Goal: Task Accomplishment & Management: Use online tool/utility

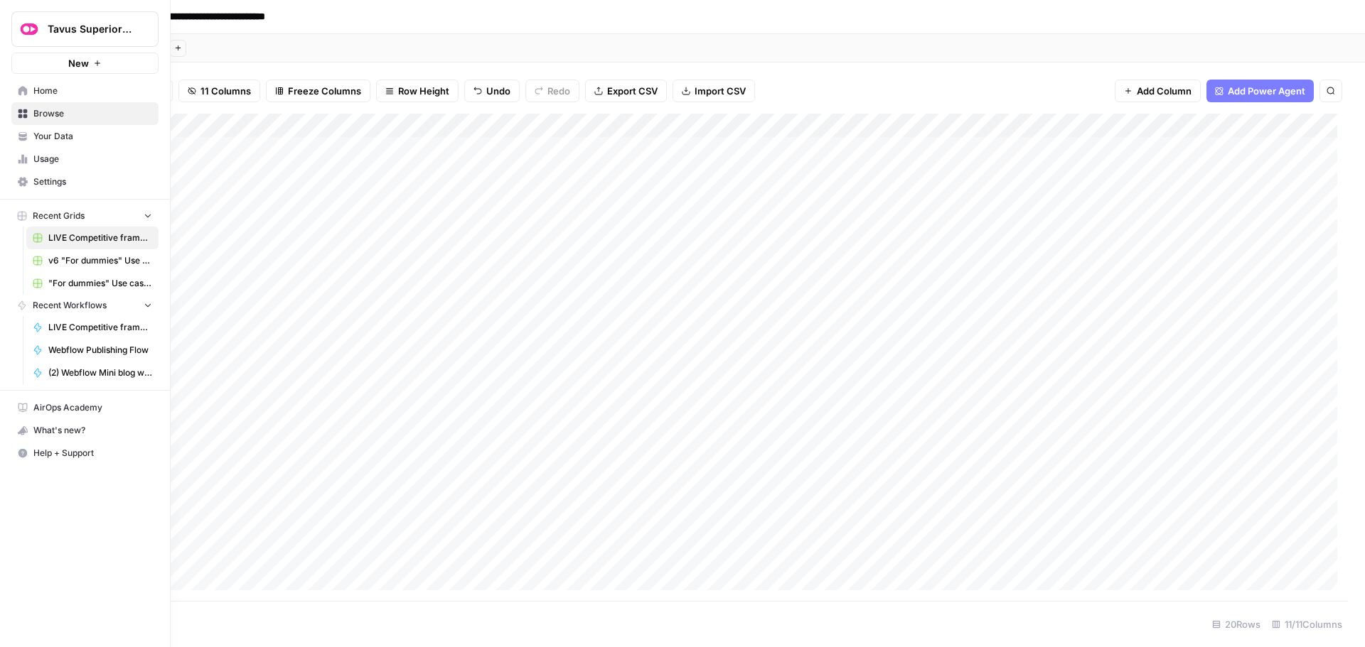
click at [63, 141] on span "Your Data" at bounding box center [92, 136] width 119 height 13
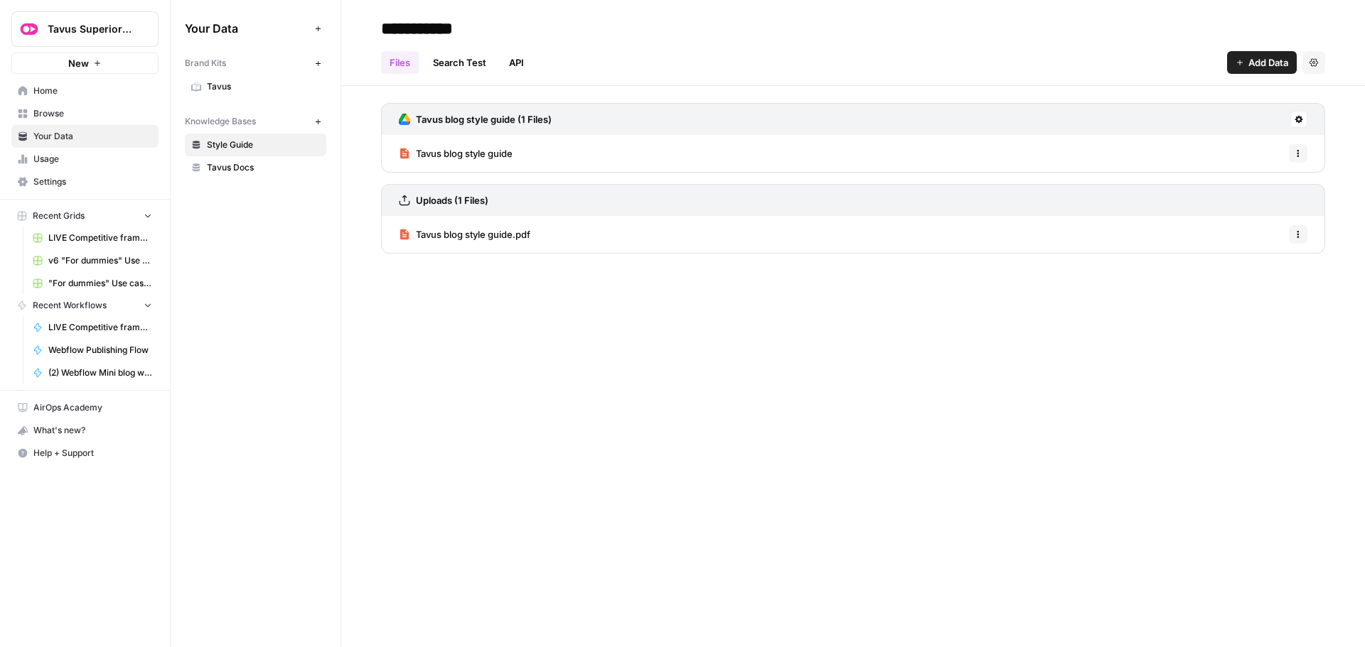
click at [316, 124] on icon "button" at bounding box center [318, 122] width 8 height 8
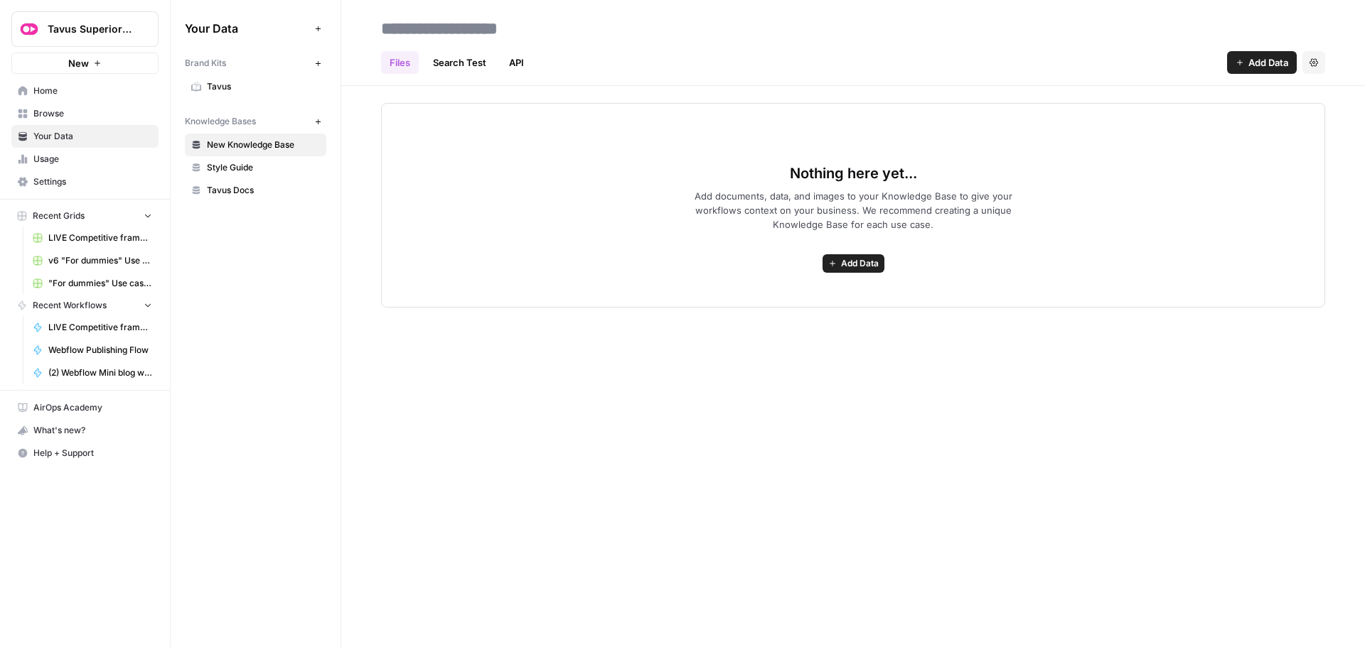
click at [739, 197] on span "Add documents, data, and images to your Knowledge Base to give your workflows c…" at bounding box center [853, 210] width 364 height 43
click at [723, 208] on span "Add documents, data, and images to your Knowledge Base to give your workflows c…" at bounding box center [853, 210] width 364 height 43
click at [468, 63] on link "Search Test" at bounding box center [459, 62] width 70 height 23
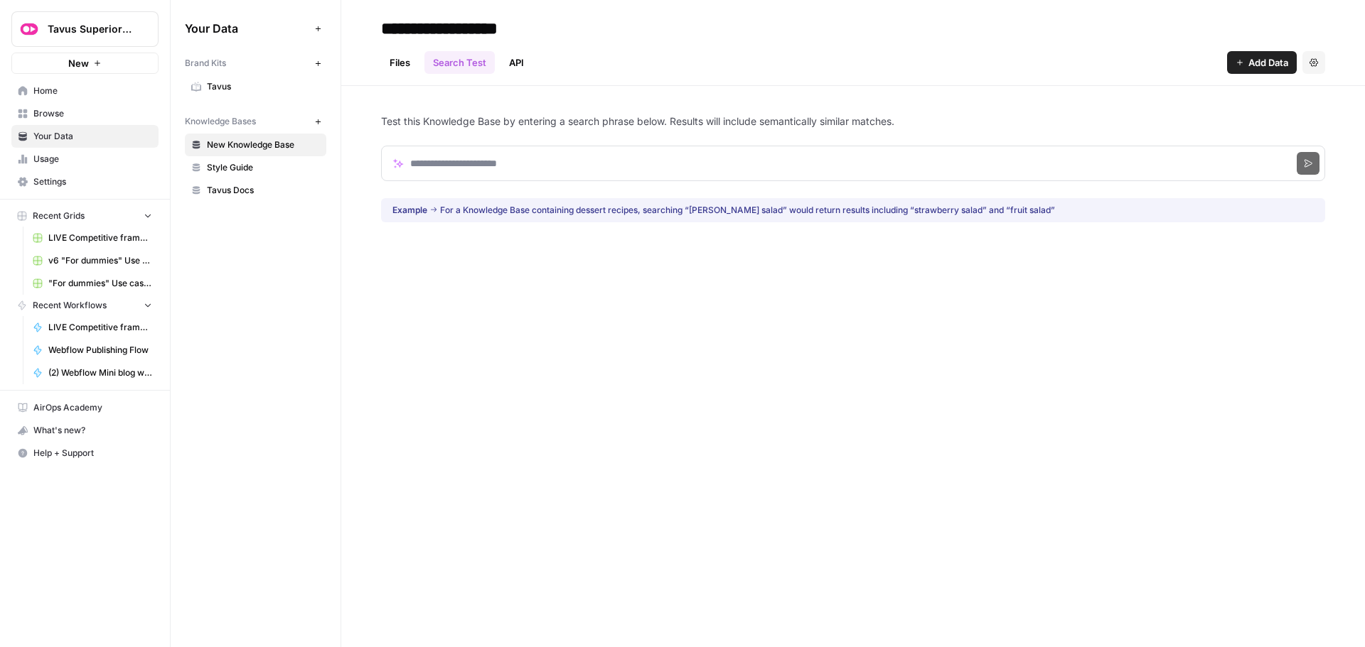
click at [512, 63] on link "API" at bounding box center [516, 62] width 32 height 23
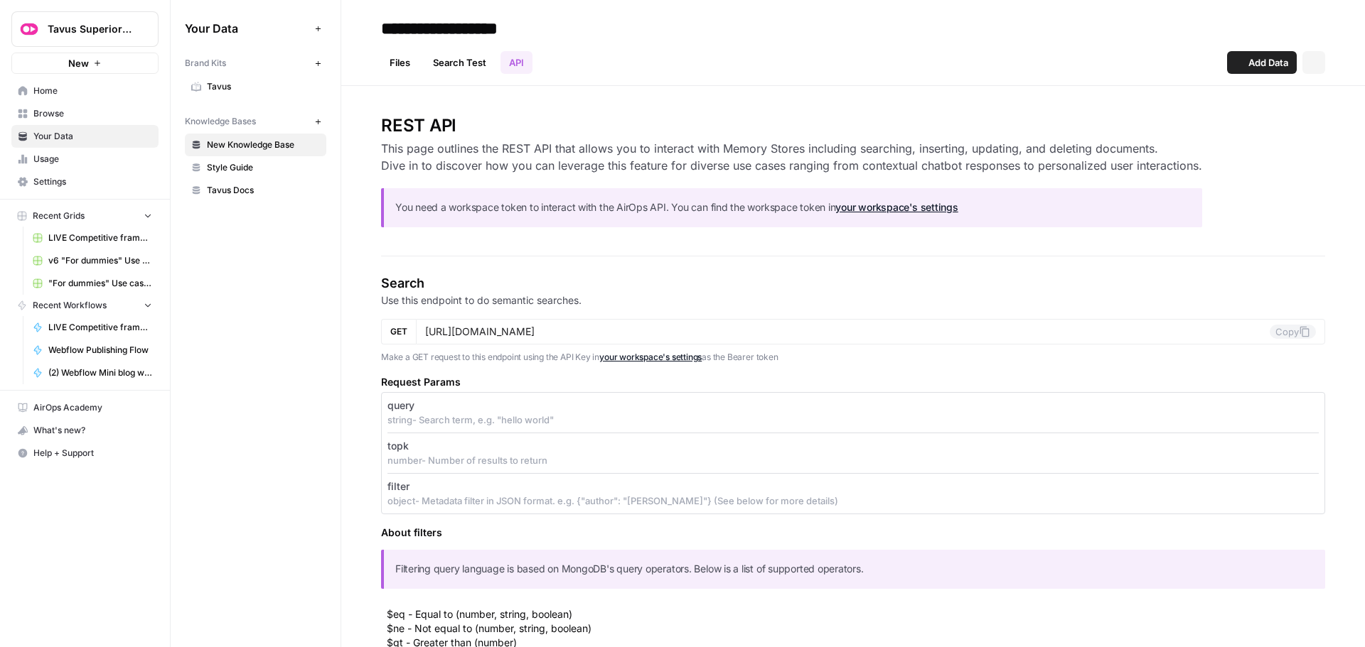
click at [387, 65] on link "Files" at bounding box center [400, 62] width 38 height 23
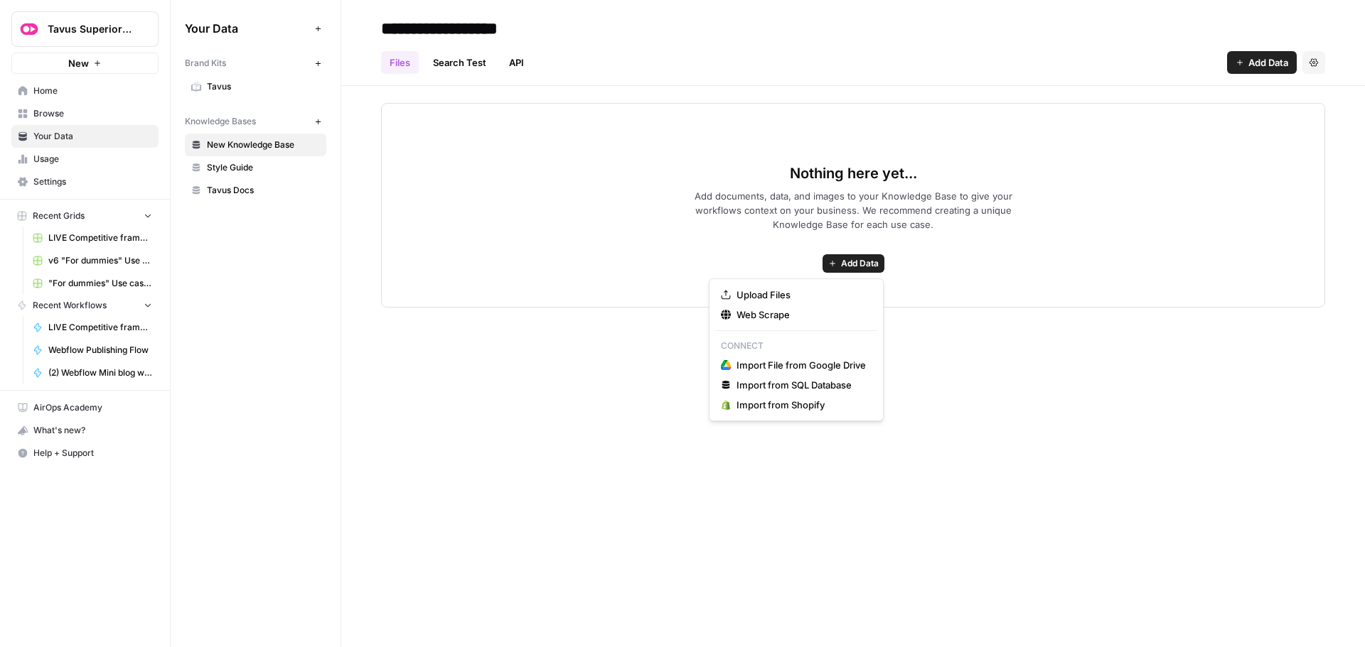
click at [831, 258] on button "Add Data" at bounding box center [853, 263] width 62 height 18
click at [743, 200] on span "Add documents, data, and images to your Knowledge Base to give your workflows c…" at bounding box center [853, 210] width 364 height 43
click at [859, 259] on span "Add Data" at bounding box center [860, 263] width 38 height 13
click at [818, 365] on span "Import File from Google Drive" at bounding box center [800, 365] width 129 height 14
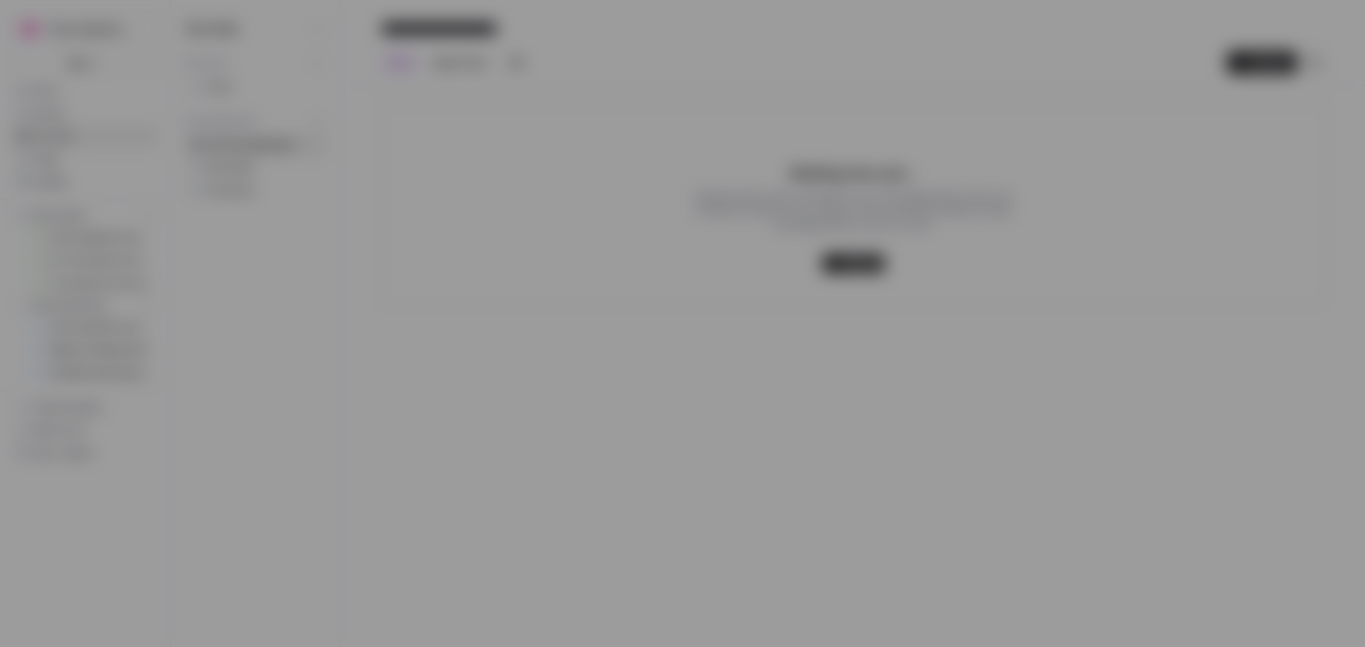
type input "[EMAIL_ADDRESS][DOMAIN_NAME]"
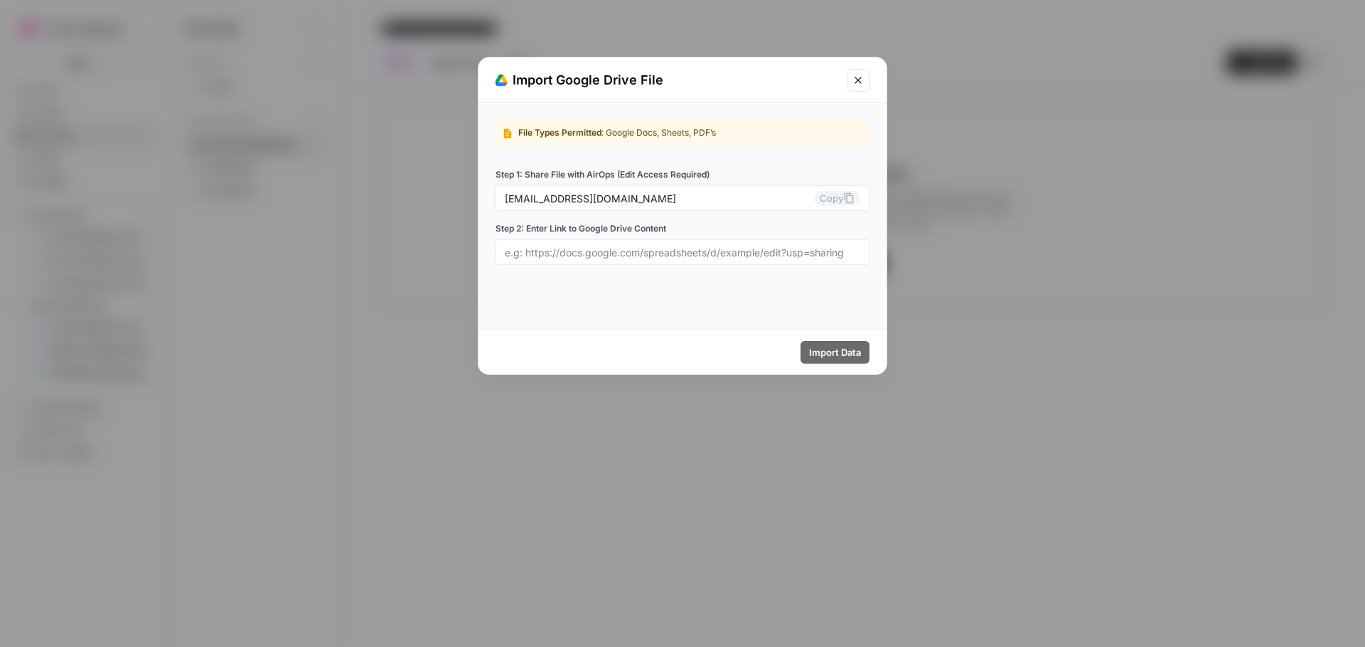
click at [838, 195] on button "Copy" at bounding box center [837, 198] width 46 height 14
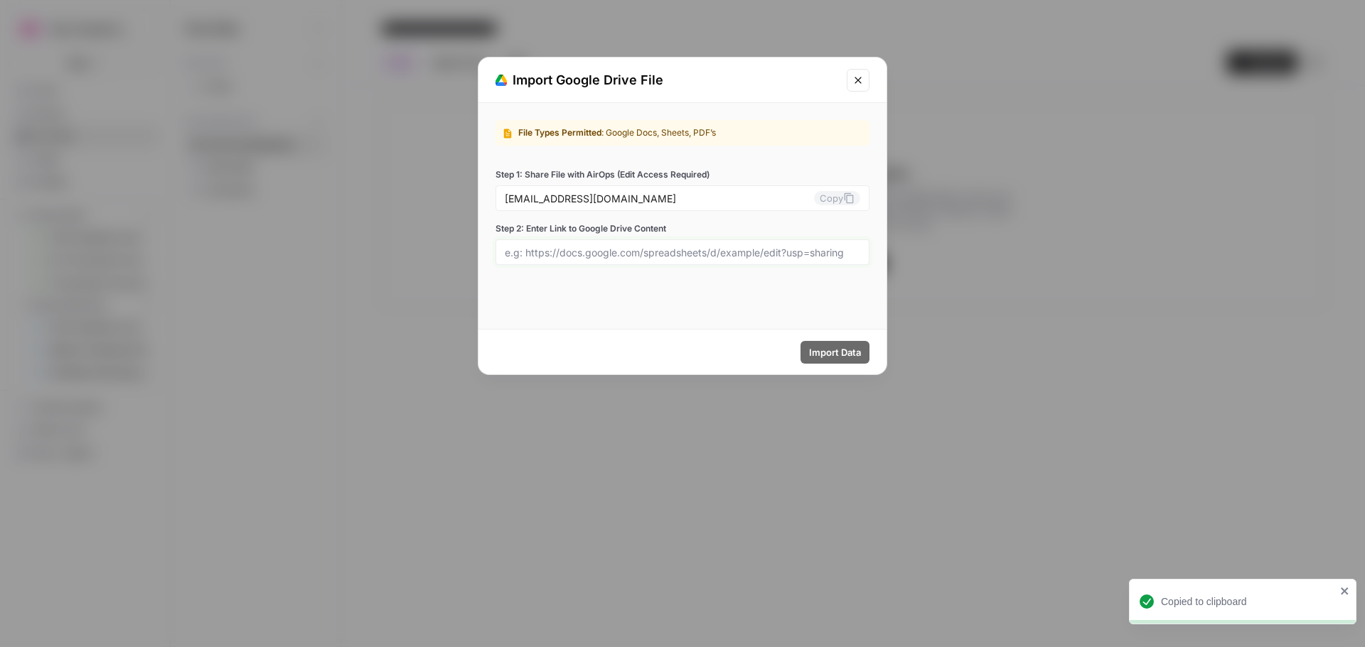
click at [636, 258] on input "Step 2: Enter Link to Google Drive Content" at bounding box center [682, 252] width 355 height 13
paste input "[URL][DOMAIN_NAME]"
type input "[URL][DOMAIN_NAME]"
click at [821, 353] on span "Import Data" at bounding box center [835, 352] width 52 height 14
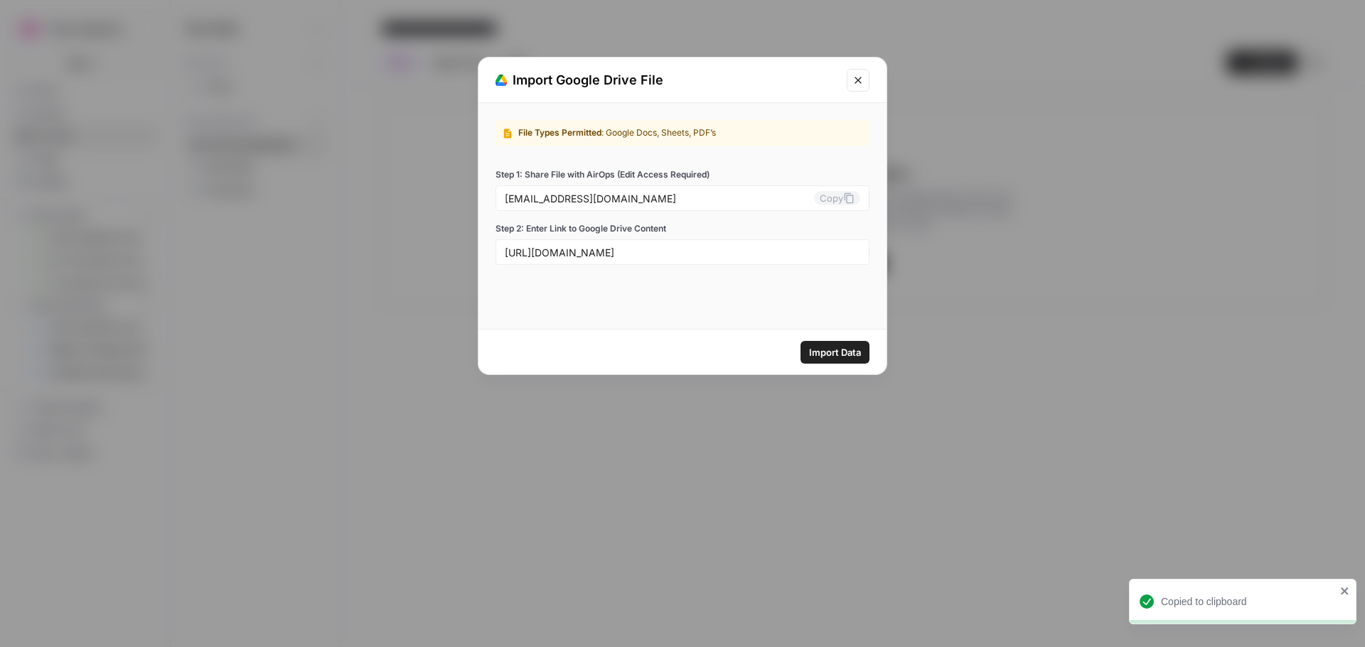
scroll to position [0, 0]
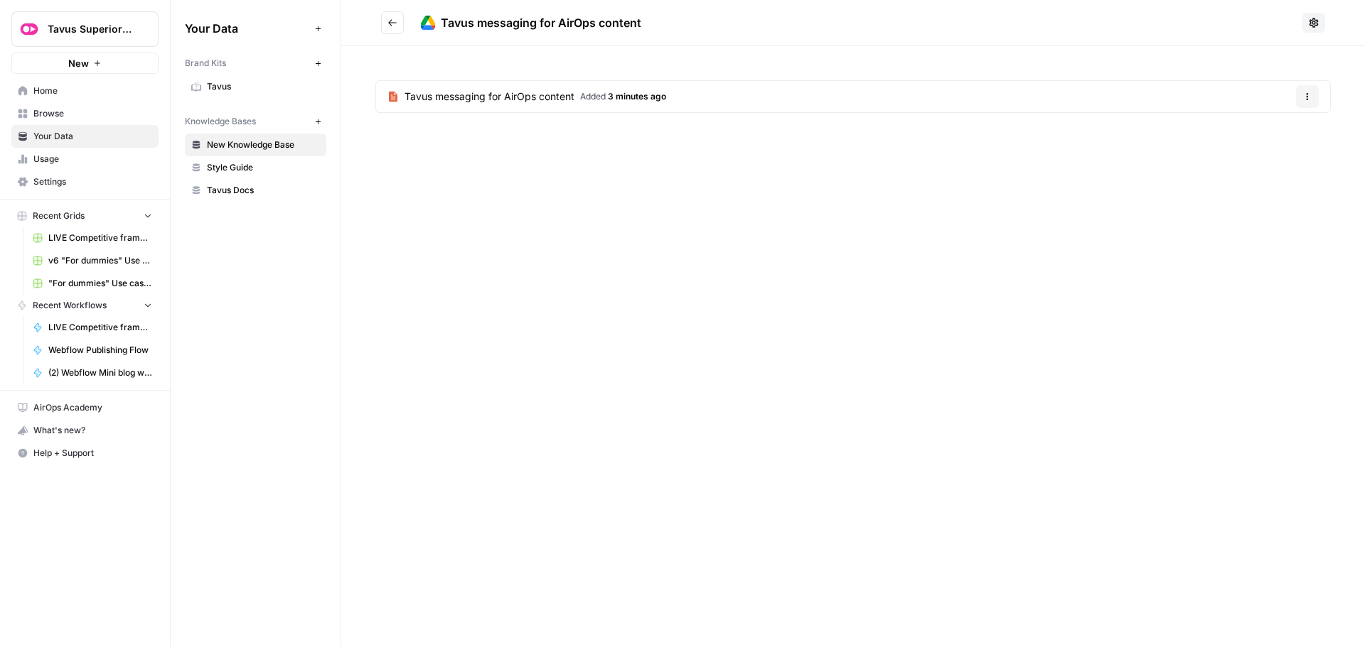
click at [675, 230] on div "Tavus messaging for AirOps content Tavus messaging for AirOps content Added 3 m…" at bounding box center [852, 323] width 1023 height 647
click at [249, 141] on span "New Knowledge Base" at bounding box center [263, 145] width 113 height 13
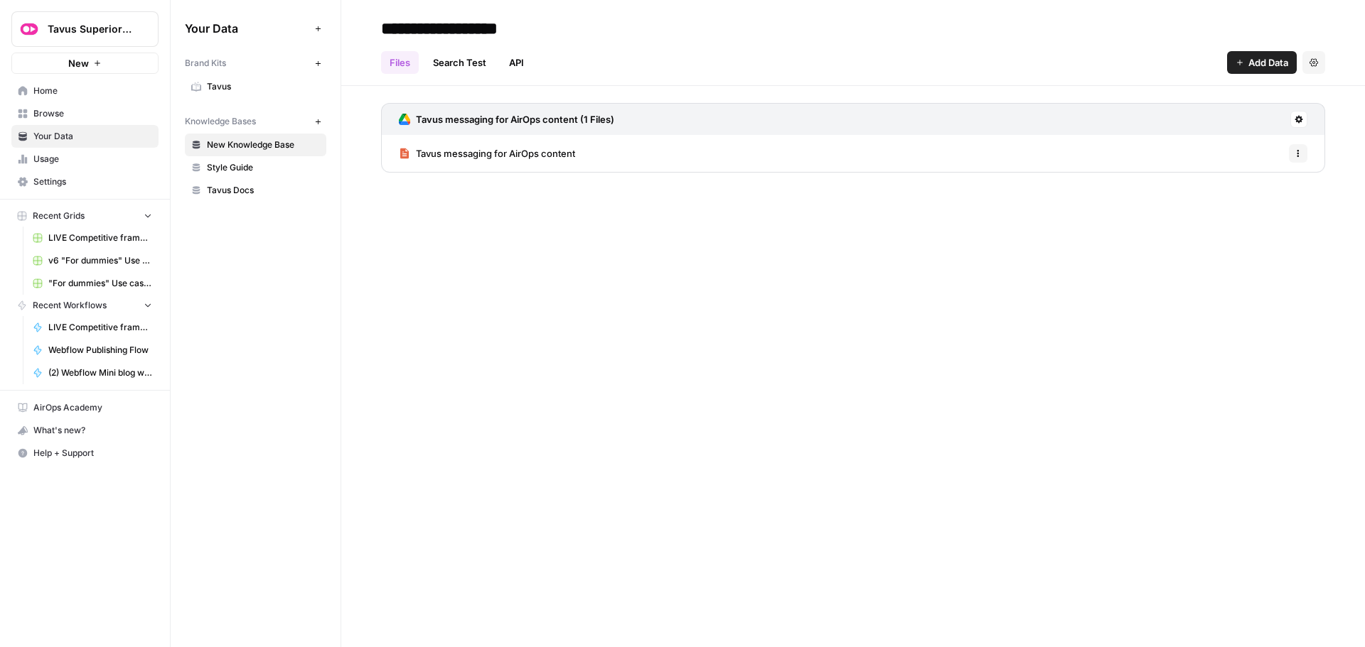
click at [445, 34] on input "**********" at bounding box center [488, 28] width 227 height 28
click at [514, 34] on input "**********" at bounding box center [488, 28] width 227 height 28
type input "**********"
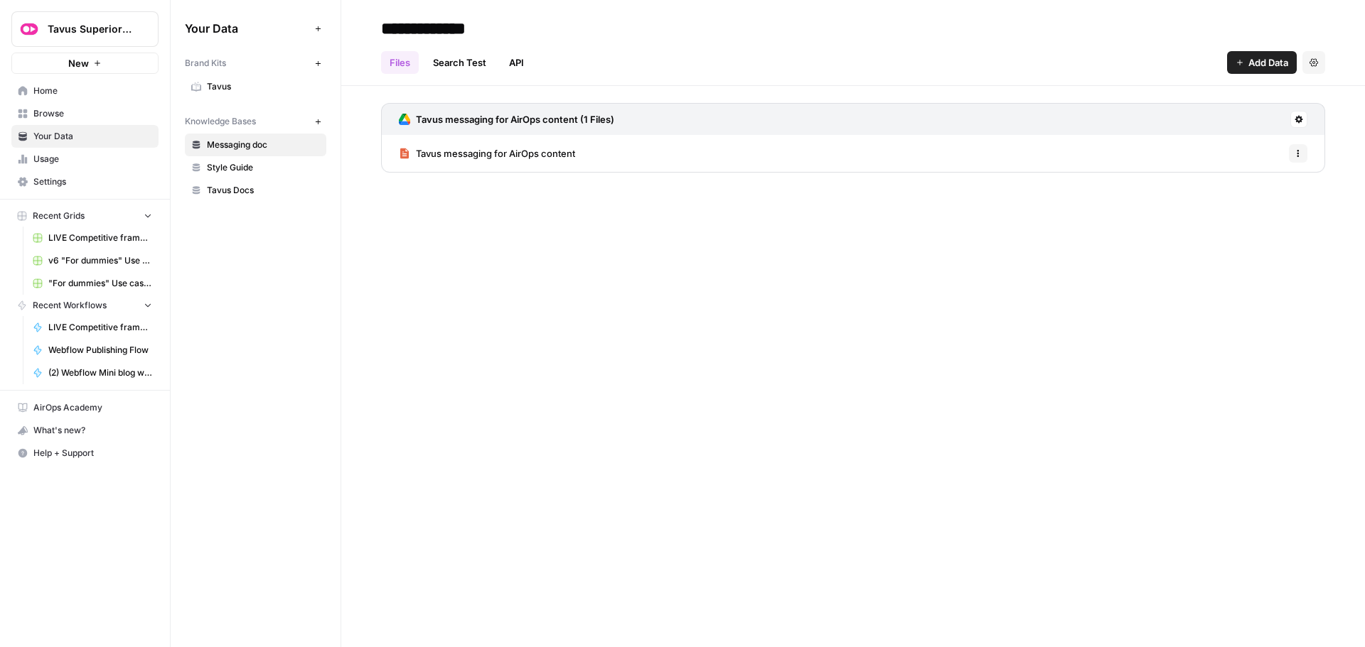
click at [496, 278] on div "**********" at bounding box center [852, 323] width 1023 height 647
click at [453, 55] on link "Search Test" at bounding box center [459, 62] width 70 height 23
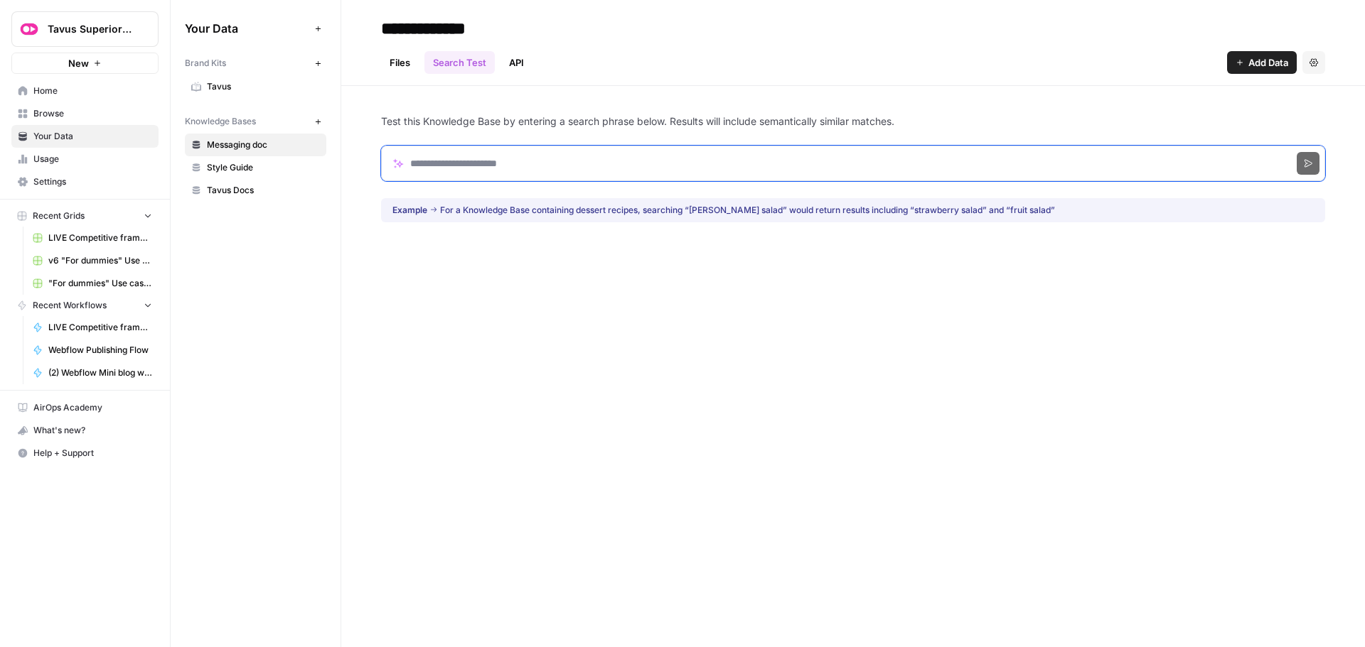
click at [489, 163] on input "Search phrase" at bounding box center [853, 164] width 944 height 36
type input "**********"
click button "Search" at bounding box center [1307, 163] width 23 height 23
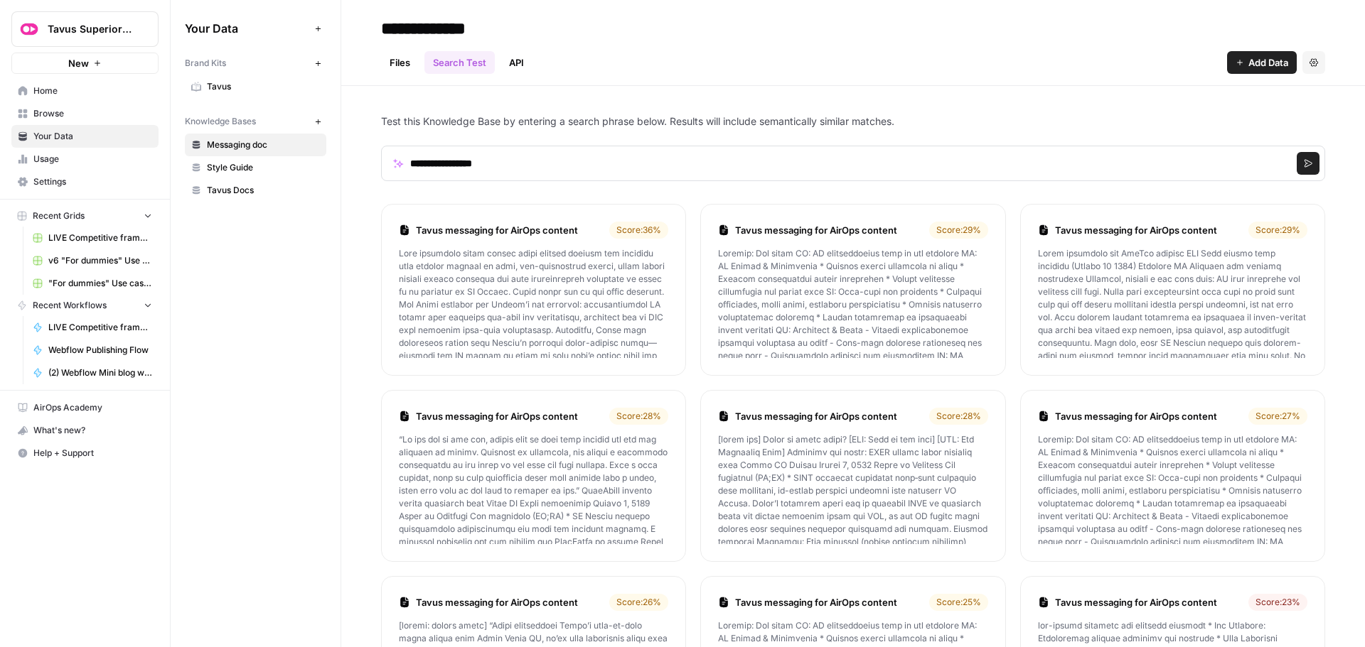
click at [96, 90] on span "Home" at bounding box center [92, 91] width 119 height 13
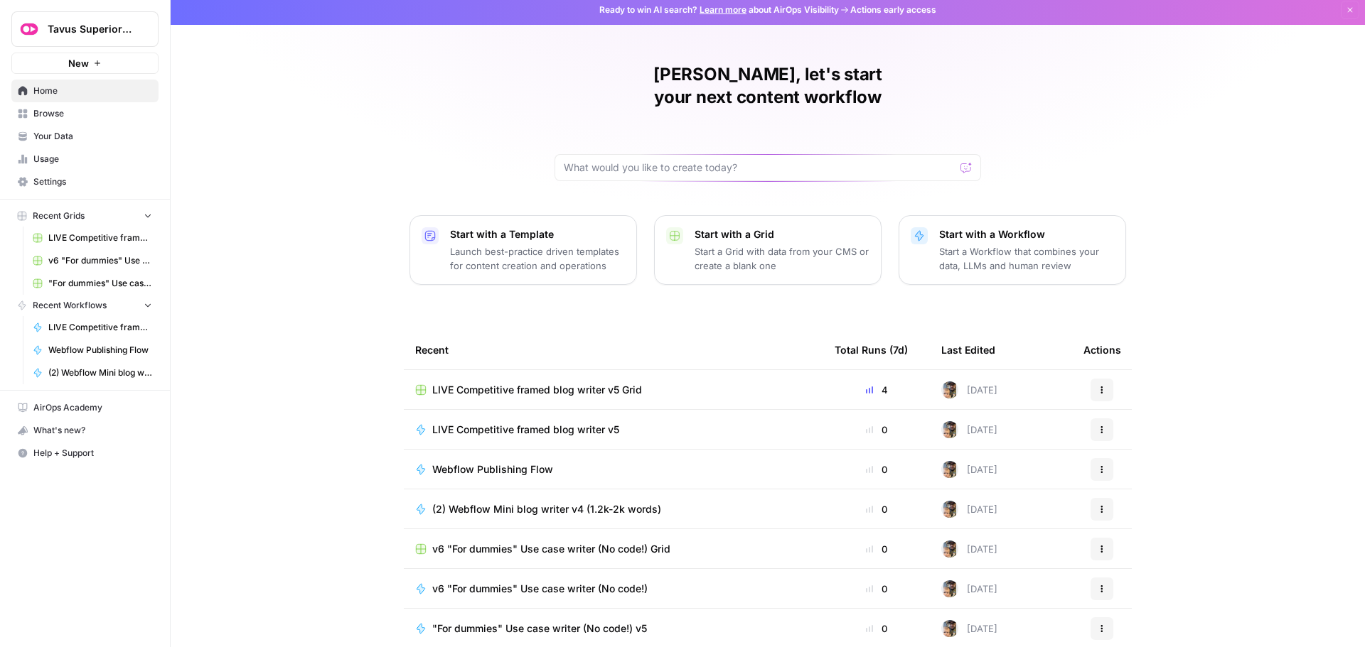
scroll to position [6, 0]
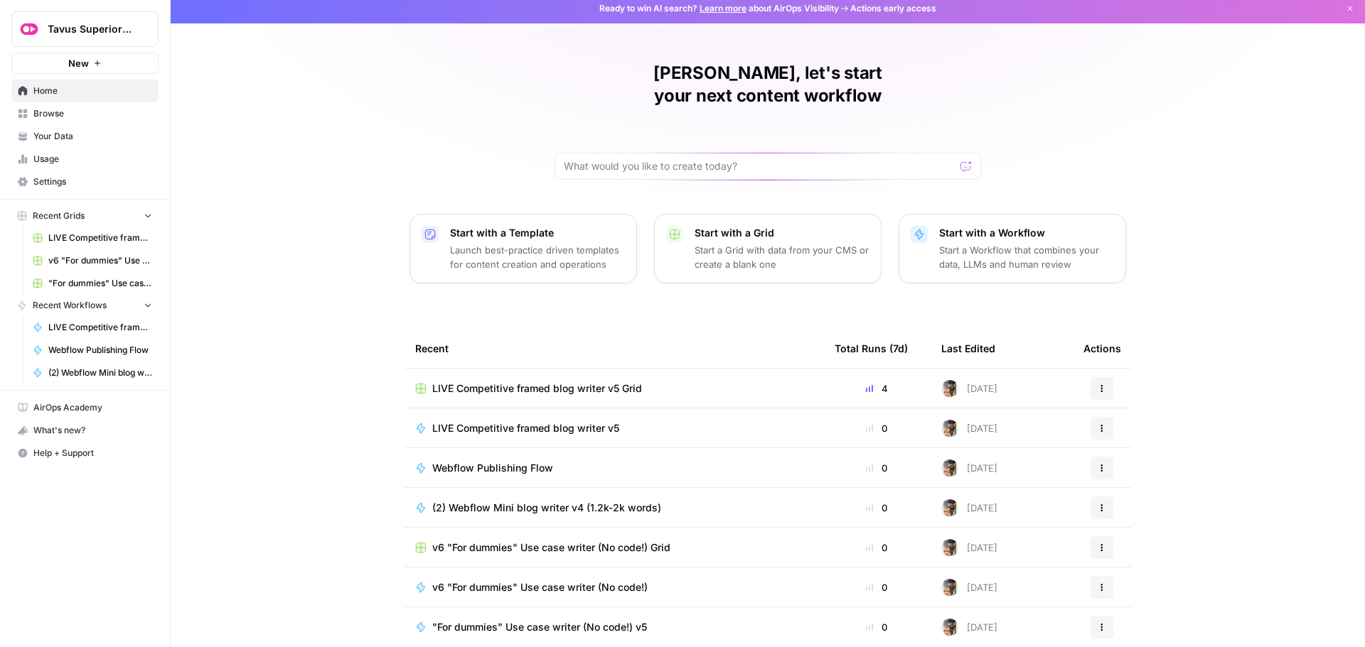
click at [544, 421] on span "LIVE Competitive framed blog writer v5" at bounding box center [525, 428] width 187 height 14
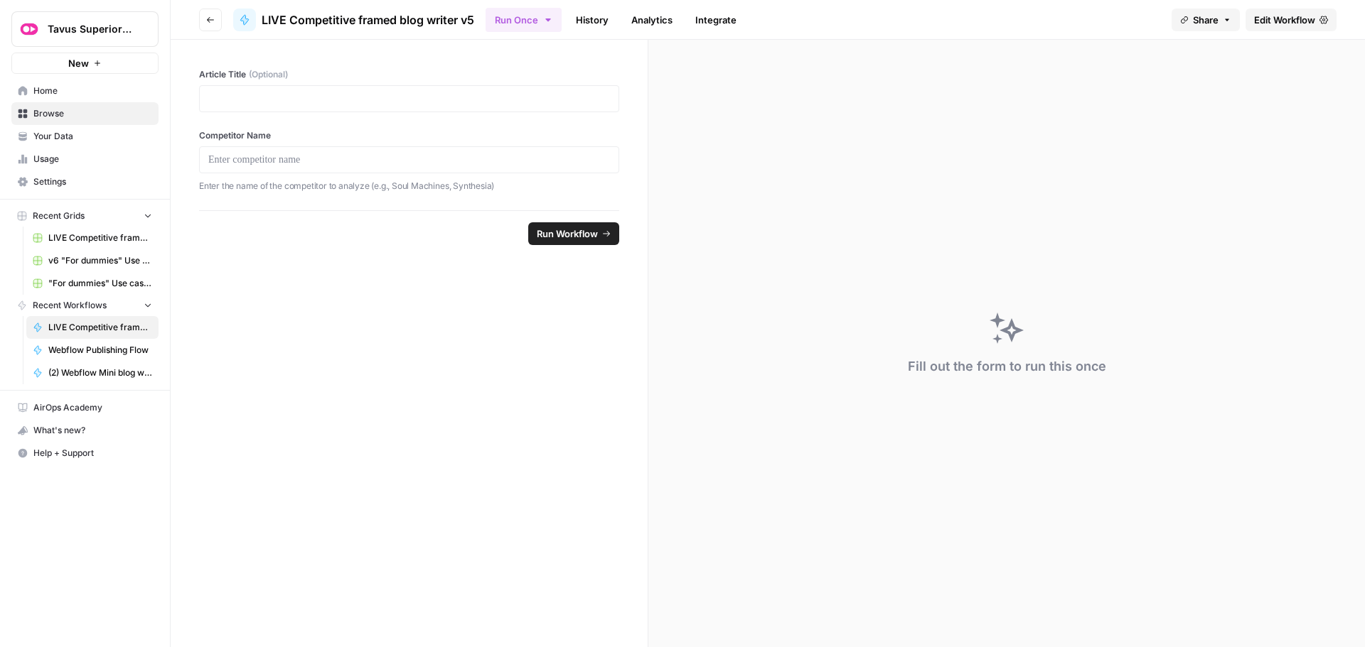
click at [212, 23] on icon "button" at bounding box center [210, 20] width 9 height 9
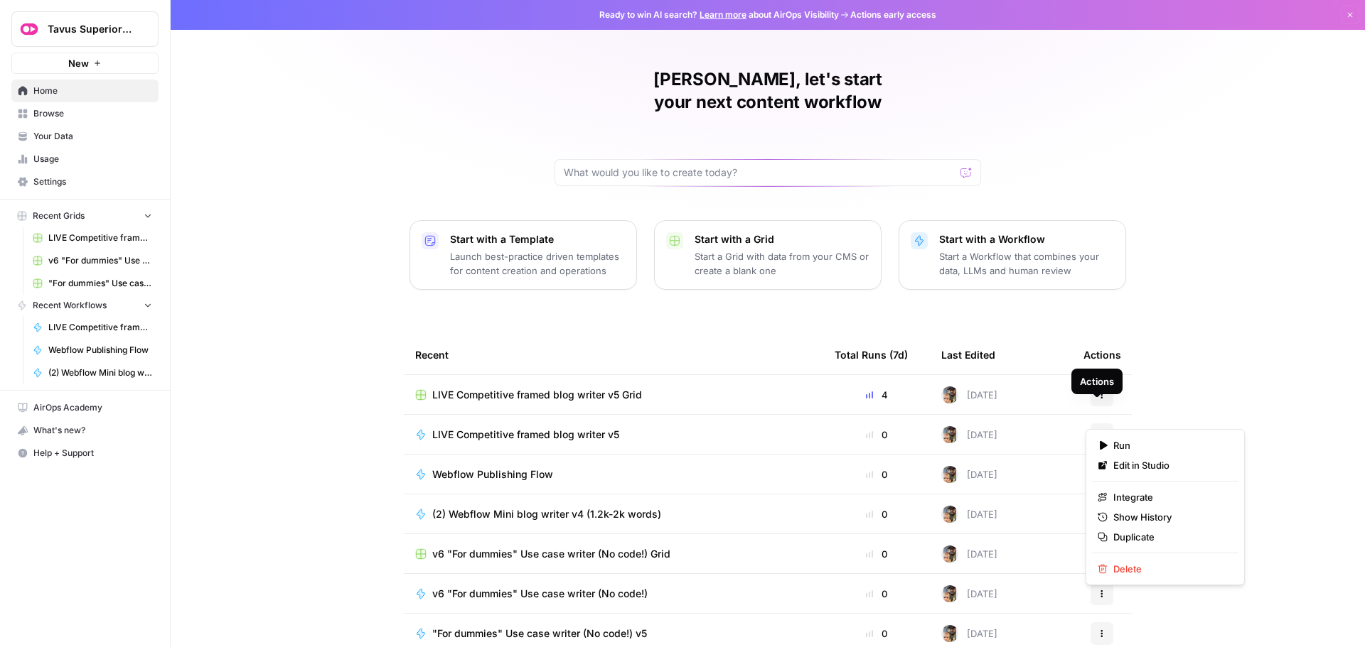
click at [1097, 431] on icon "button" at bounding box center [1101, 435] width 9 height 9
click at [1149, 539] on span "Duplicate" at bounding box center [1170, 537] width 114 height 14
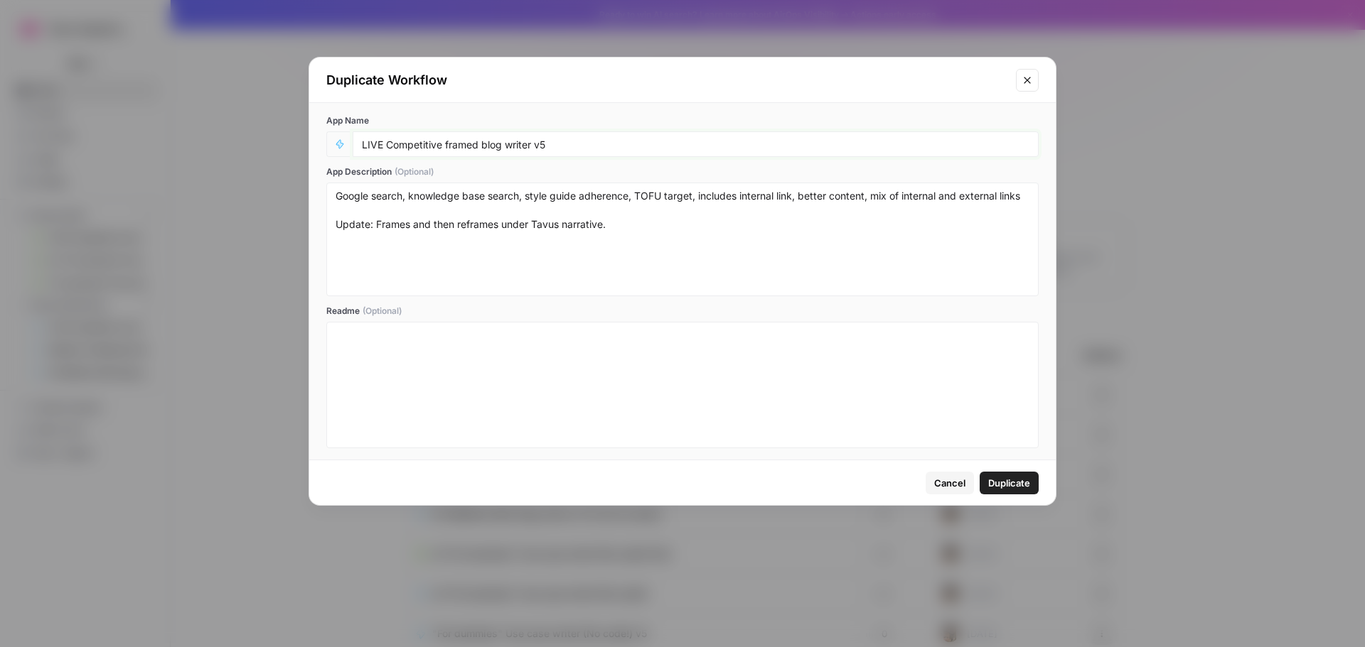
click at [555, 142] on input "LIVE Competitive framed blog writer v5" at bounding box center [695, 144] width 667 height 13
type input "LIVE Competitive framed blog writer v6"
click at [601, 228] on textarea "Google search, knowledge base search, style guide adherence, TOFU target, inclu…" at bounding box center [682, 239] width 694 height 101
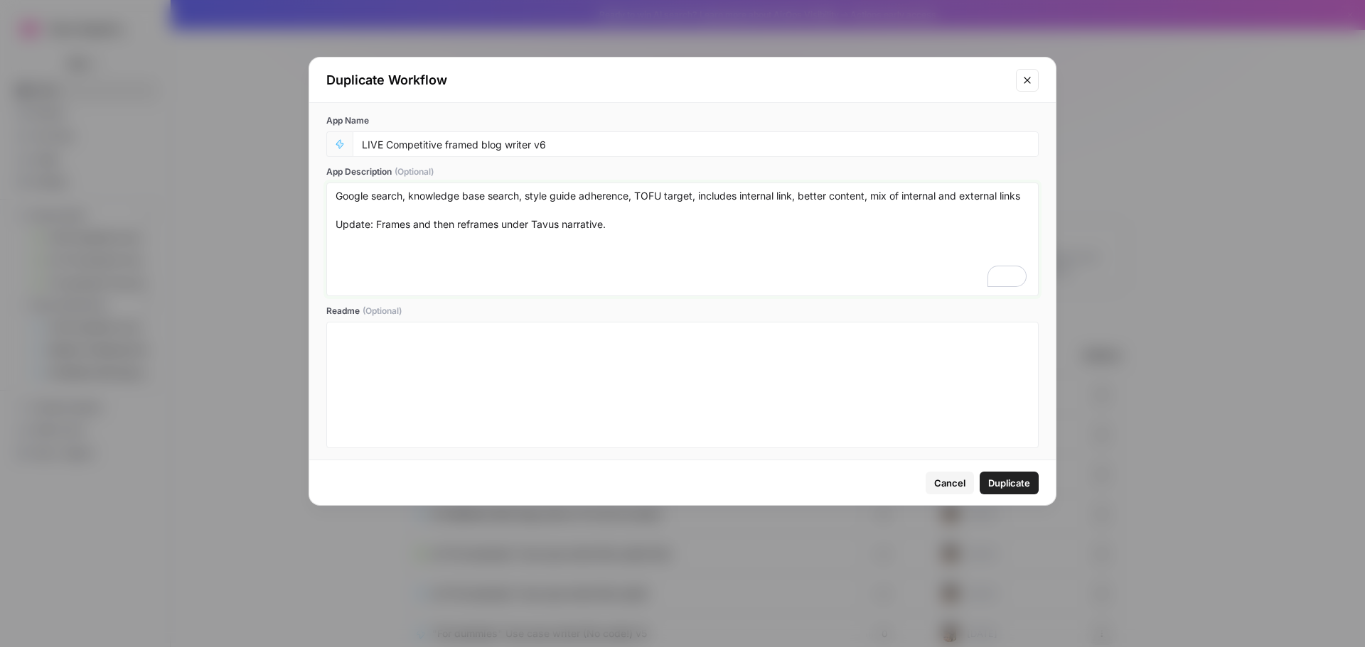
click at [601, 228] on textarea "Google search, knowledge base search, style guide adherence, TOFU target, inclu…" at bounding box center [682, 239] width 694 height 101
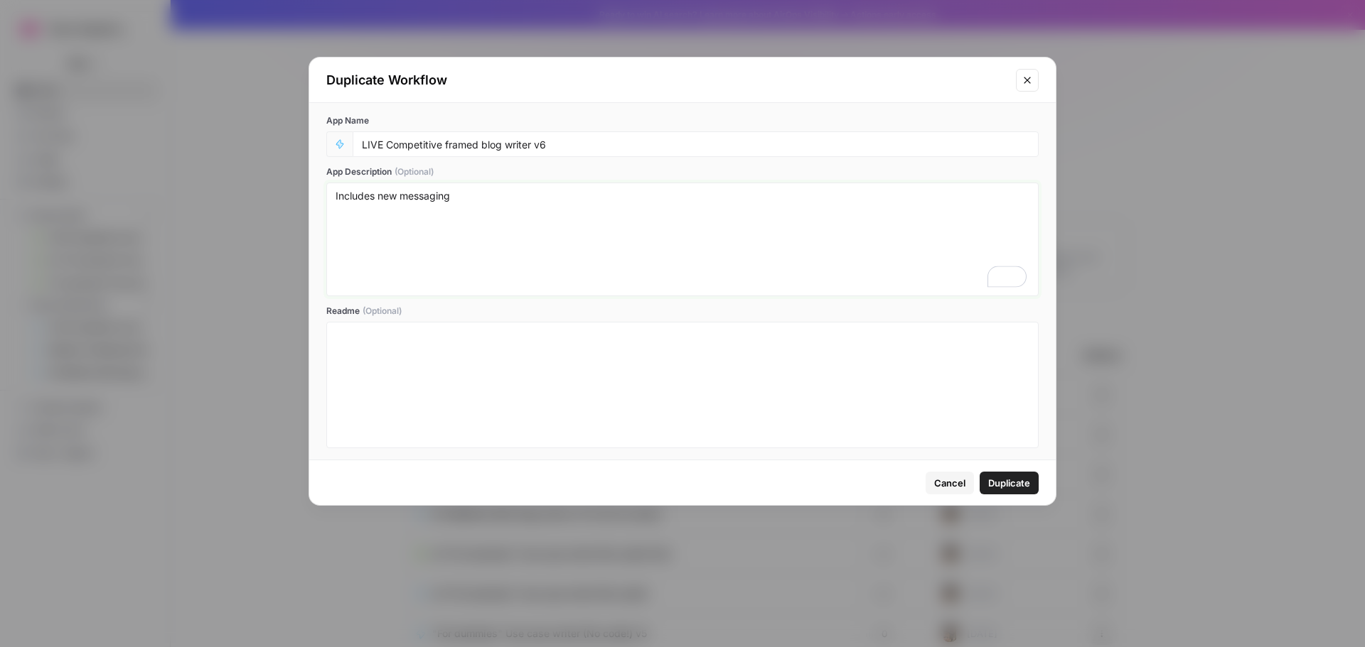
type textarea "Includes new messaging"
click at [1001, 485] on span "Duplicate" at bounding box center [1009, 483] width 42 height 14
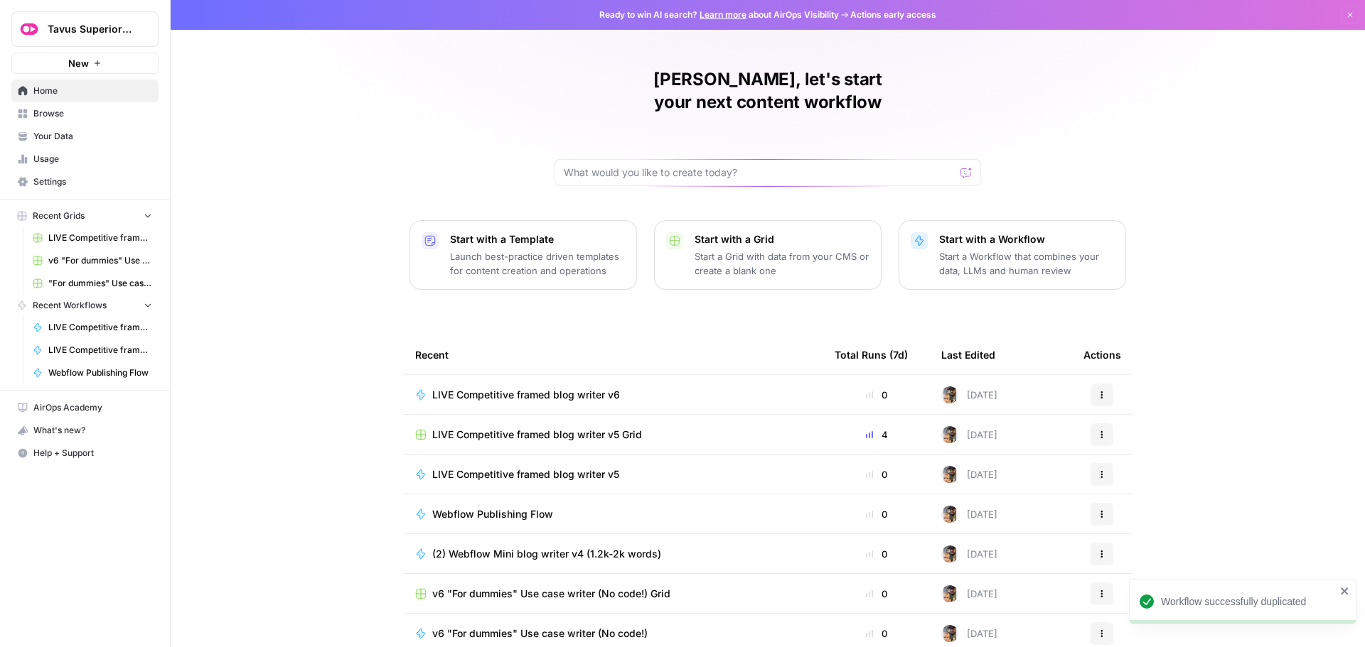
click at [534, 388] on span "LIVE Competitive framed blog writer v6" at bounding box center [526, 395] width 188 height 14
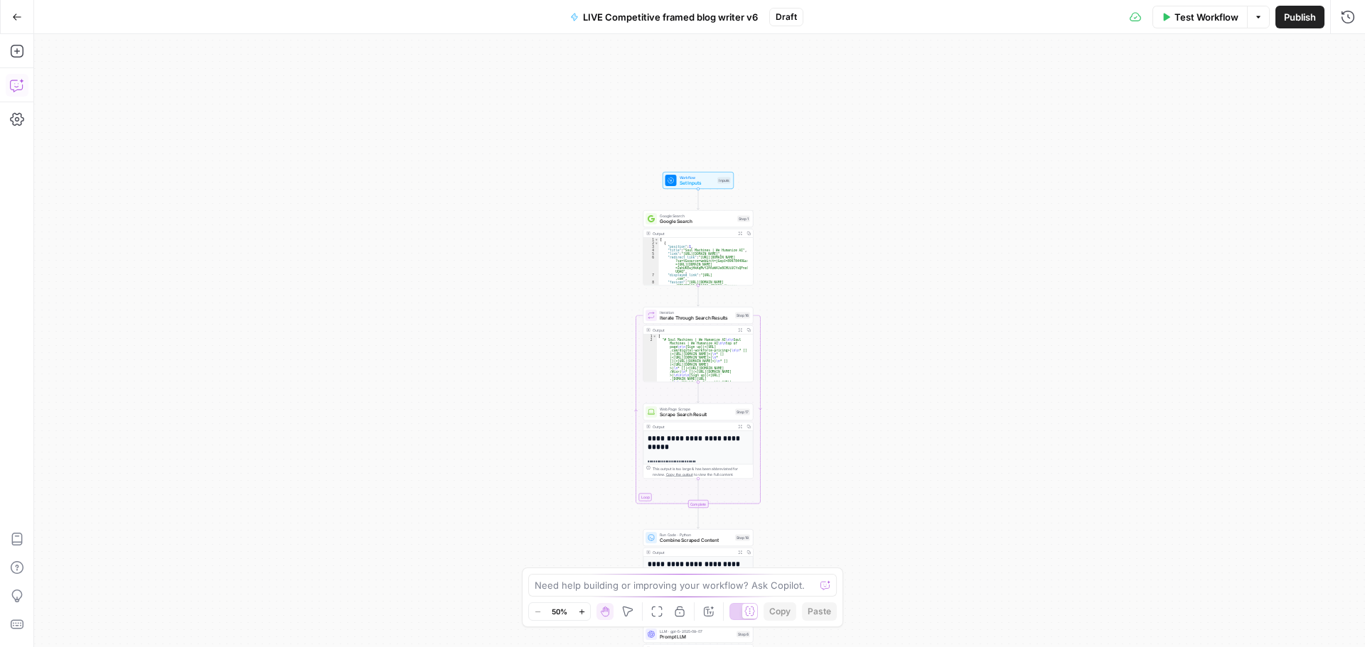
click at [15, 86] on icon "button" at bounding box center [17, 85] width 14 height 14
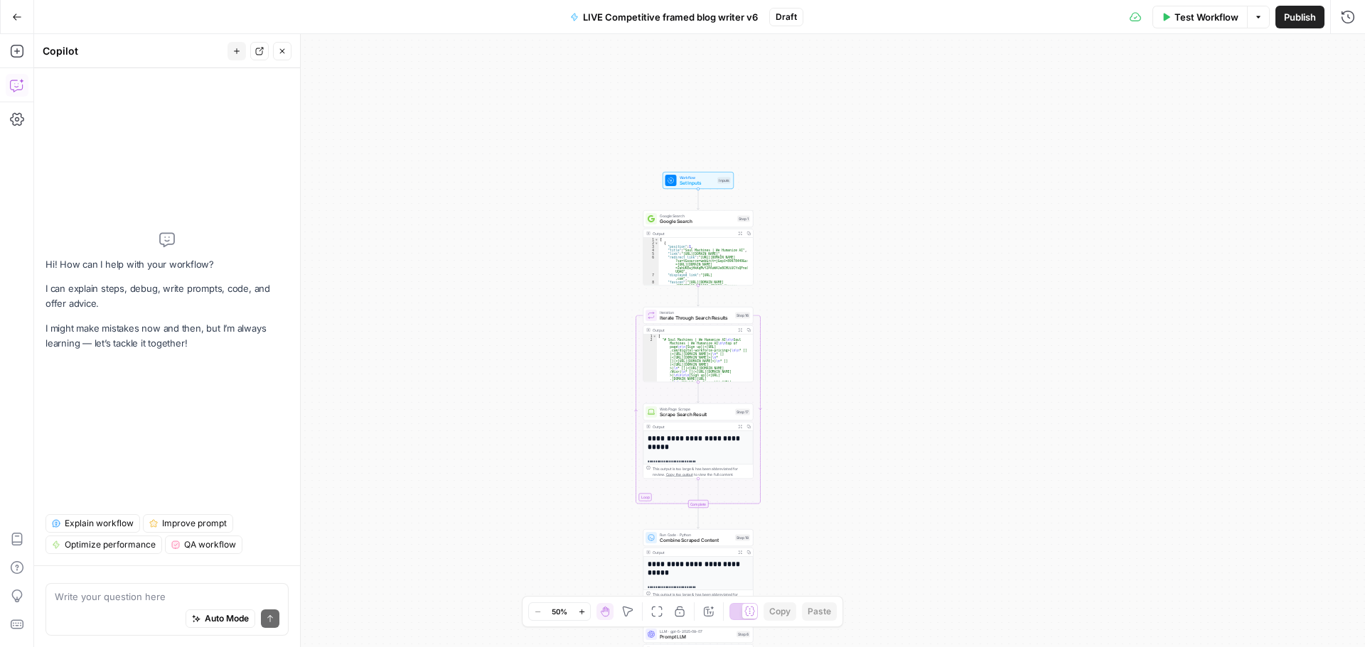
click at [129, 606] on div "Auto Mode Send" at bounding box center [167, 619] width 225 height 31
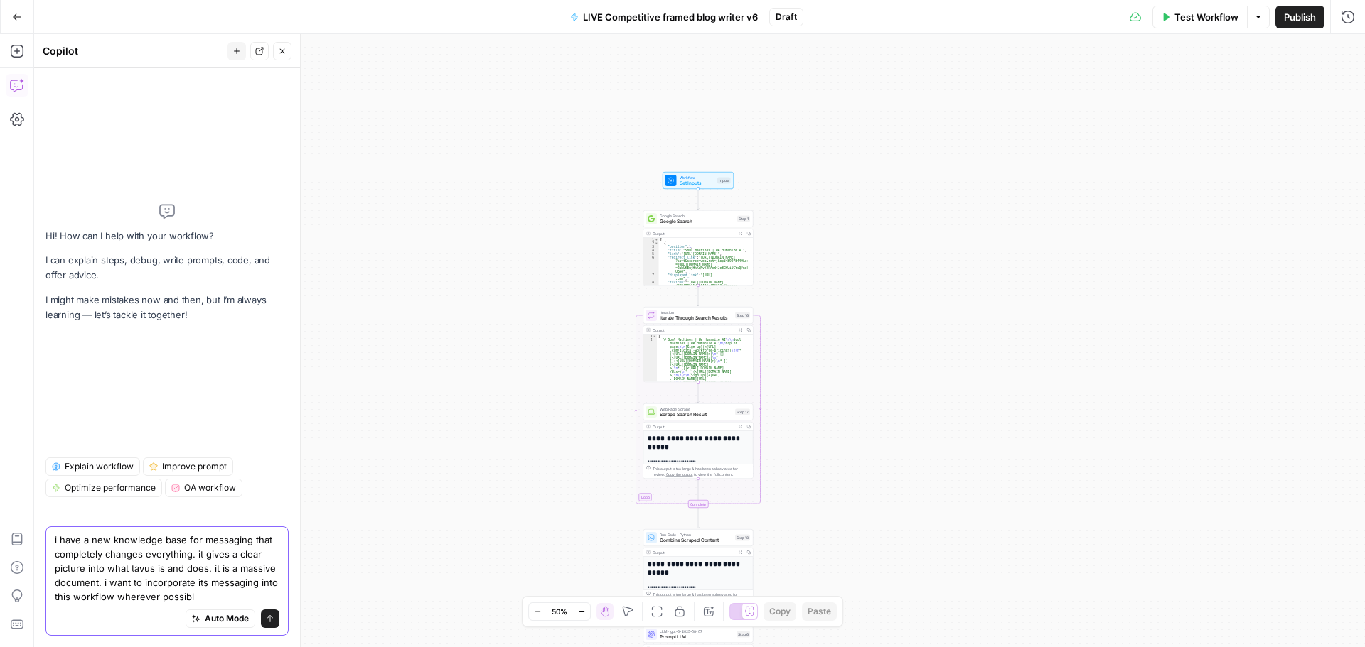
type textarea "i have a new knowledge base for messaging that completely changes everything. i…"
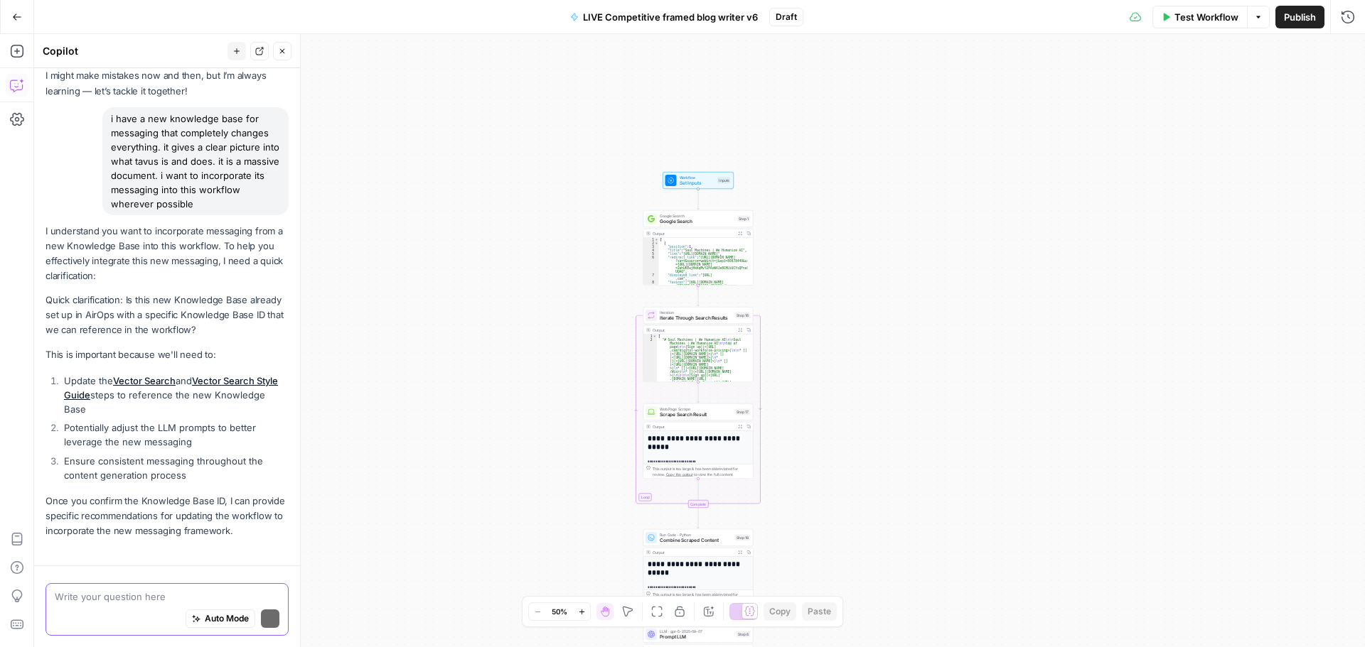
scroll to position [97, 0]
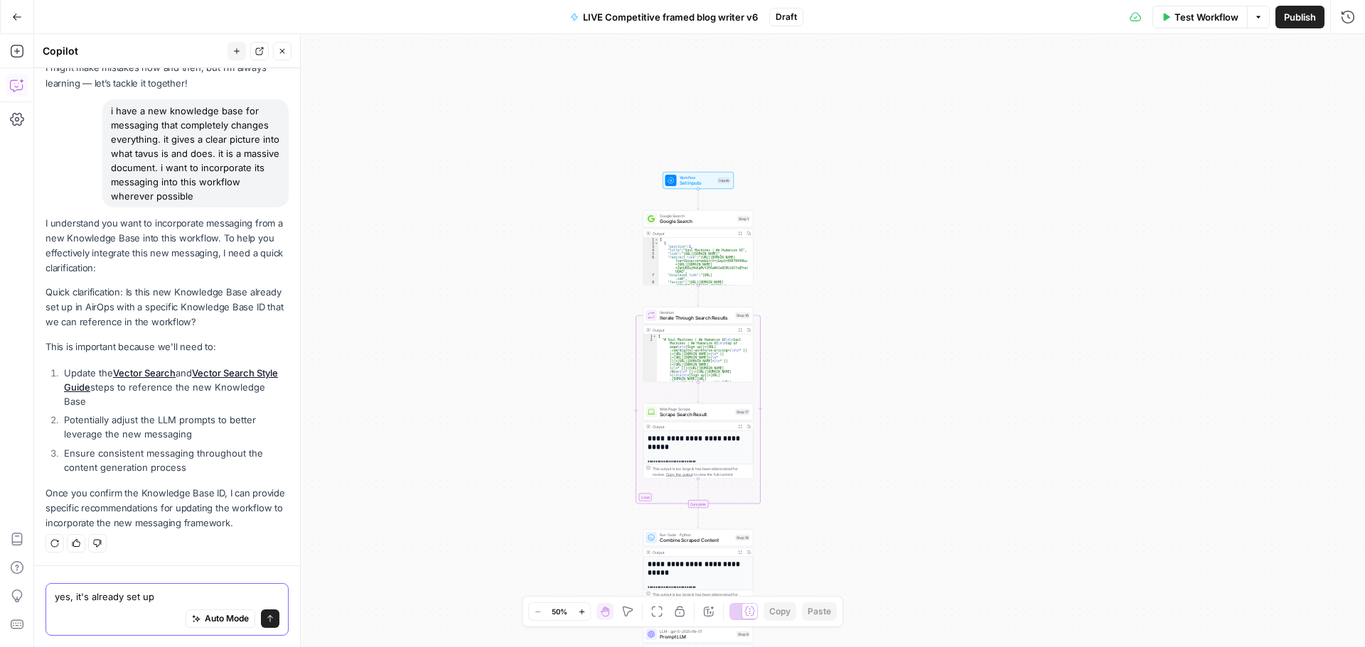
click at [158, 594] on textarea "yes, it's already set up" at bounding box center [167, 597] width 225 height 14
type textarea "yes, it's already set up. it's called Messaging doc"
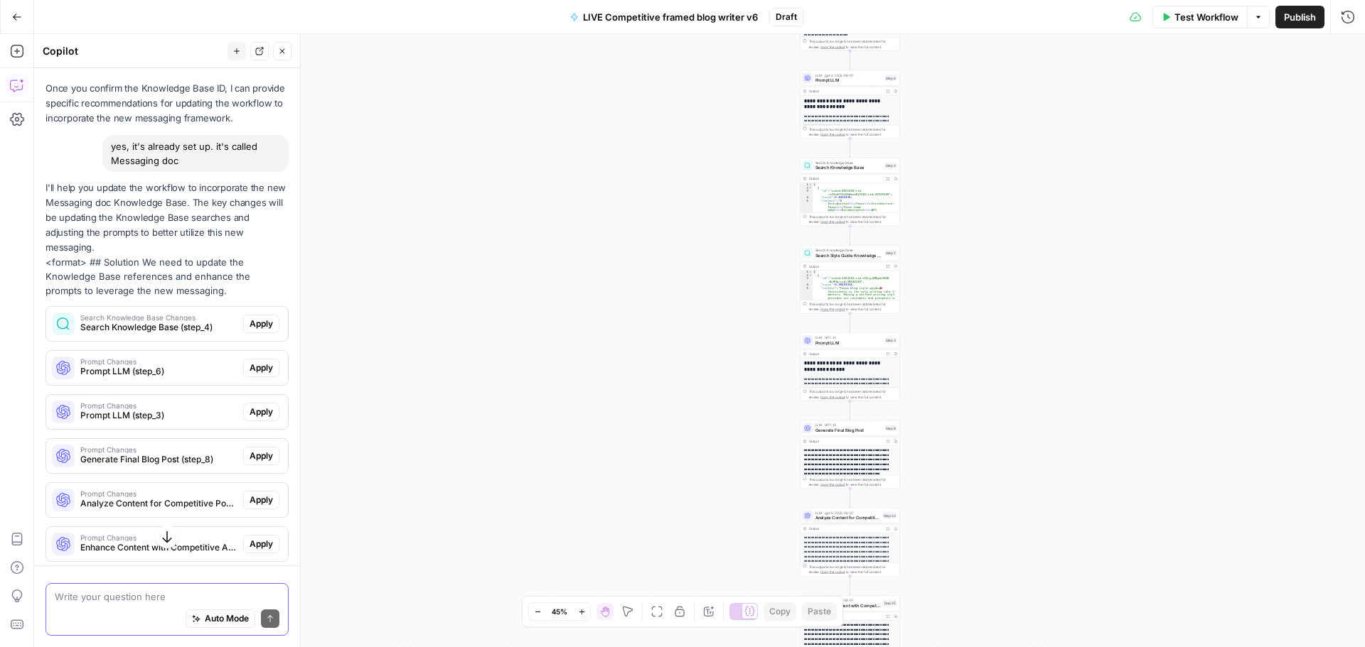
scroll to position [559, 0]
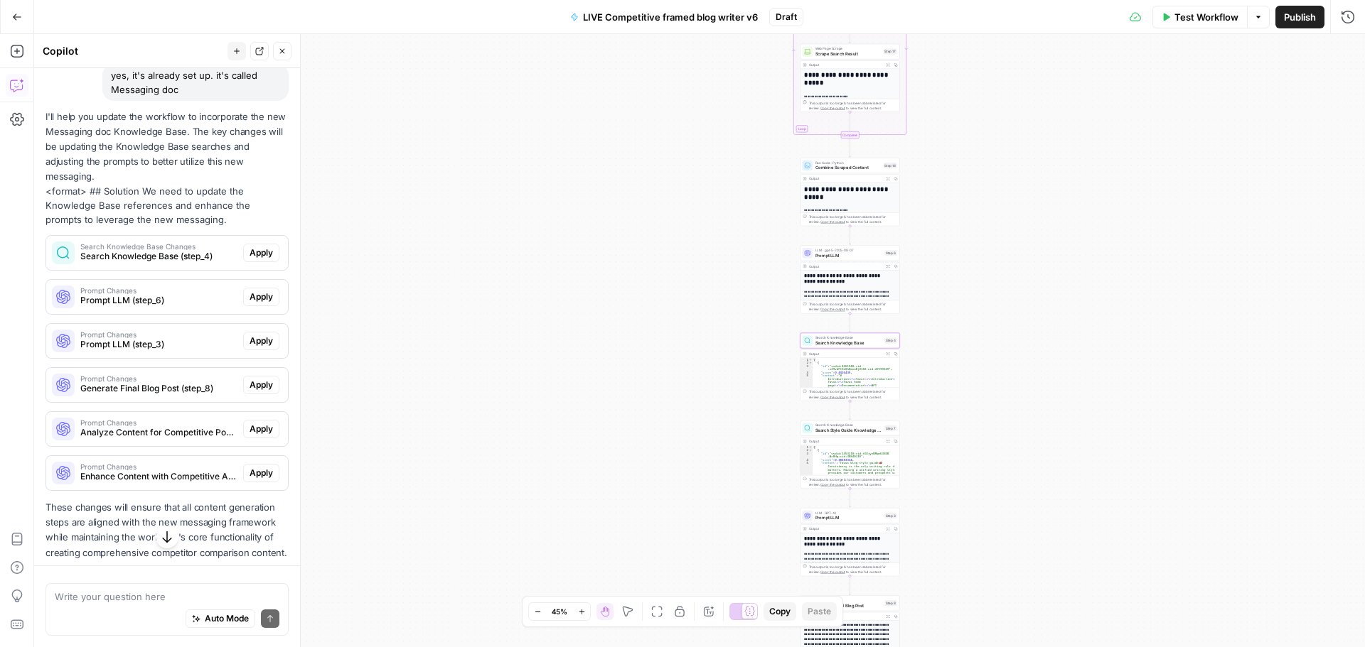
click at [191, 263] on span "Search Knowledge Base (step_4)" at bounding box center [158, 256] width 157 height 13
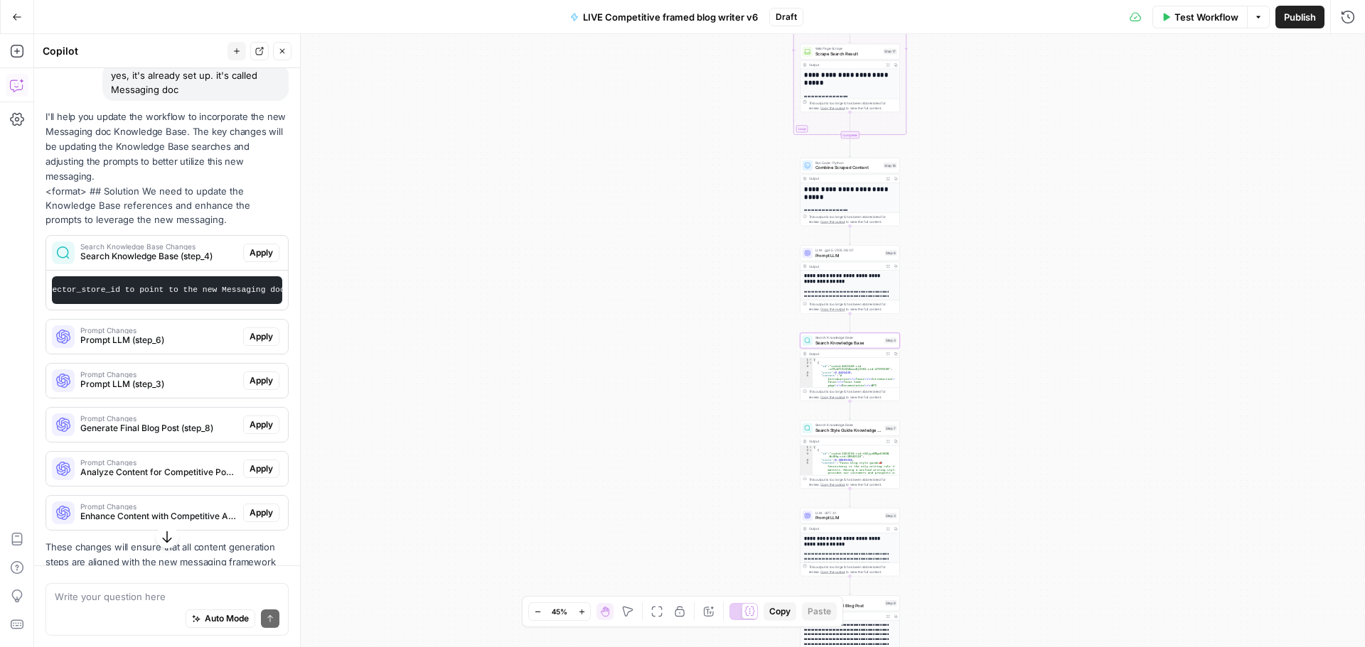
scroll to position [0, 0]
click at [249, 259] on span "Apply" at bounding box center [260, 253] width 23 height 13
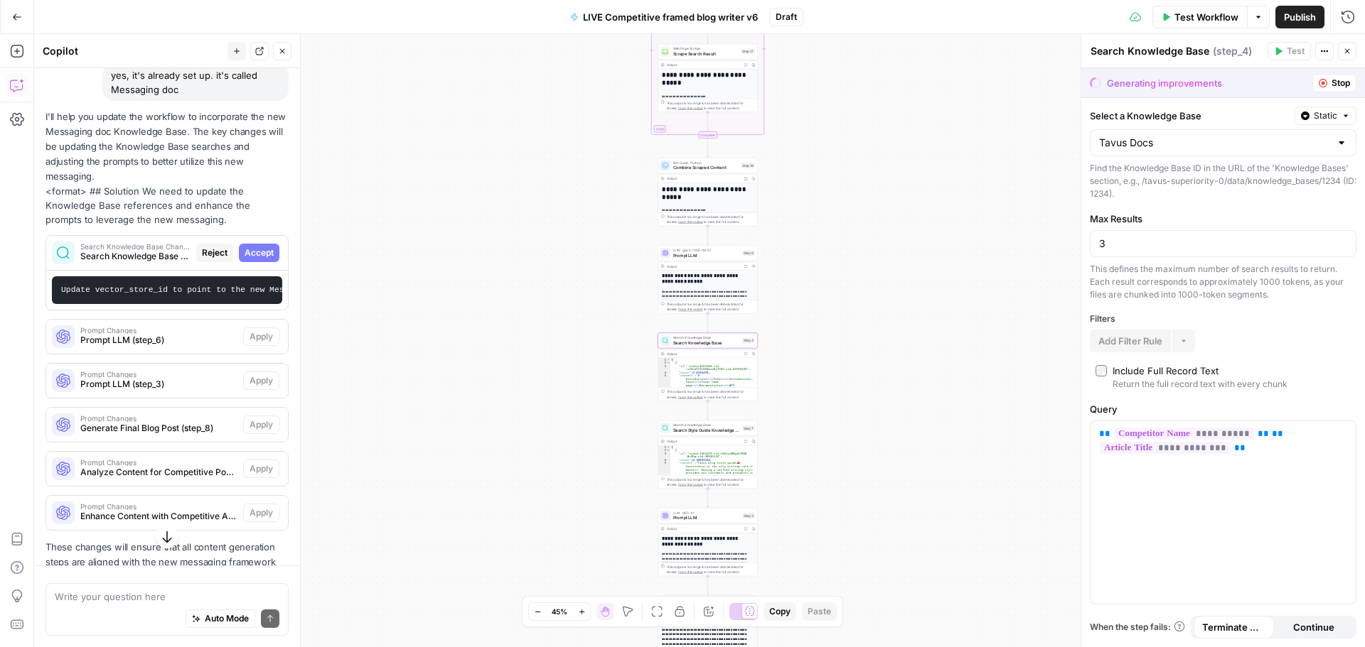
click at [245, 259] on span "Accept" at bounding box center [258, 253] width 29 height 13
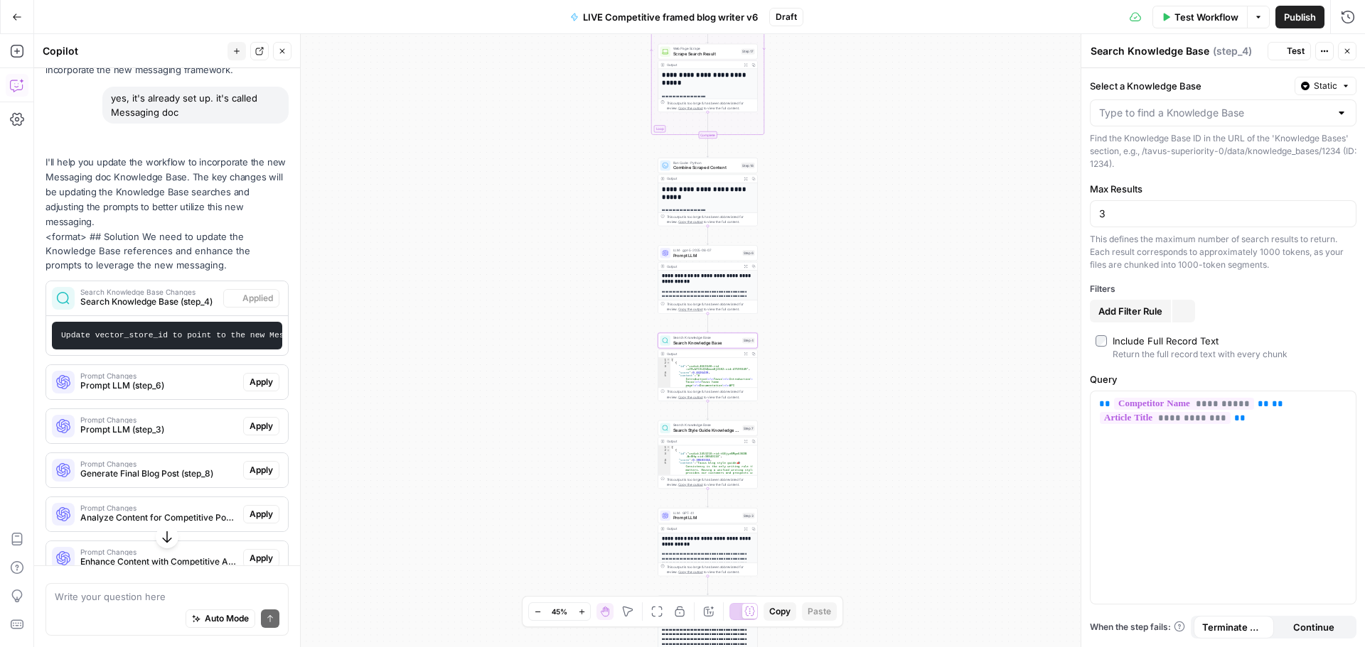
scroll to position [581, 0]
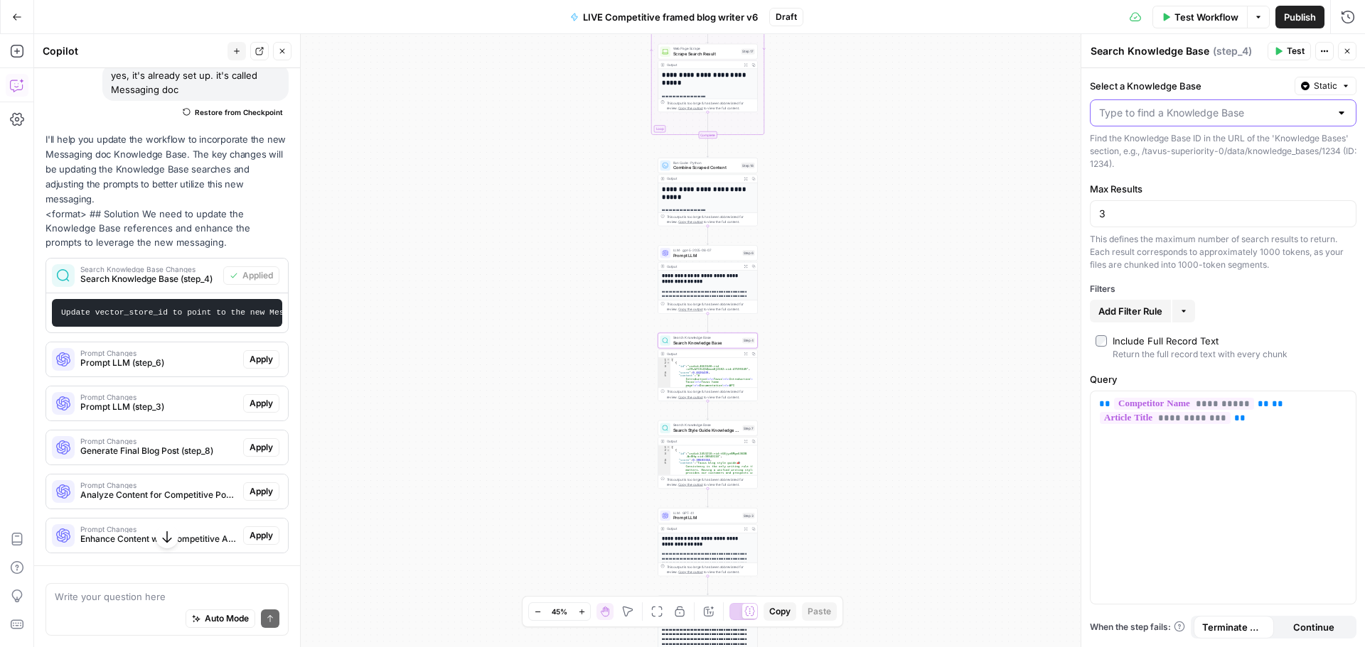
click at [1249, 112] on input "Select a Knowledge Base" at bounding box center [1214, 113] width 231 height 14
click at [1183, 151] on span "Tavus Docs" at bounding box center [1220, 148] width 237 height 14
type input "Tavus Docs"
click at [1321, 55] on icon "button" at bounding box center [1324, 51] width 9 height 9
click at [692, 345] on span "Search Knowledge Base" at bounding box center [706, 343] width 67 height 6
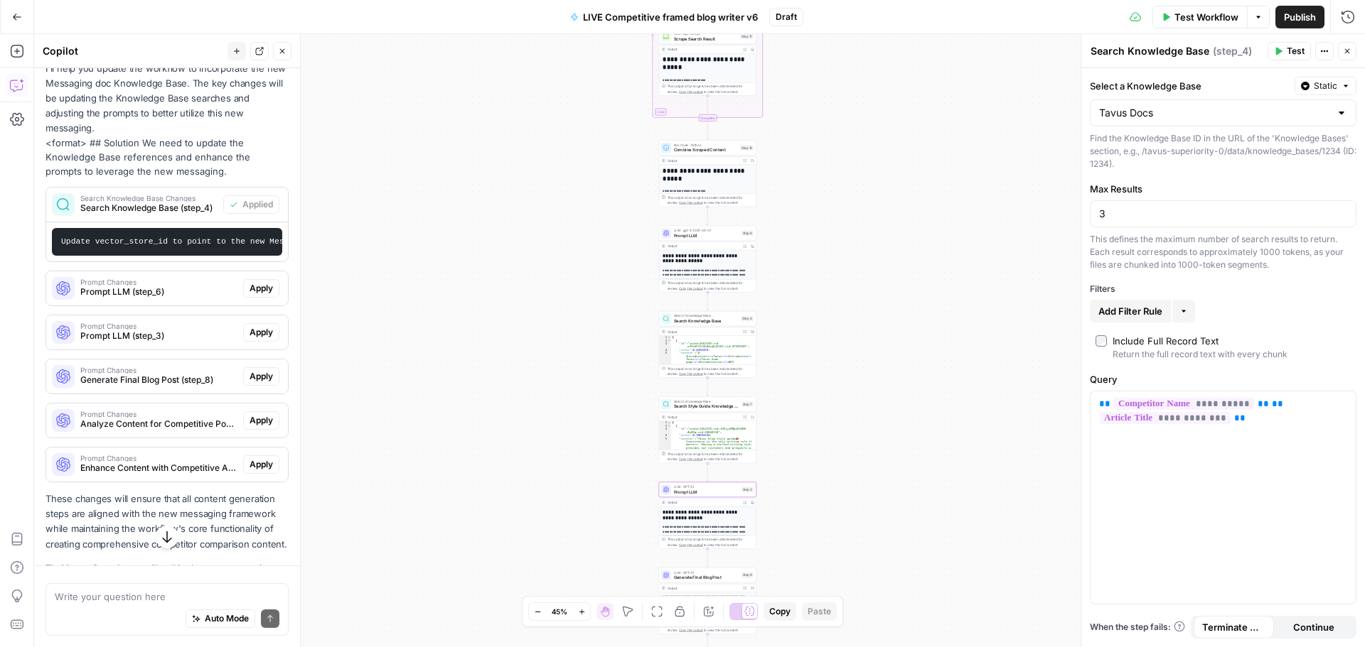
scroll to position [652, 0]
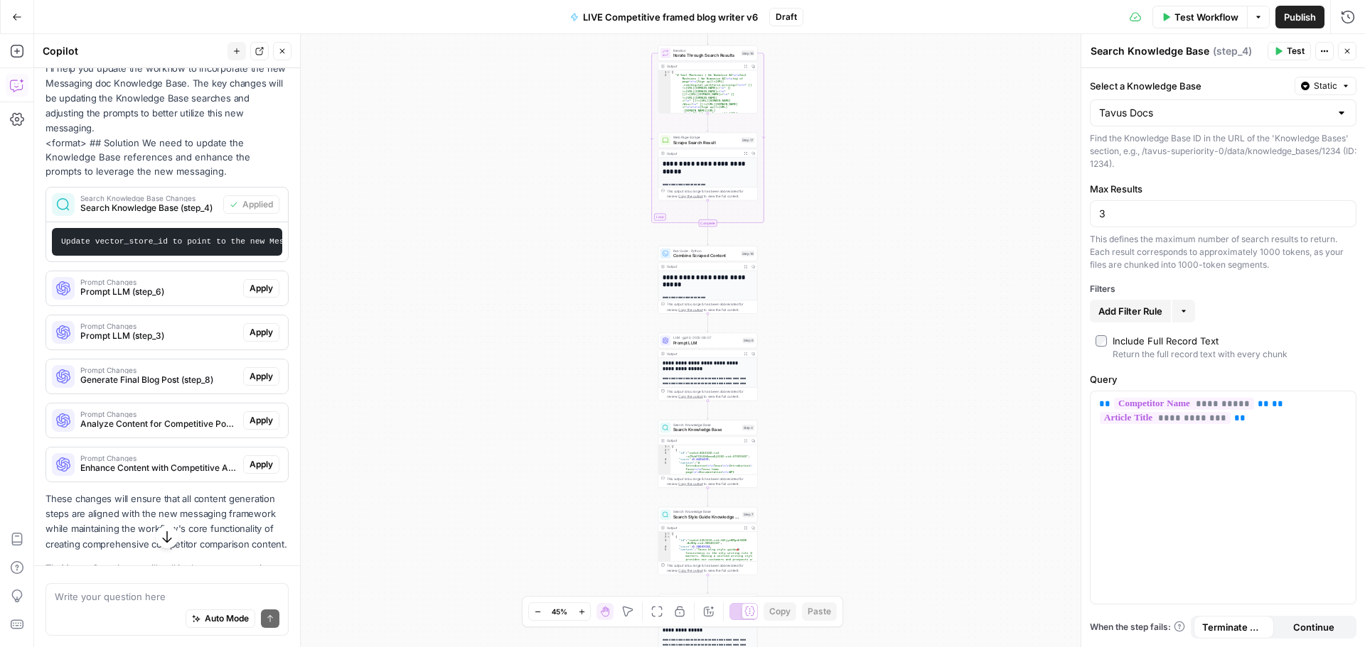
click at [132, 136] on p "I'll help you update the workflow to incorporate the new Messaging doc Knowledg…" at bounding box center [166, 98] width 243 height 75
click at [1322, 47] on icon "button" at bounding box center [1324, 51] width 9 height 9
click at [1322, 48] on icon "button" at bounding box center [1324, 51] width 9 height 9
click at [714, 427] on span "Search Knowledge Base" at bounding box center [706, 430] width 66 height 6
click at [710, 416] on span "Copy step" at bounding box center [710, 416] width 0 height 0
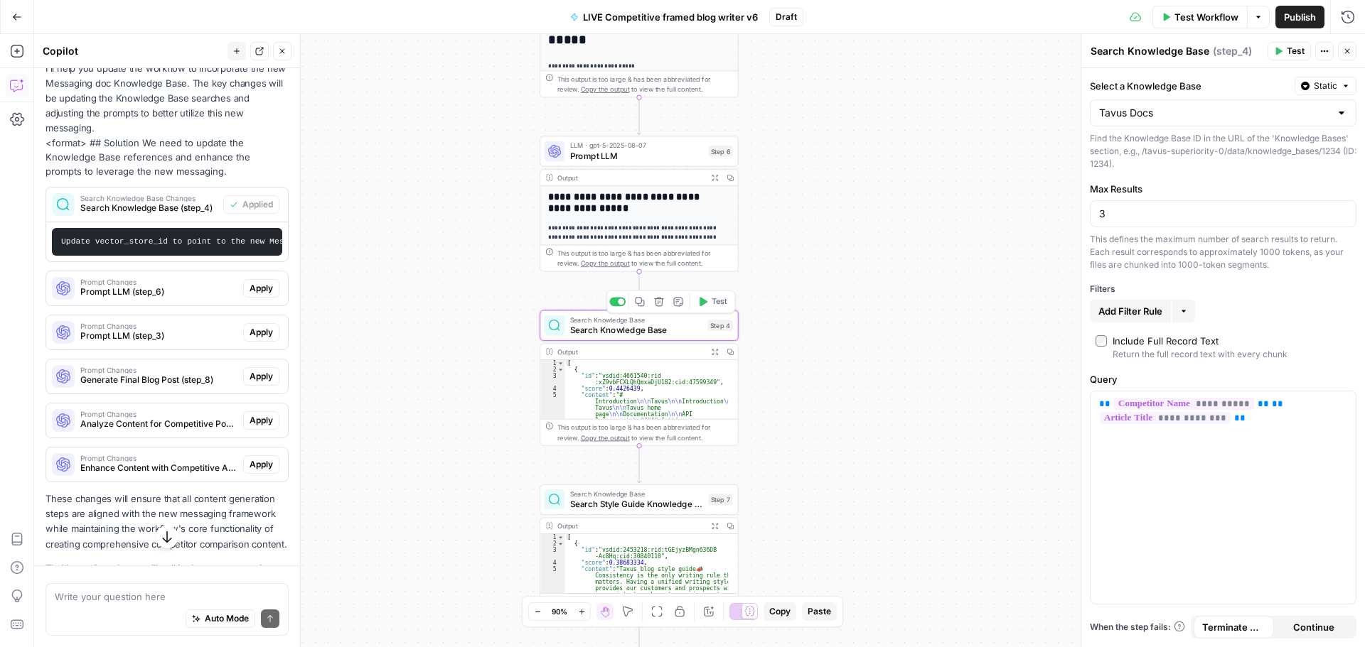
click at [598, 333] on span "Search Knowledge Base" at bounding box center [636, 329] width 133 height 13
click at [645, 305] on button "Copy step" at bounding box center [639, 302] width 16 height 16
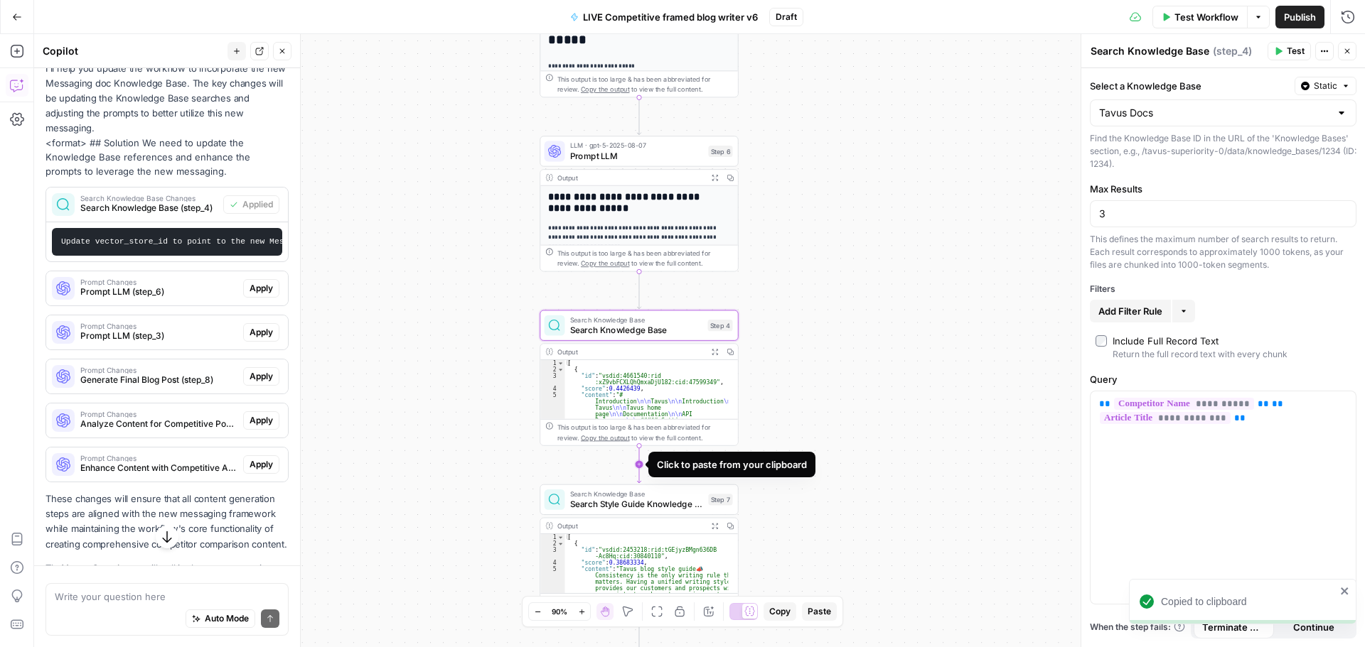
click at [638, 463] on icon "Edge from step_4 to step_7" at bounding box center [639, 464] width 4 height 37
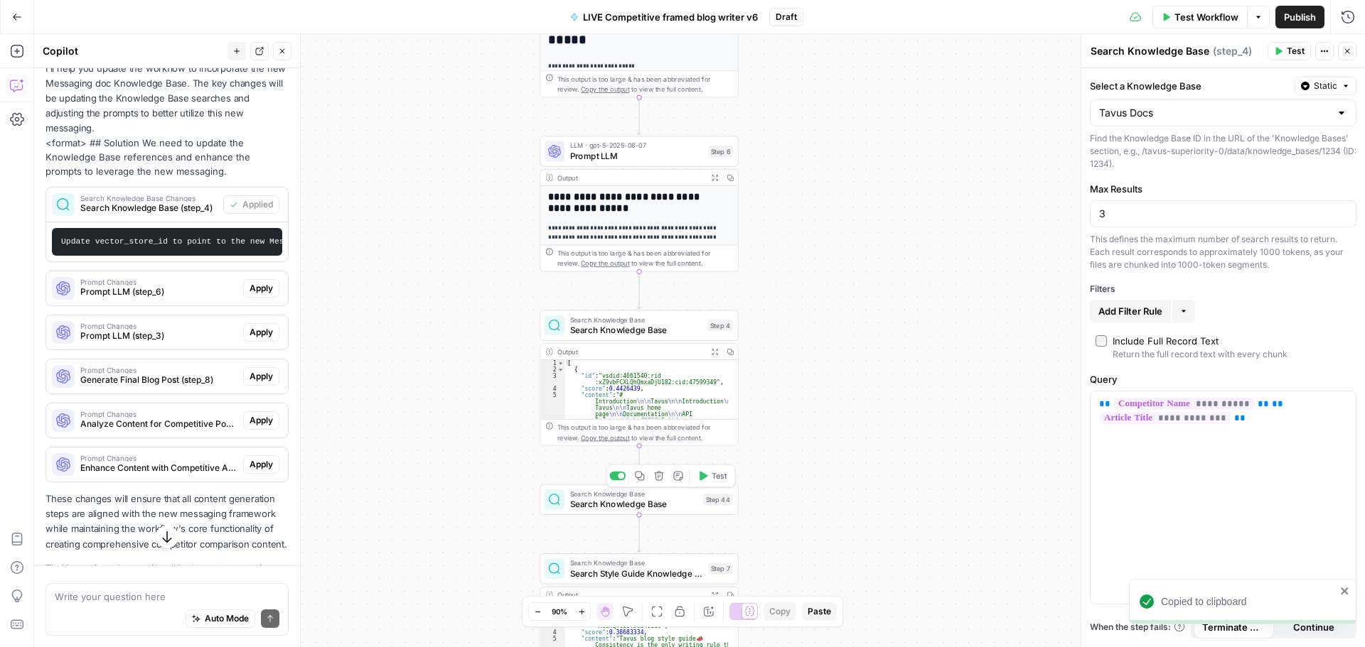
click at [613, 510] on span "Search Knowledge Base" at bounding box center [634, 504] width 128 height 13
click at [1340, 112] on div at bounding box center [1340, 113] width 11 height 14
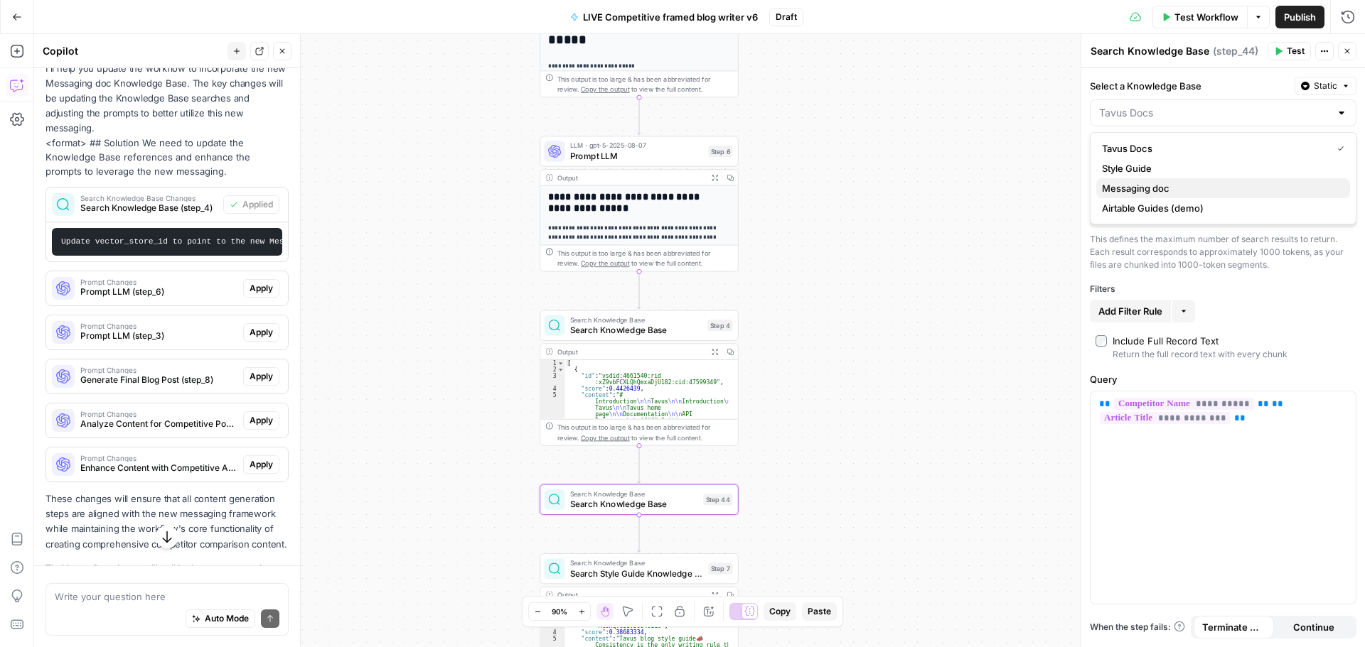
click at [1176, 192] on span "Messaging doc" at bounding box center [1220, 188] width 237 height 14
type input "Messaging doc"
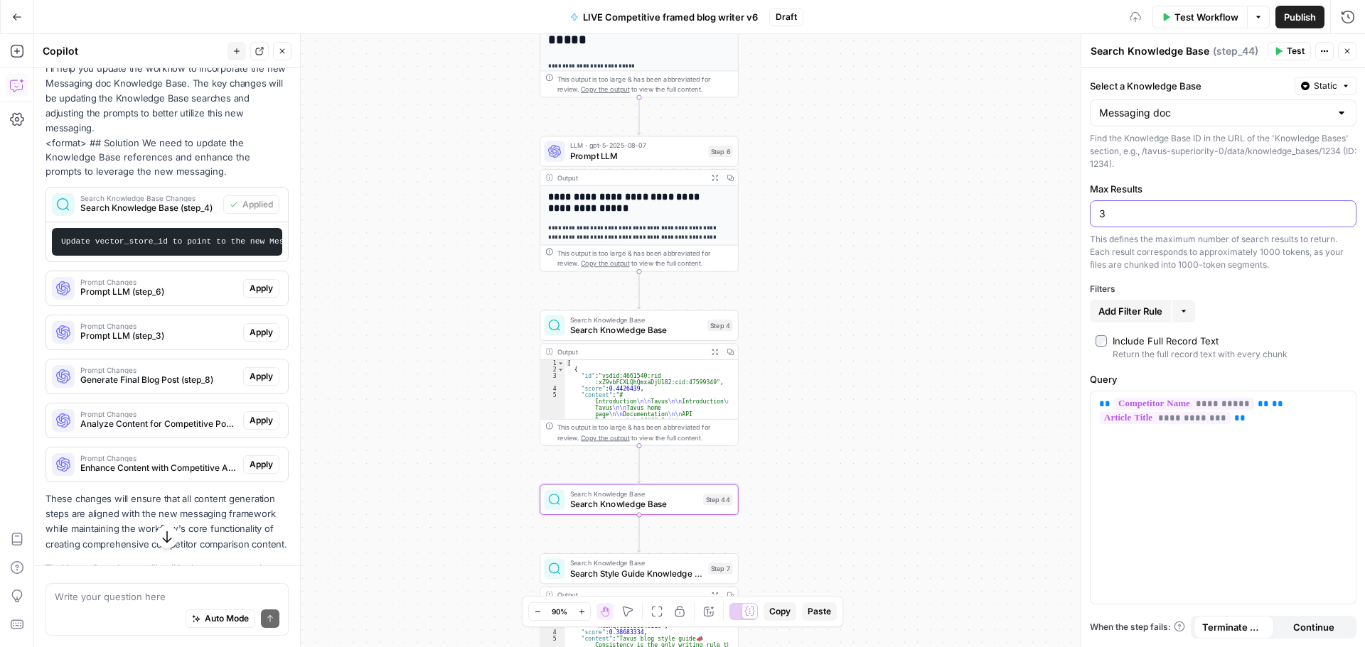
click at [1181, 213] on input "3" at bounding box center [1223, 214] width 248 height 14
type input "4"
drag, startPoint x: 1240, startPoint y: 419, endPoint x: 1084, endPoint y: 398, distance: 157.8
click at [1084, 398] on div "**********" at bounding box center [1222, 340] width 284 height 613
click at [1268, 431] on div "**********" at bounding box center [1222, 498] width 265 height 213
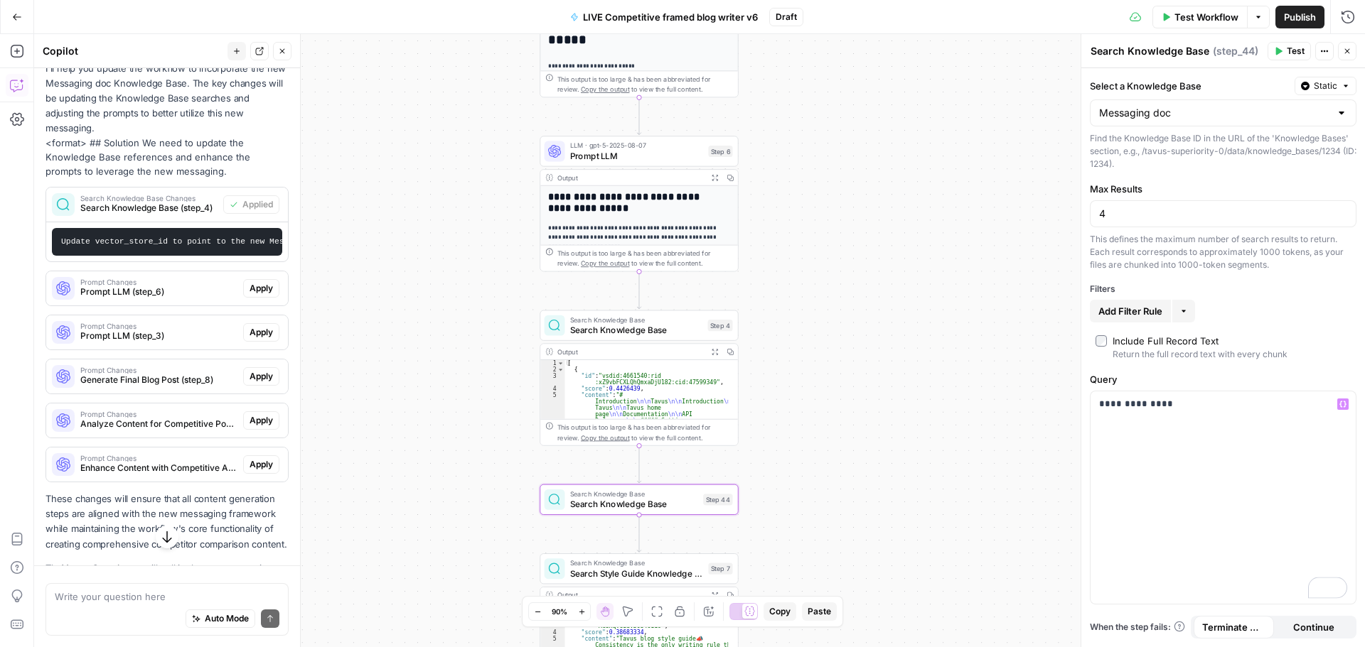
click at [1198, 255] on div "This defines the maximum number of search results to return. Each result corres…" at bounding box center [1223, 252] width 267 height 38
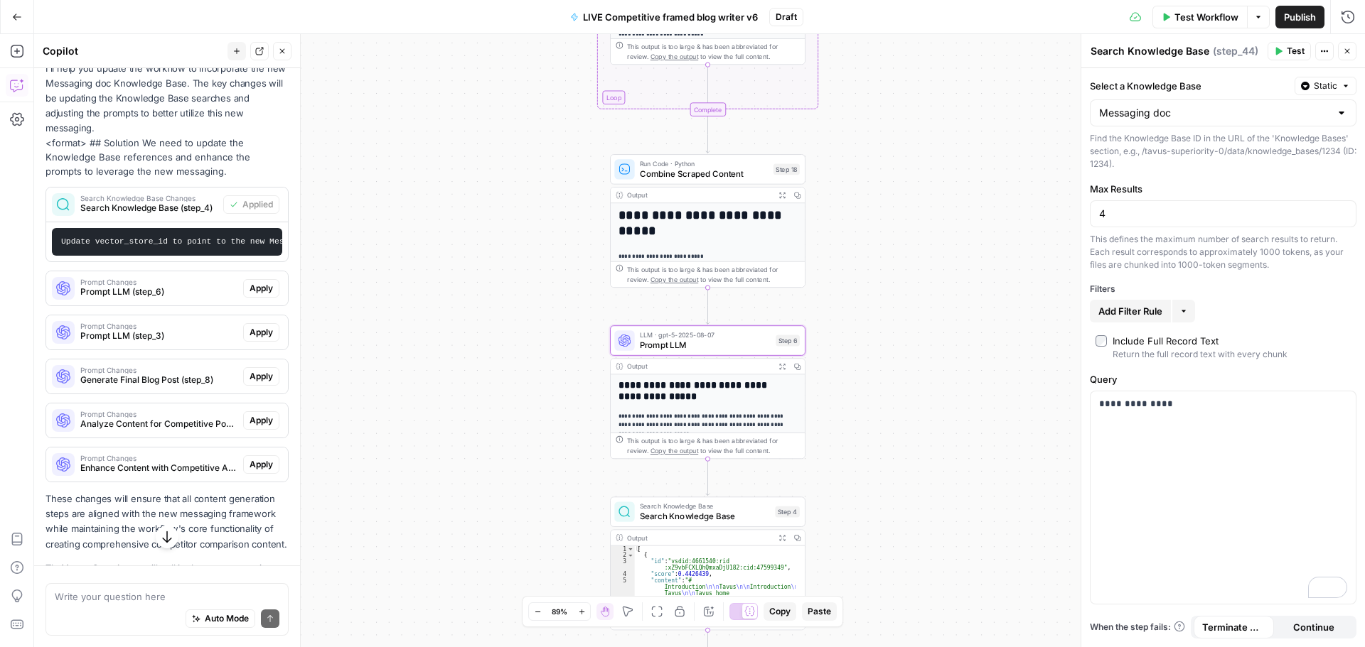
click at [252, 295] on span "Apply" at bounding box center [260, 288] width 23 height 13
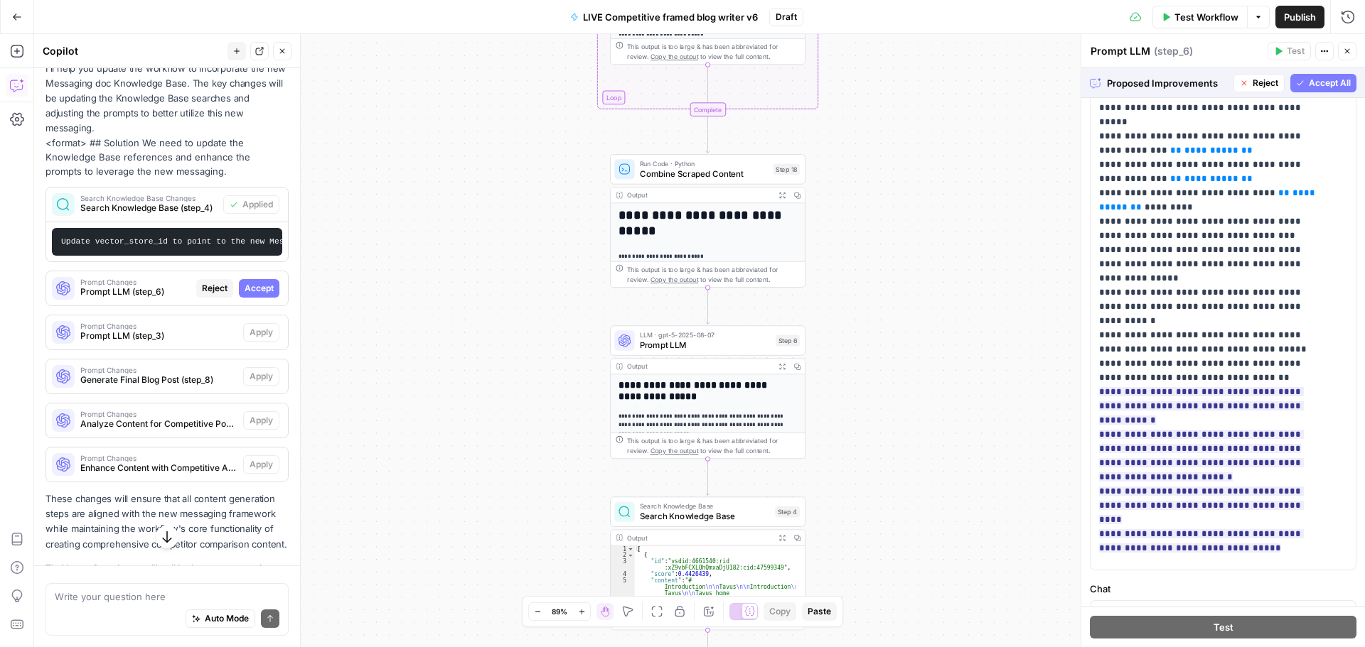
scroll to position [171, 0]
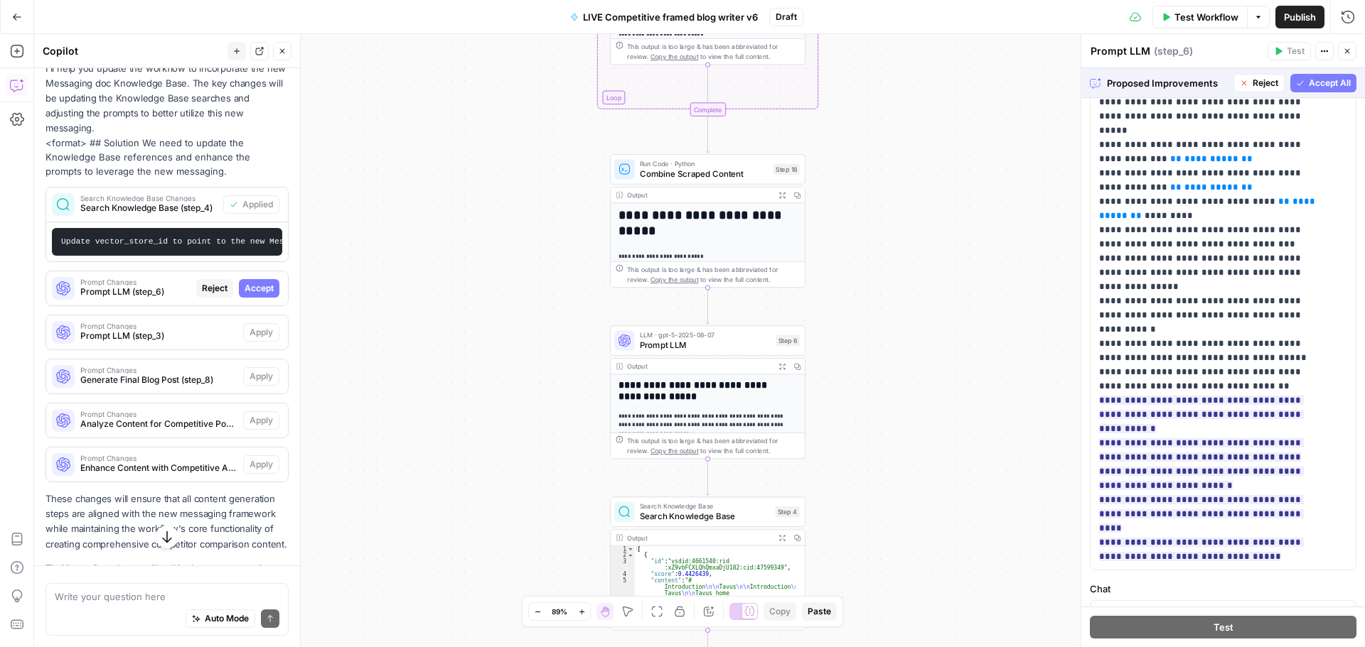
drag, startPoint x: 1311, startPoint y: 87, endPoint x: 281, endPoint y: 301, distance: 1051.8
click at [1311, 87] on span "Accept All" at bounding box center [1329, 83] width 42 height 13
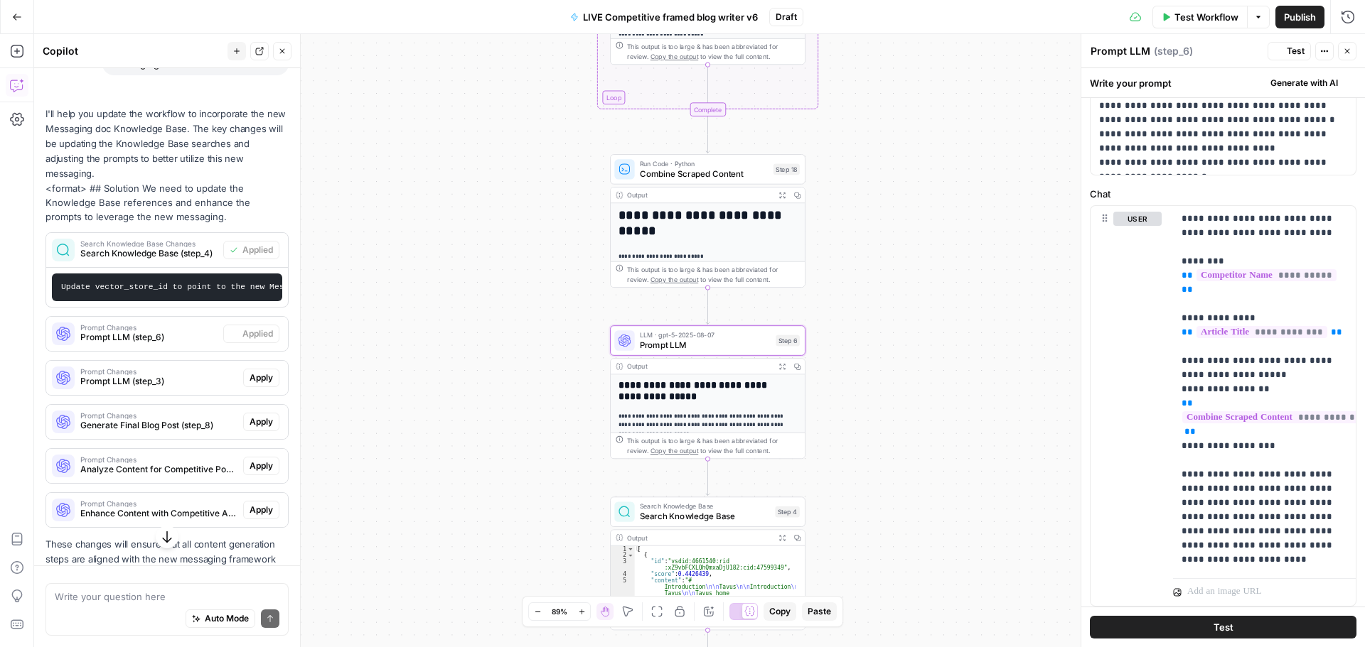
scroll to position [0, 0]
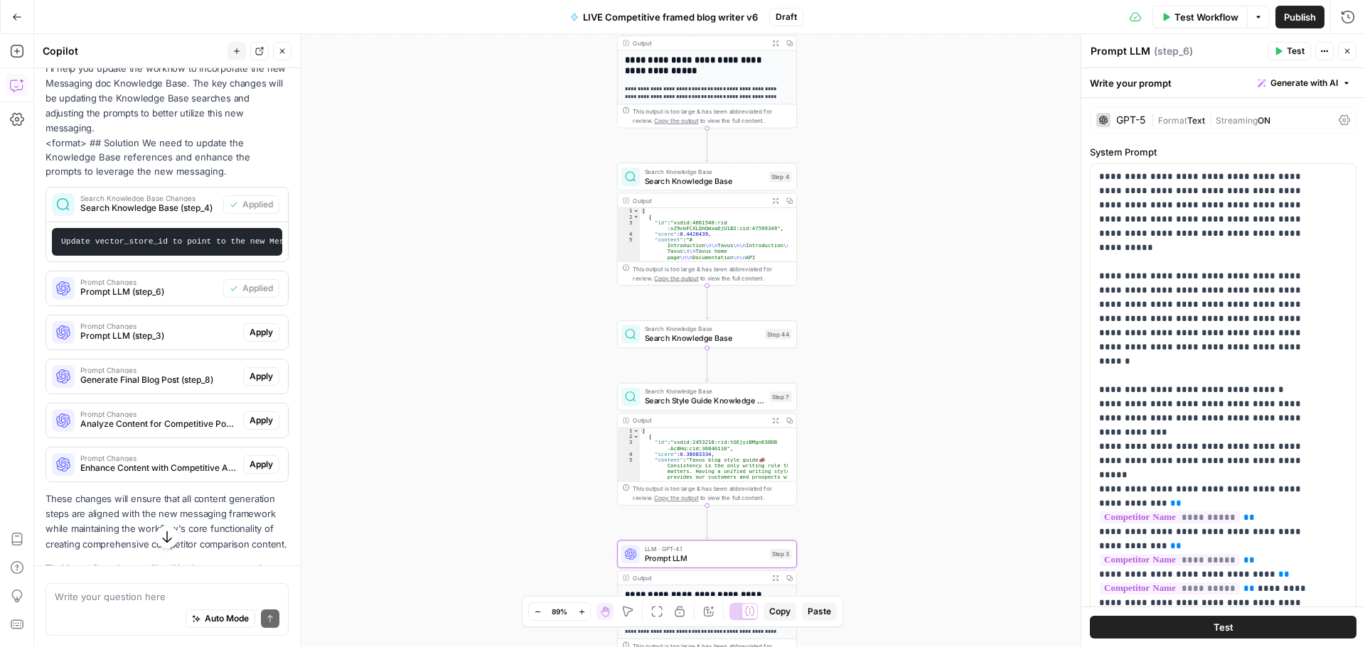
click at [249, 339] on span "Apply" at bounding box center [260, 332] width 23 height 13
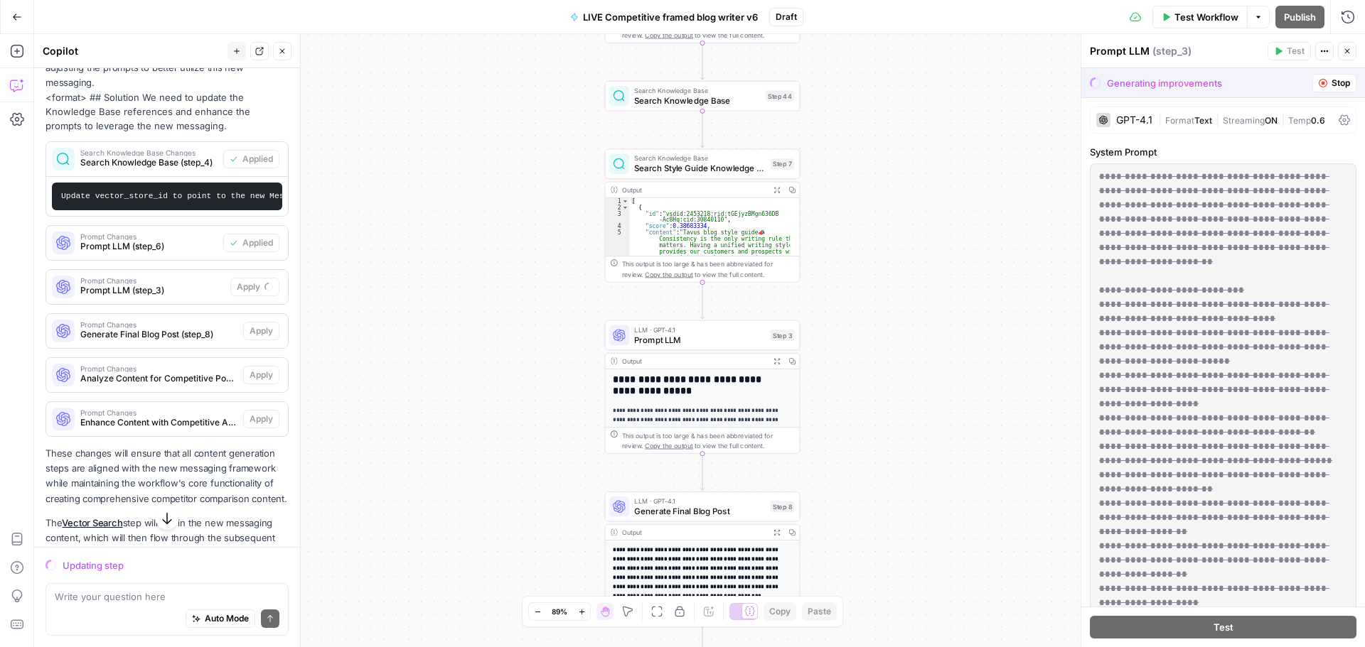
scroll to position [607, 0]
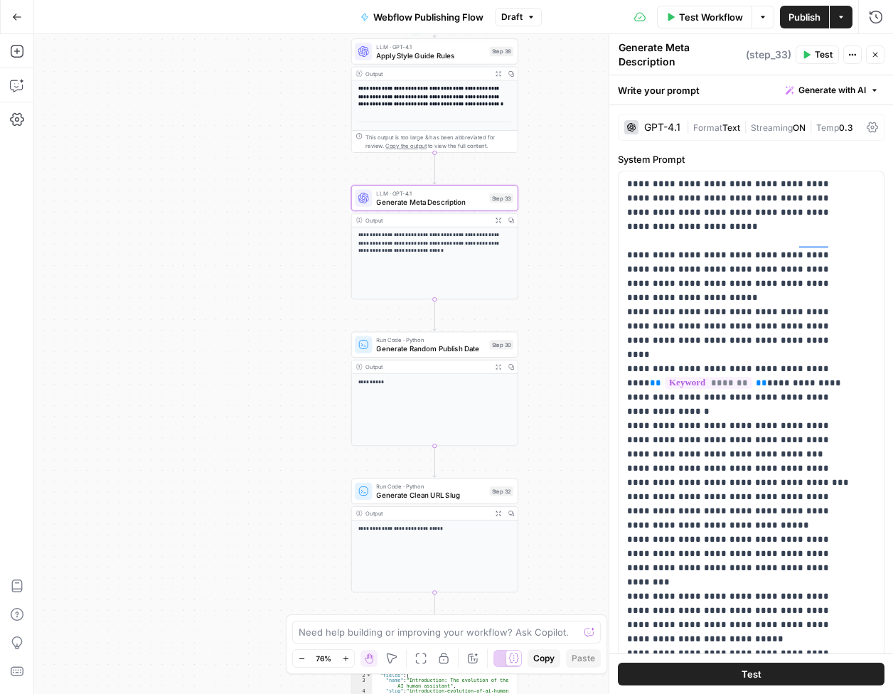
scroll to position [129, 0]
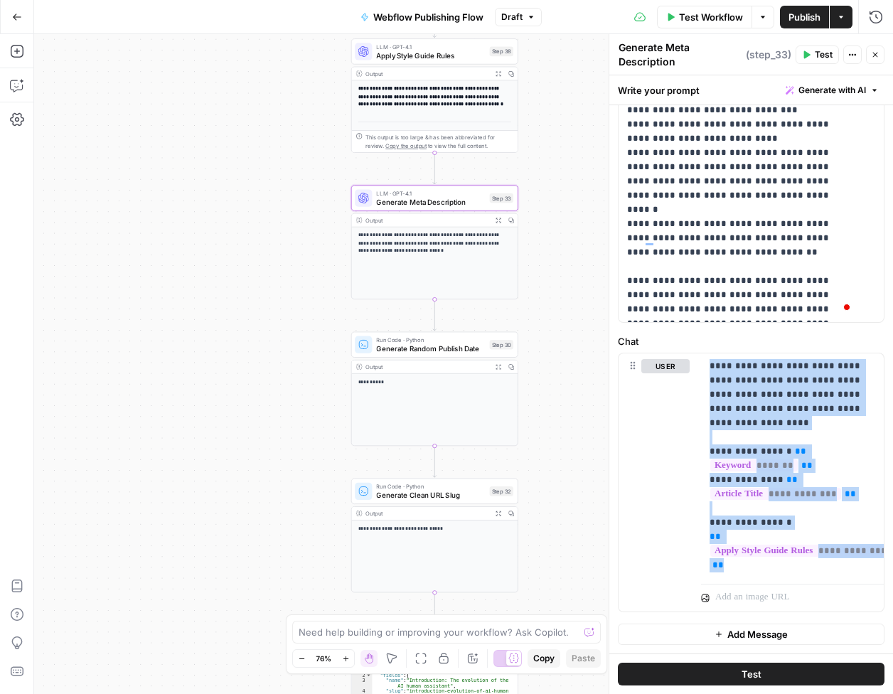
click at [20, 21] on icon "button" at bounding box center [17, 17] width 10 height 10
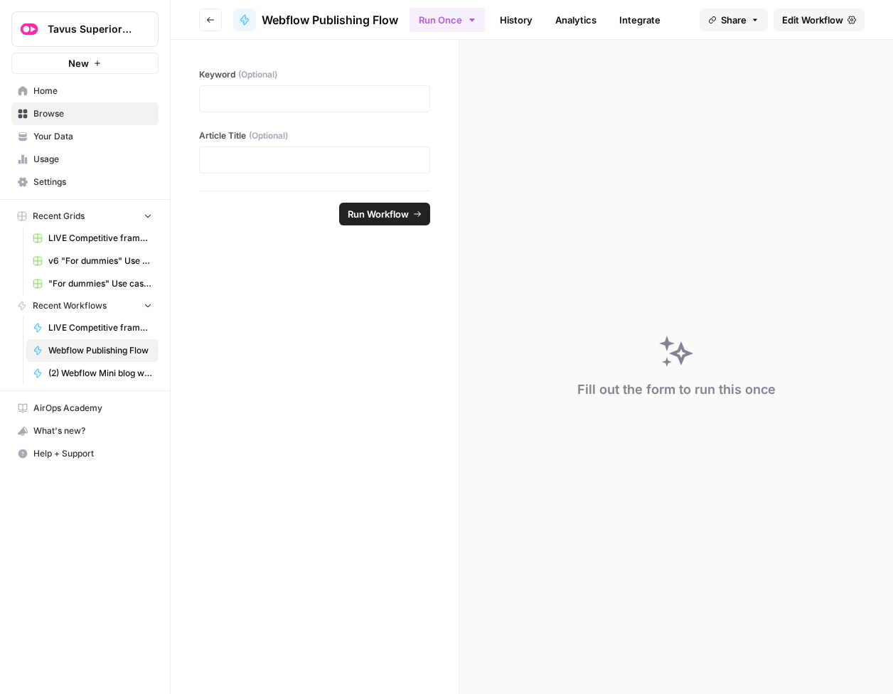
click at [60, 132] on span "Your Data" at bounding box center [92, 136] width 119 height 13
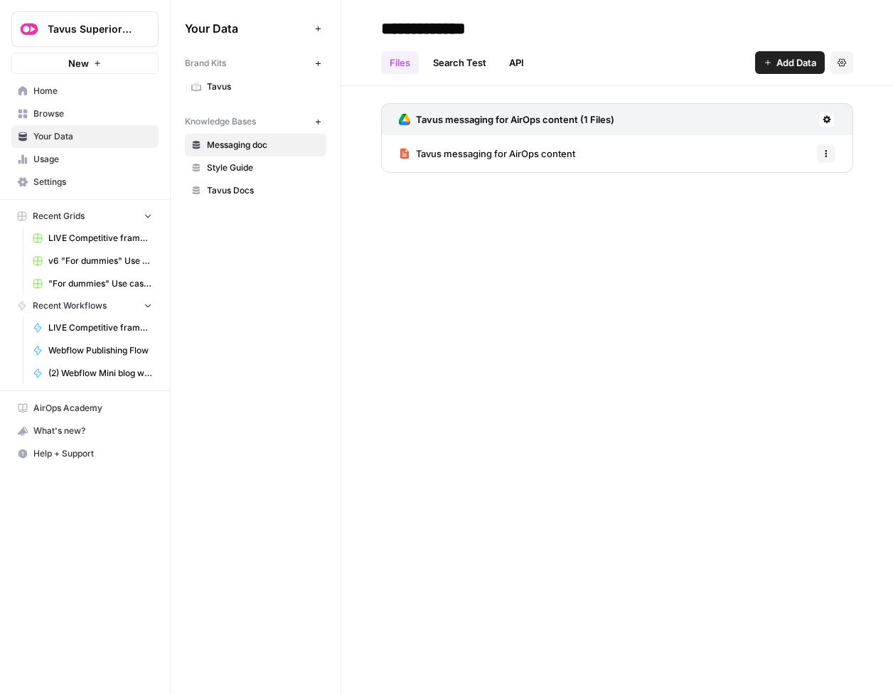
click at [453, 63] on link "Search Test" at bounding box center [459, 62] width 70 height 23
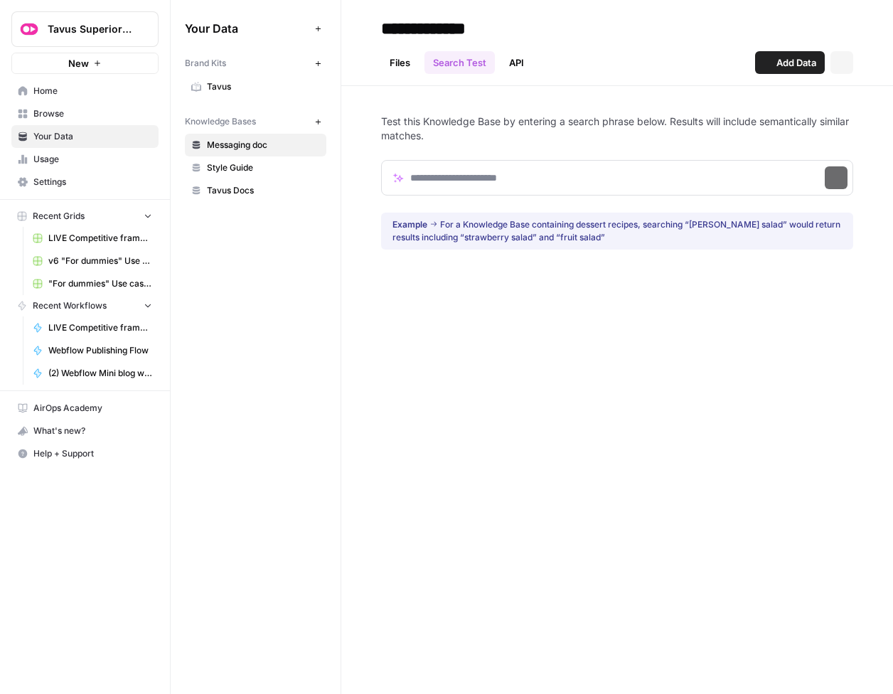
click at [515, 65] on link "API" at bounding box center [516, 62] width 32 height 23
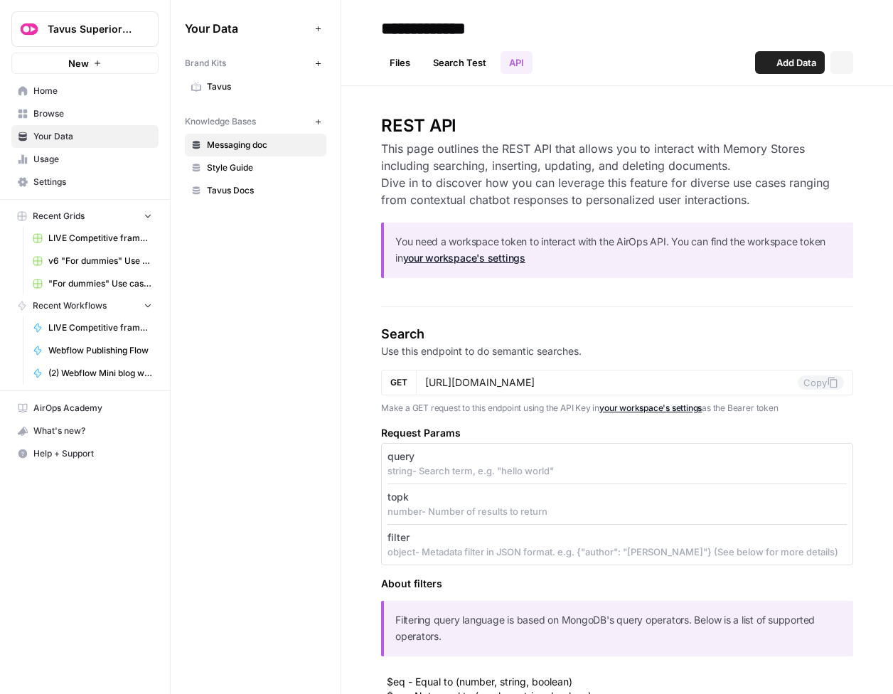
click at [398, 60] on link "Files" at bounding box center [400, 62] width 38 height 23
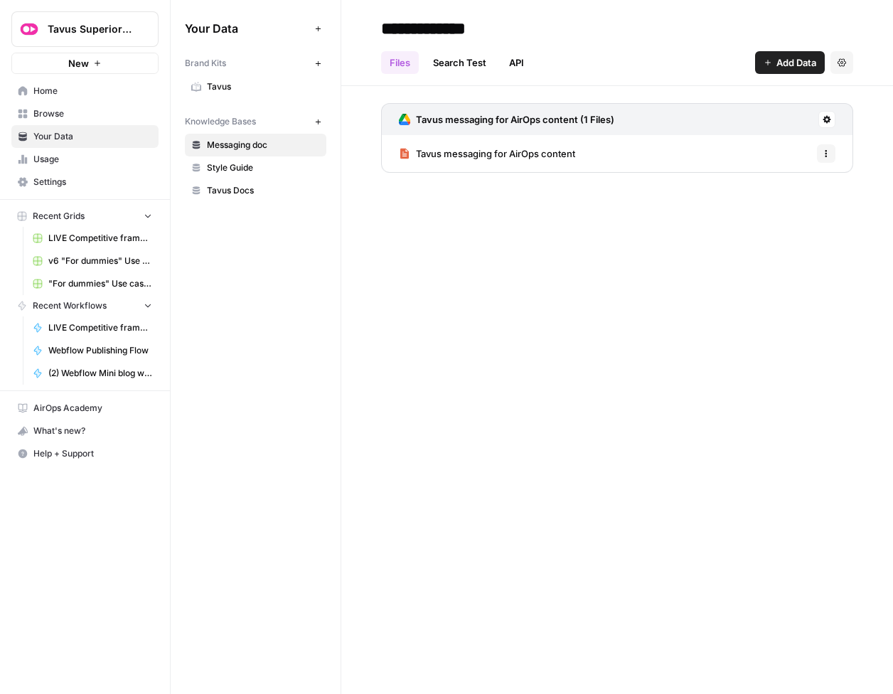
click at [819, 155] on button "Options" at bounding box center [826, 153] width 18 height 18
click at [546, 168] on link "Tavus messaging for AirOps content" at bounding box center [487, 153] width 176 height 37
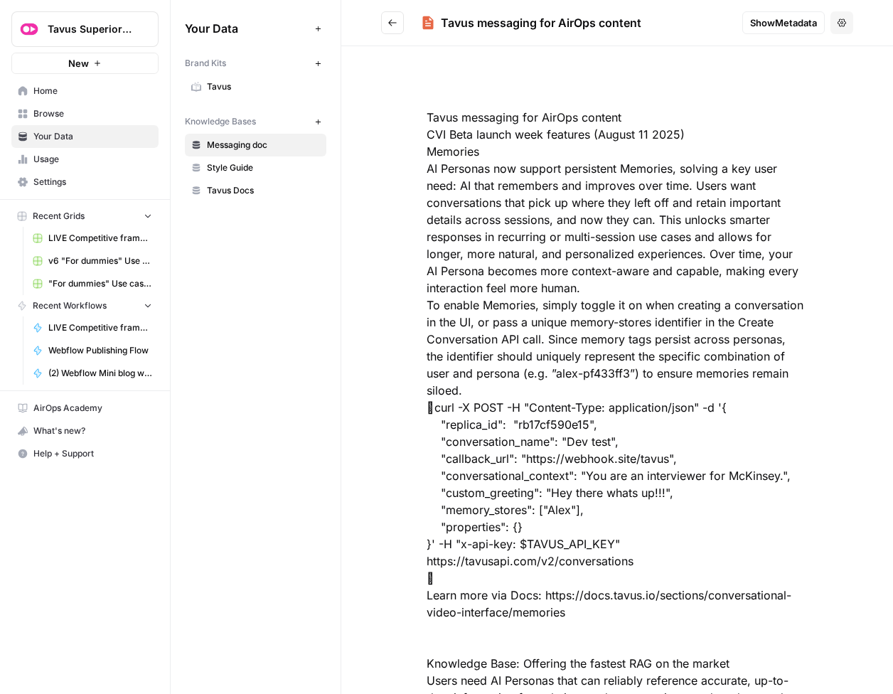
click at [387, 25] on icon "Go back" at bounding box center [392, 23] width 10 height 10
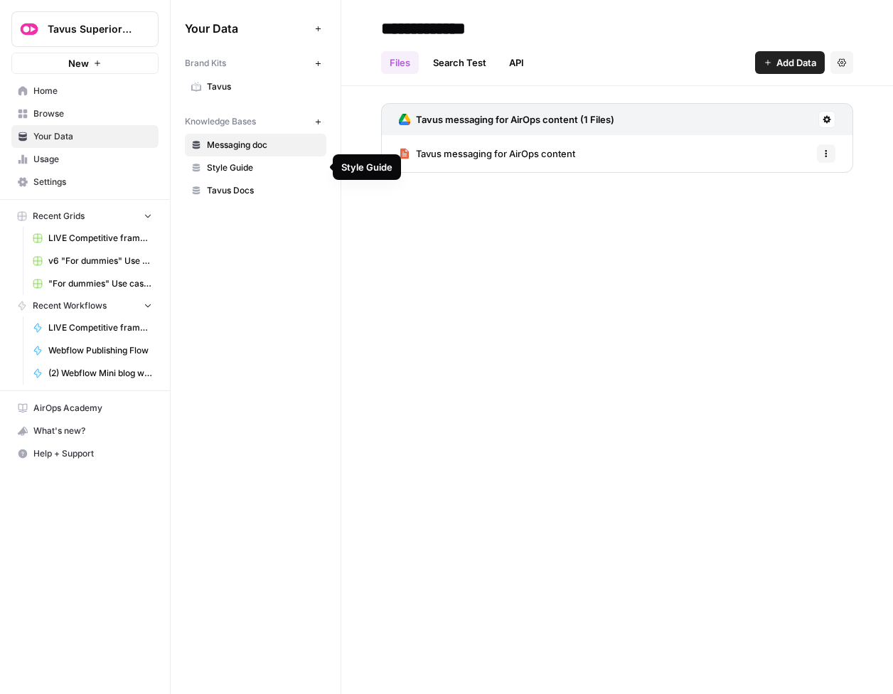
click at [230, 163] on span "Style Guide" at bounding box center [263, 167] width 113 height 13
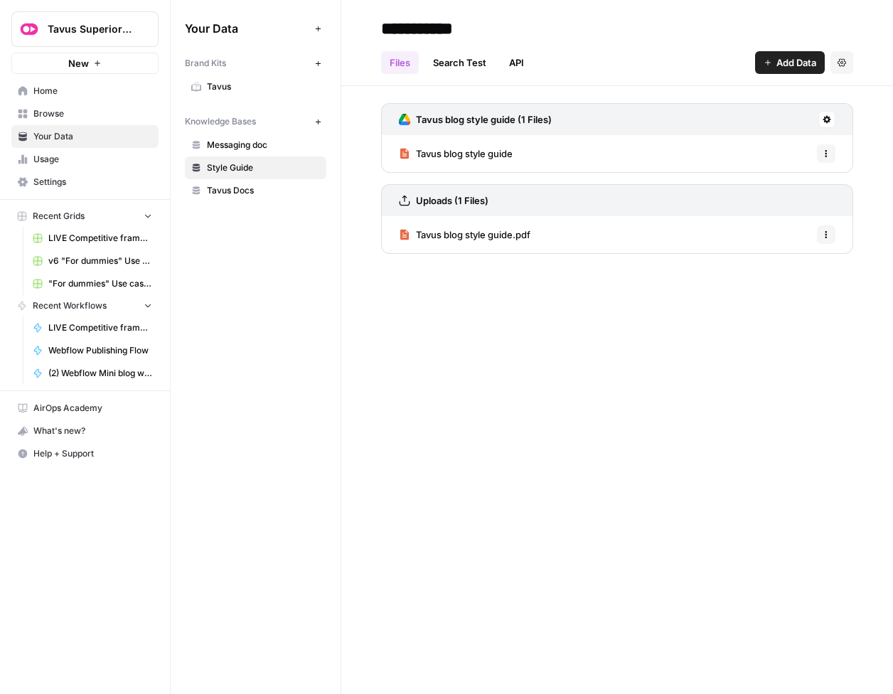
click at [229, 186] on span "Tavus Docs" at bounding box center [263, 190] width 113 height 13
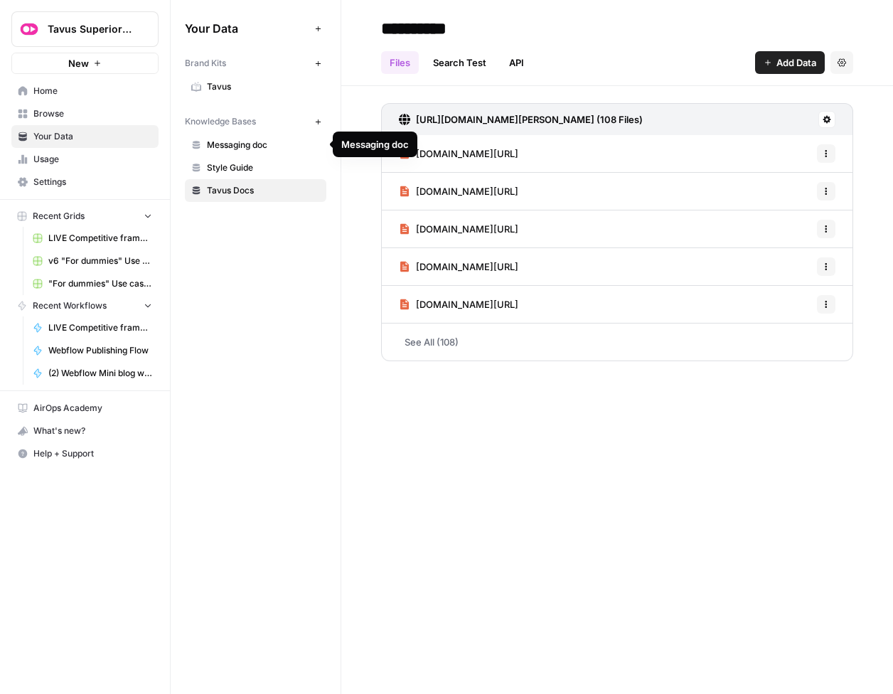
click at [242, 144] on span "Messaging doc" at bounding box center [263, 145] width 113 height 13
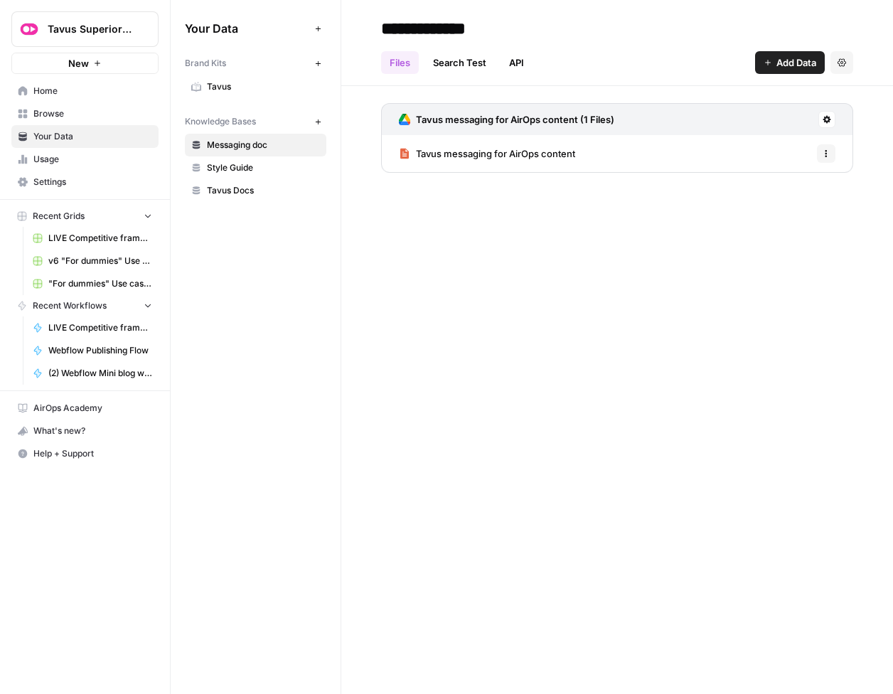
click at [452, 65] on link "Search Test" at bounding box center [459, 62] width 70 height 23
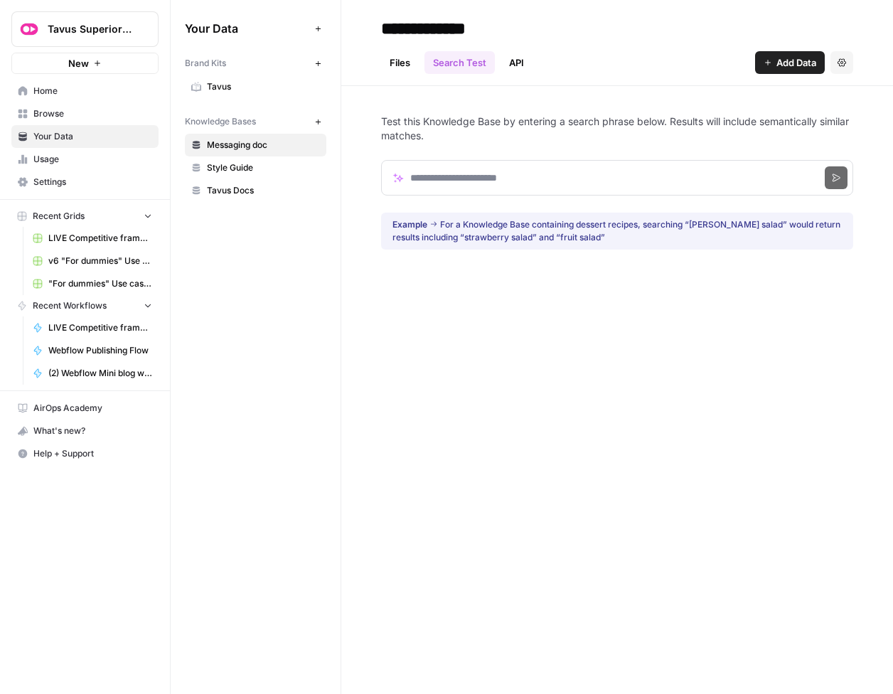
click at [515, 65] on link "API" at bounding box center [516, 62] width 32 height 23
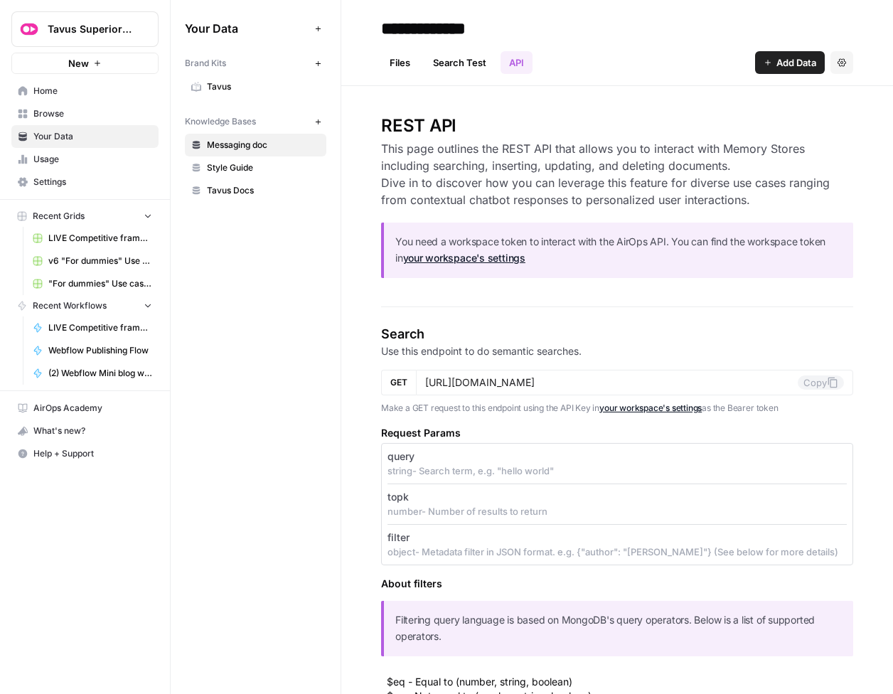
click at [399, 65] on link "Files" at bounding box center [400, 62] width 38 height 23
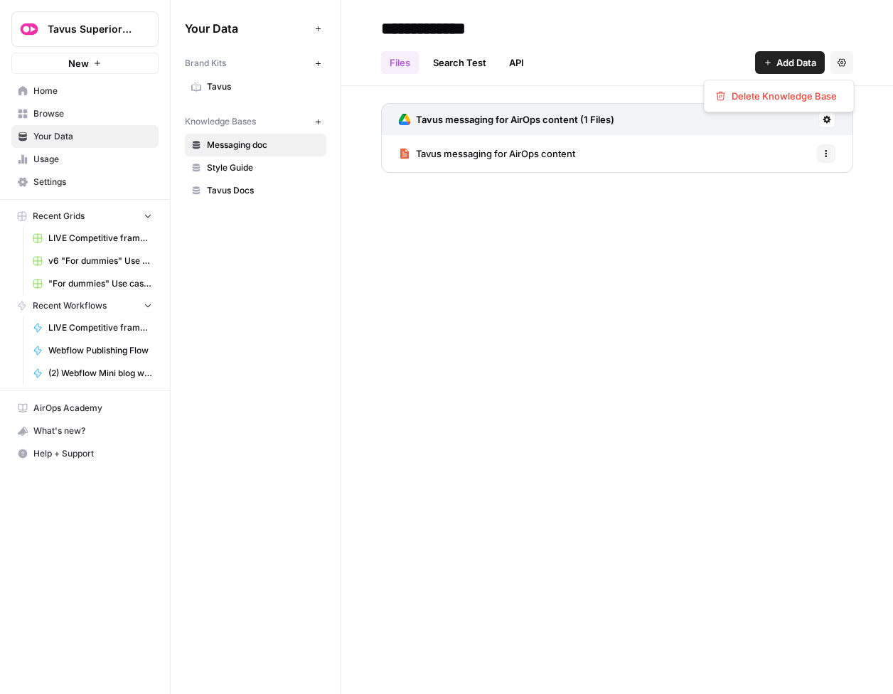
click at [842, 62] on icon "button" at bounding box center [841, 62] width 9 height 9
click at [564, 48] on div "Files Search Test API Add Data Settings" at bounding box center [617, 57] width 472 height 34
click at [819, 119] on button at bounding box center [826, 119] width 17 height 17
click at [481, 214] on div "**********" at bounding box center [617, 347] width 552 height 694
click at [446, 56] on link "Search Test" at bounding box center [459, 62] width 70 height 23
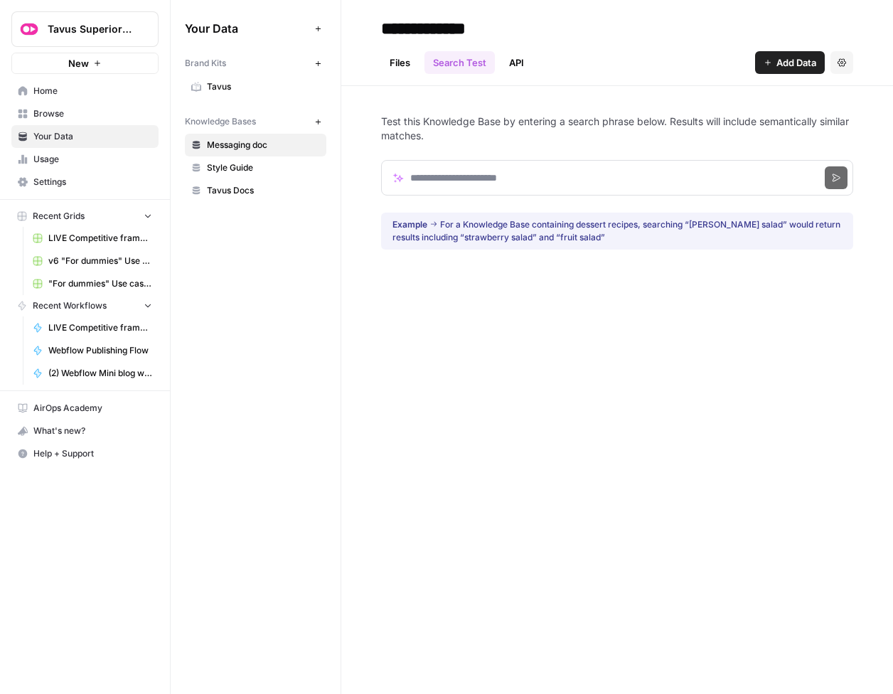
click at [404, 63] on link "Files" at bounding box center [400, 62] width 38 height 23
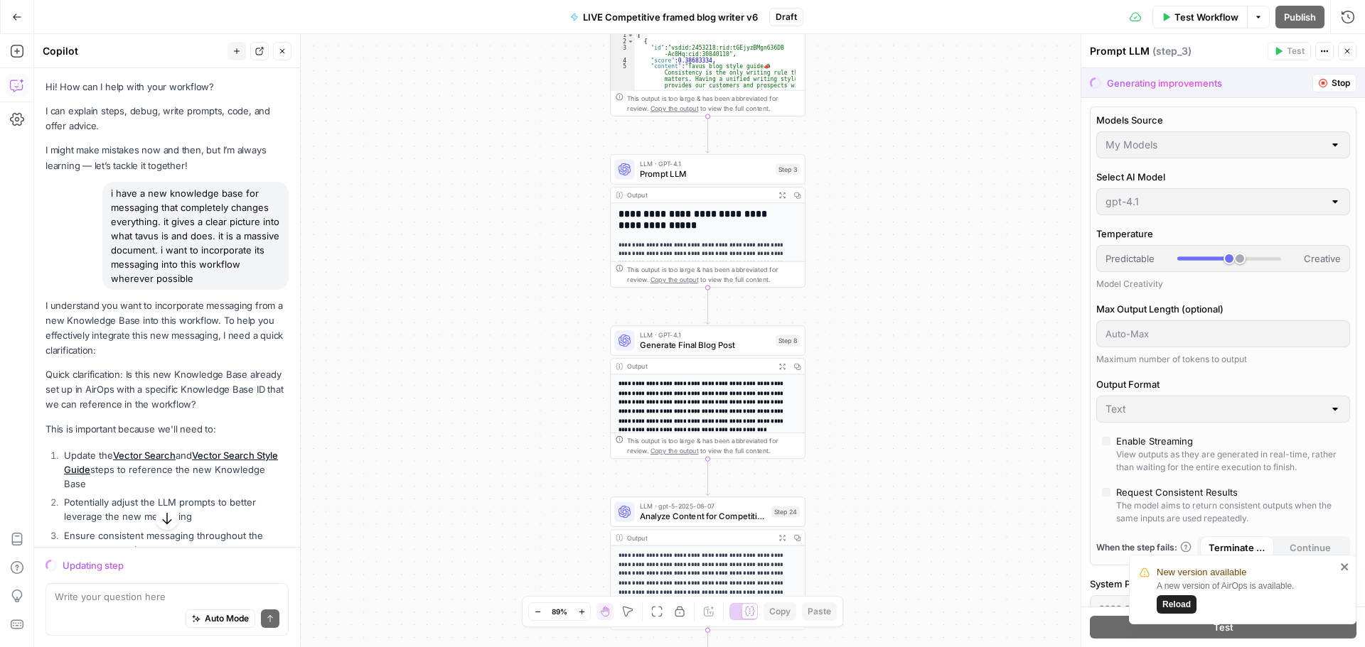
scroll to position [607, 0]
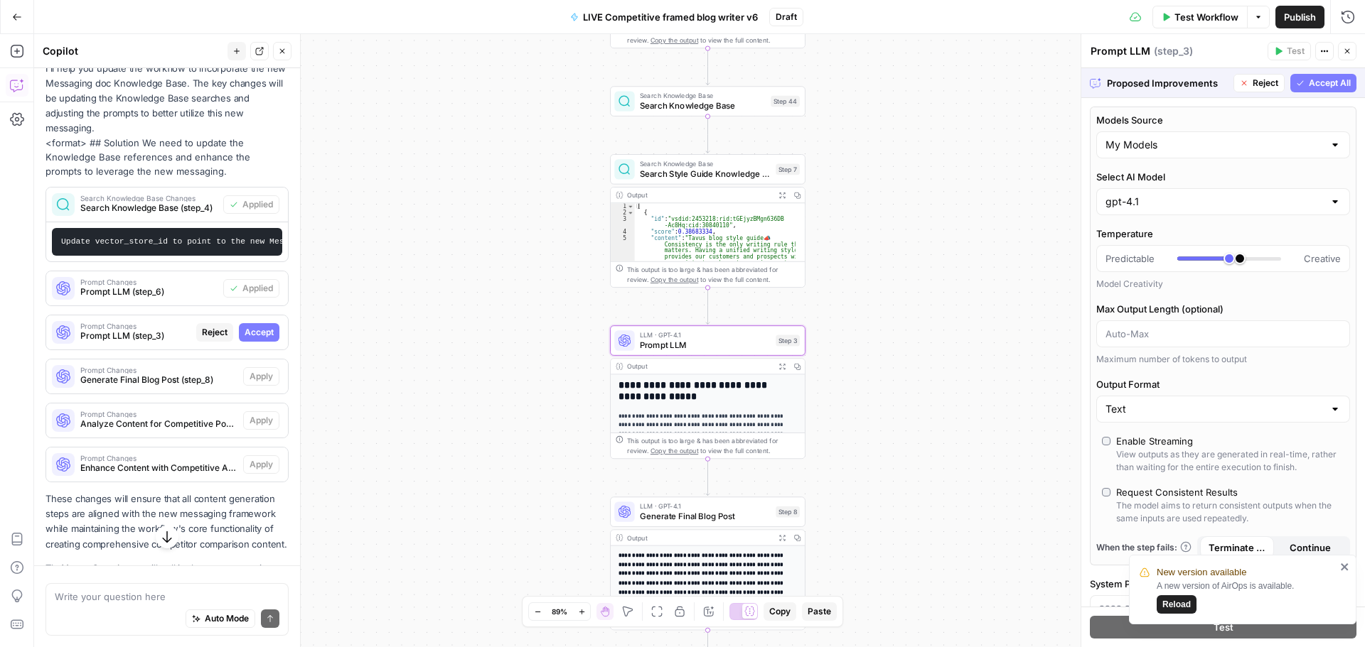
click at [255, 339] on span "Accept" at bounding box center [258, 332] width 29 height 13
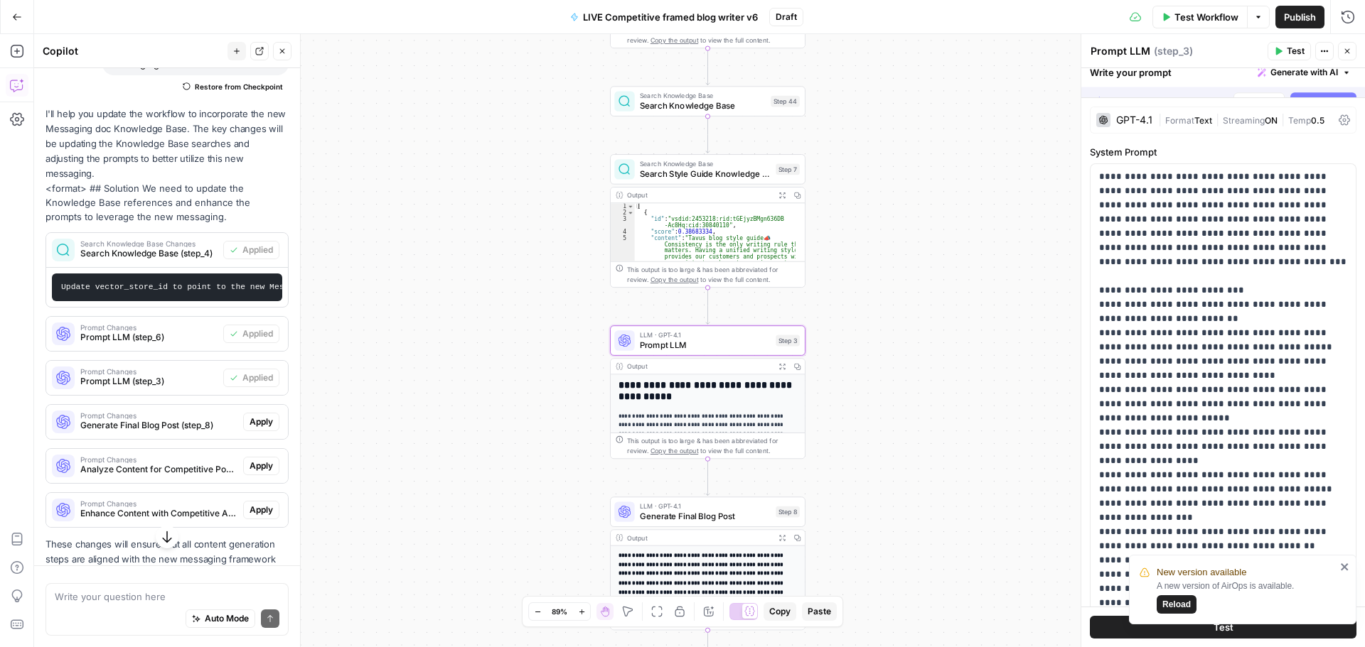
scroll to position [652, 0]
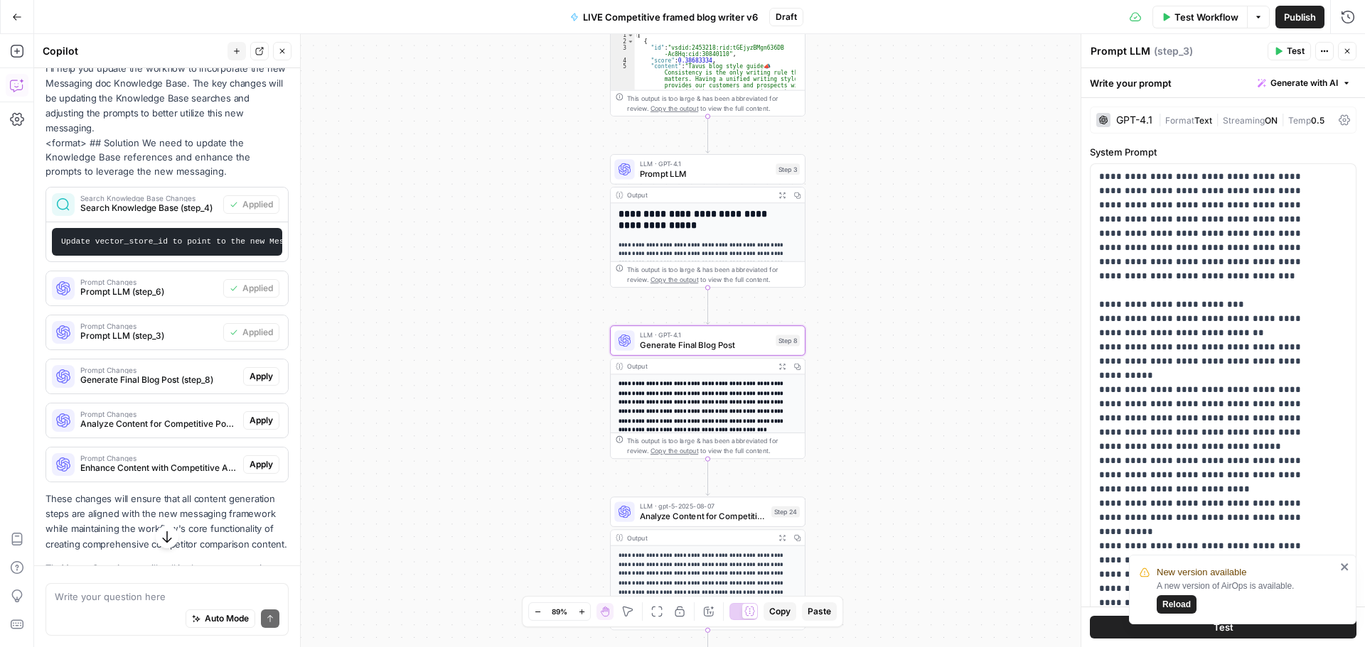
drag, startPoint x: 244, startPoint y: 399, endPoint x: 213, endPoint y: 419, distance: 37.1
click at [249, 383] on span "Apply" at bounding box center [260, 376] width 23 height 13
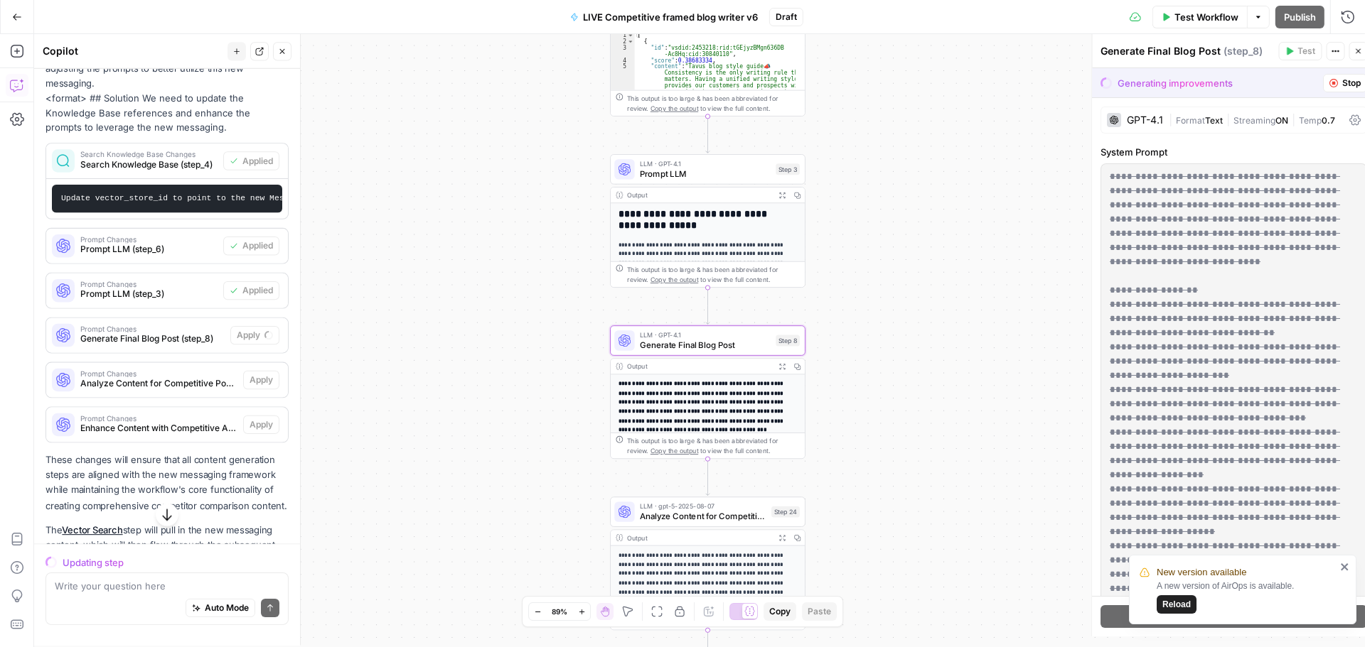
scroll to position [607, 0]
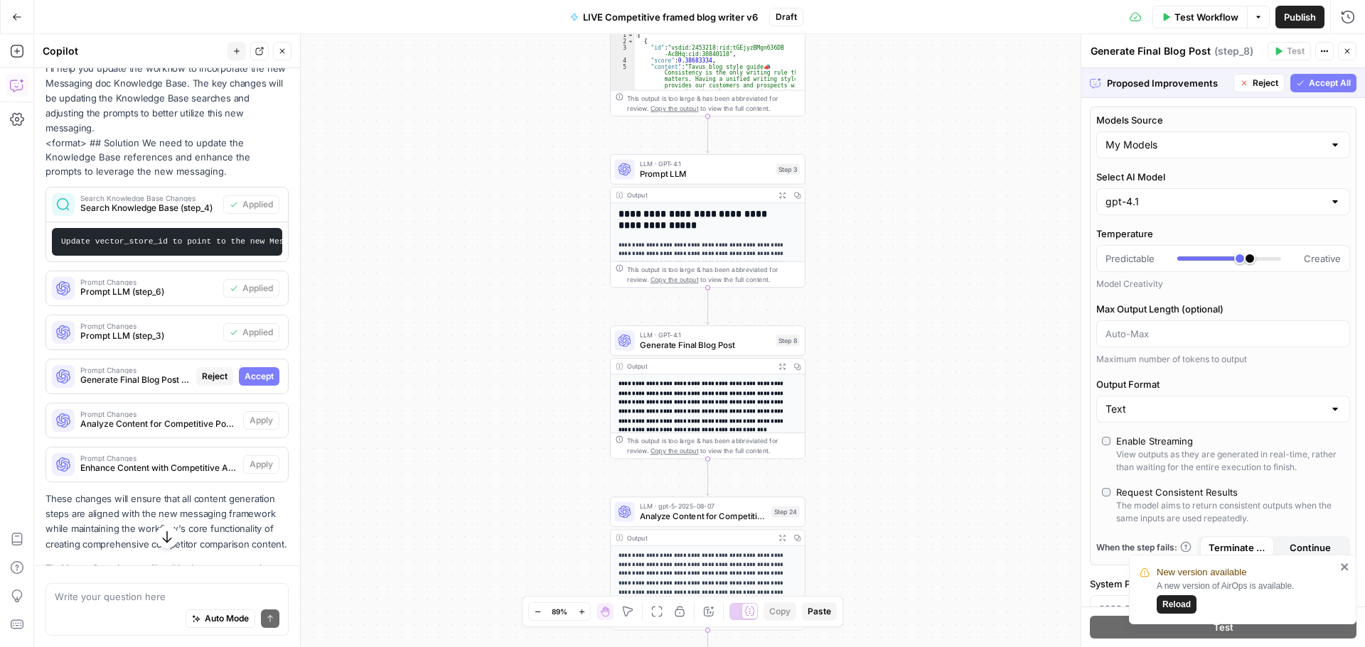
drag, startPoint x: 1307, startPoint y: 82, endPoint x: 9, endPoint y: 579, distance: 1390.6
click at [1308, 82] on span "Accept All" at bounding box center [1329, 83] width 42 height 13
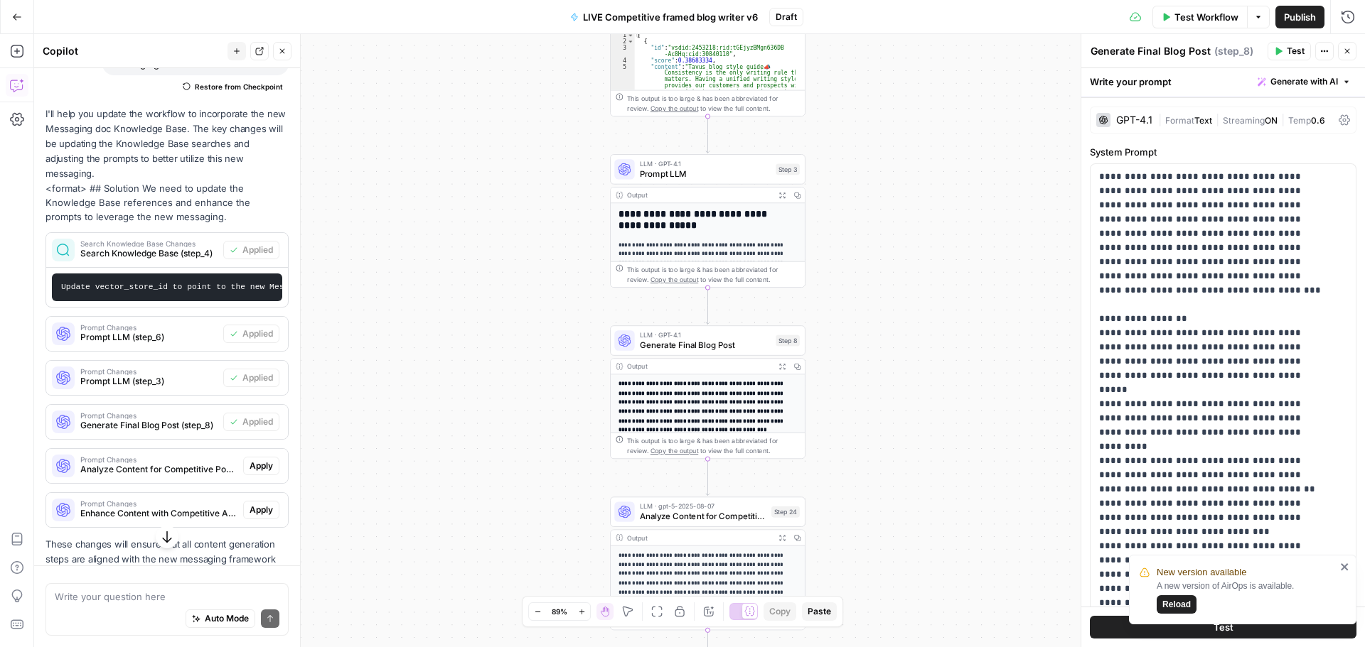
scroll to position [652, 0]
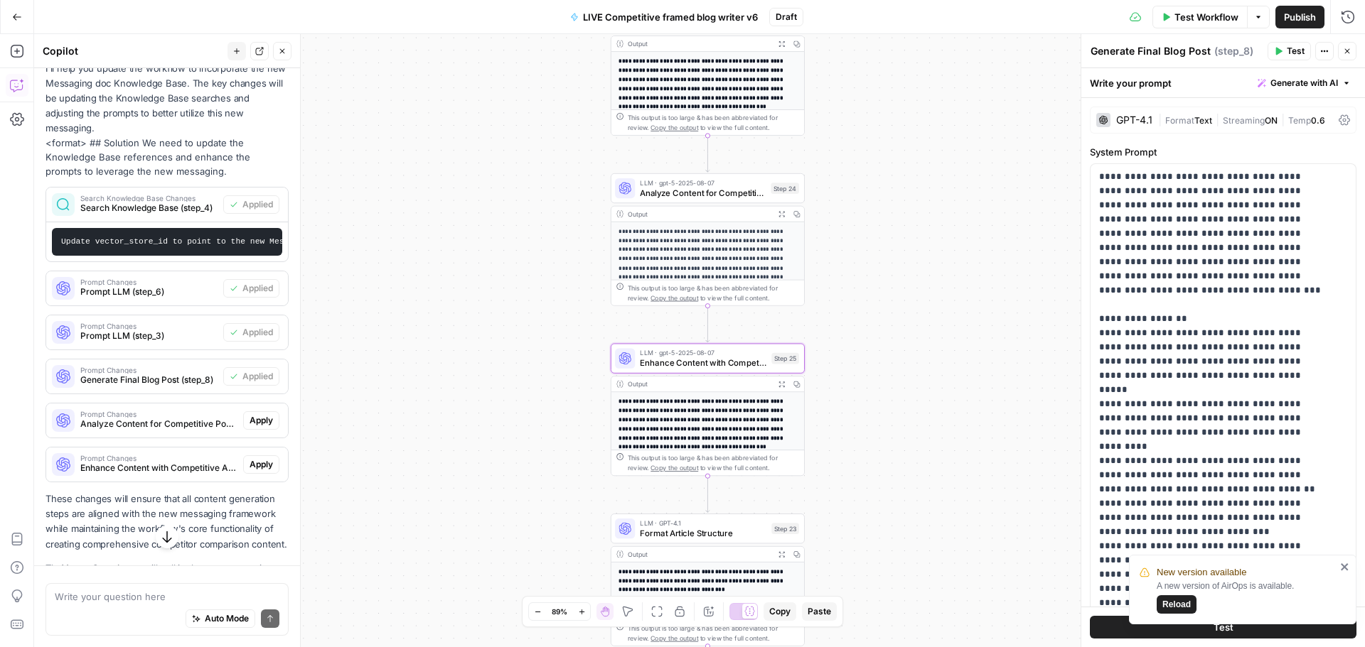
click at [249, 427] on span "Apply" at bounding box center [260, 420] width 23 height 13
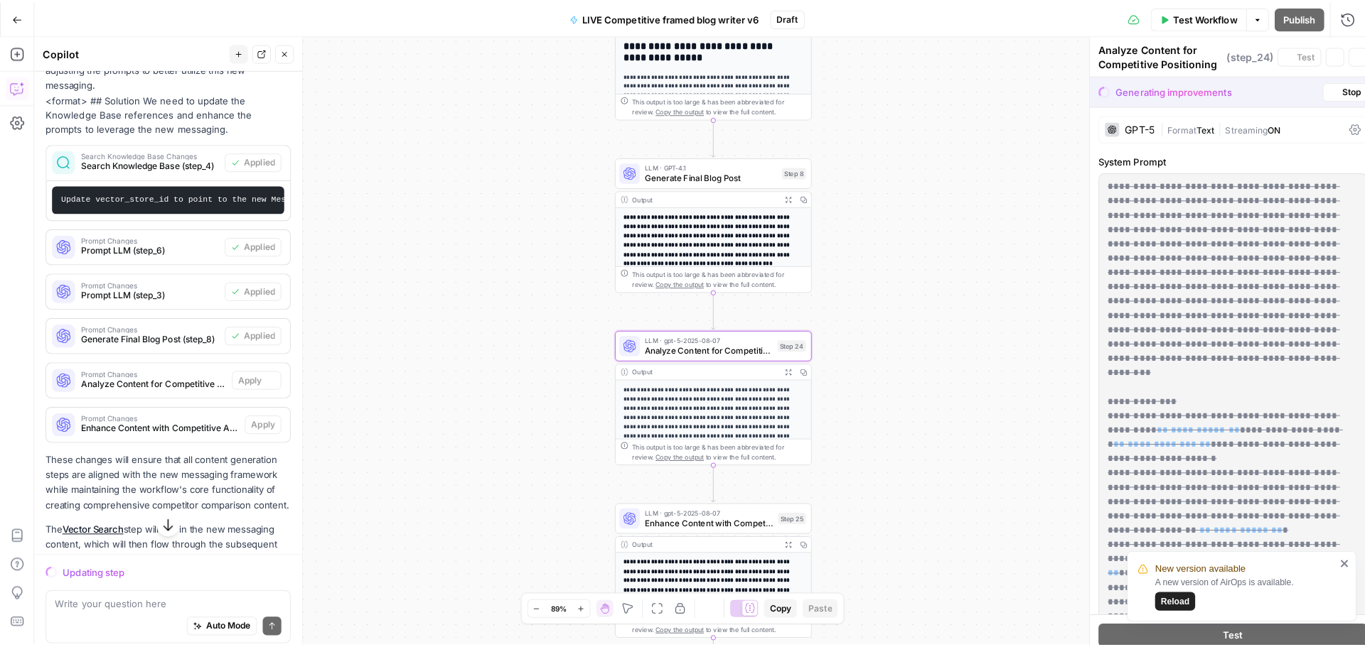
scroll to position [607, 0]
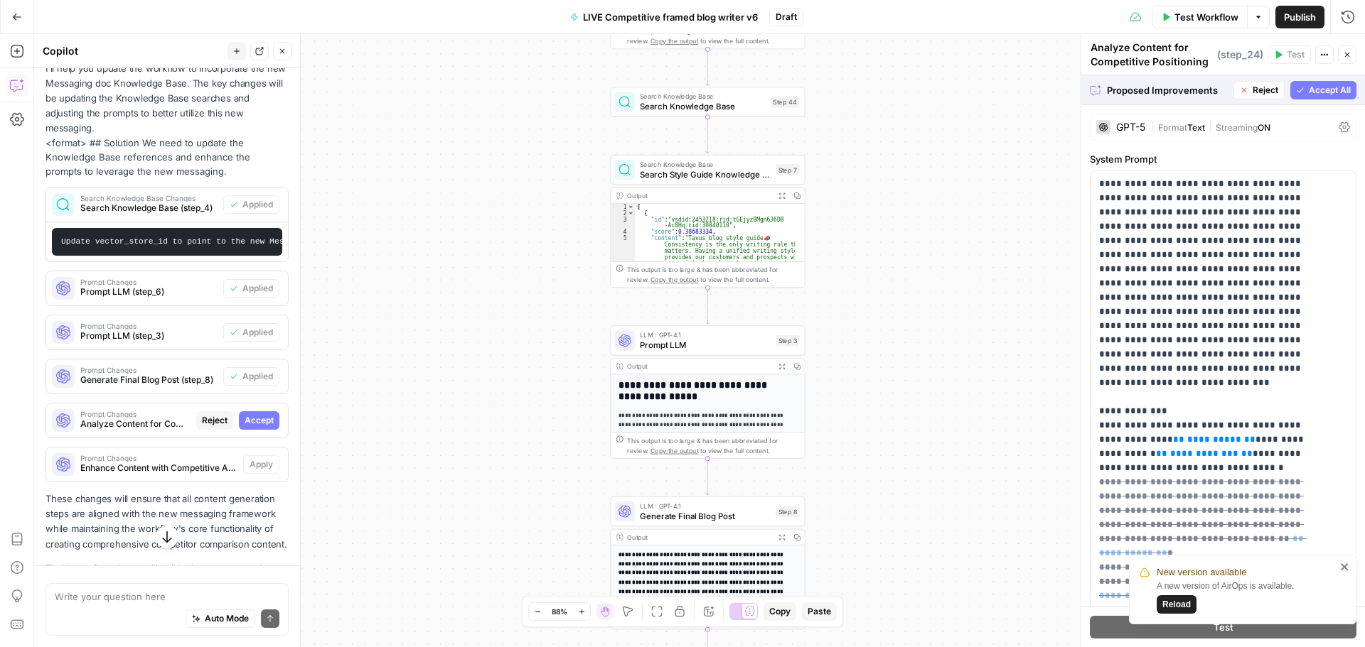
drag, startPoint x: 247, startPoint y: 446, endPoint x: 187, endPoint y: 414, distance: 67.7
click at [247, 427] on span "Accept" at bounding box center [258, 420] width 29 height 13
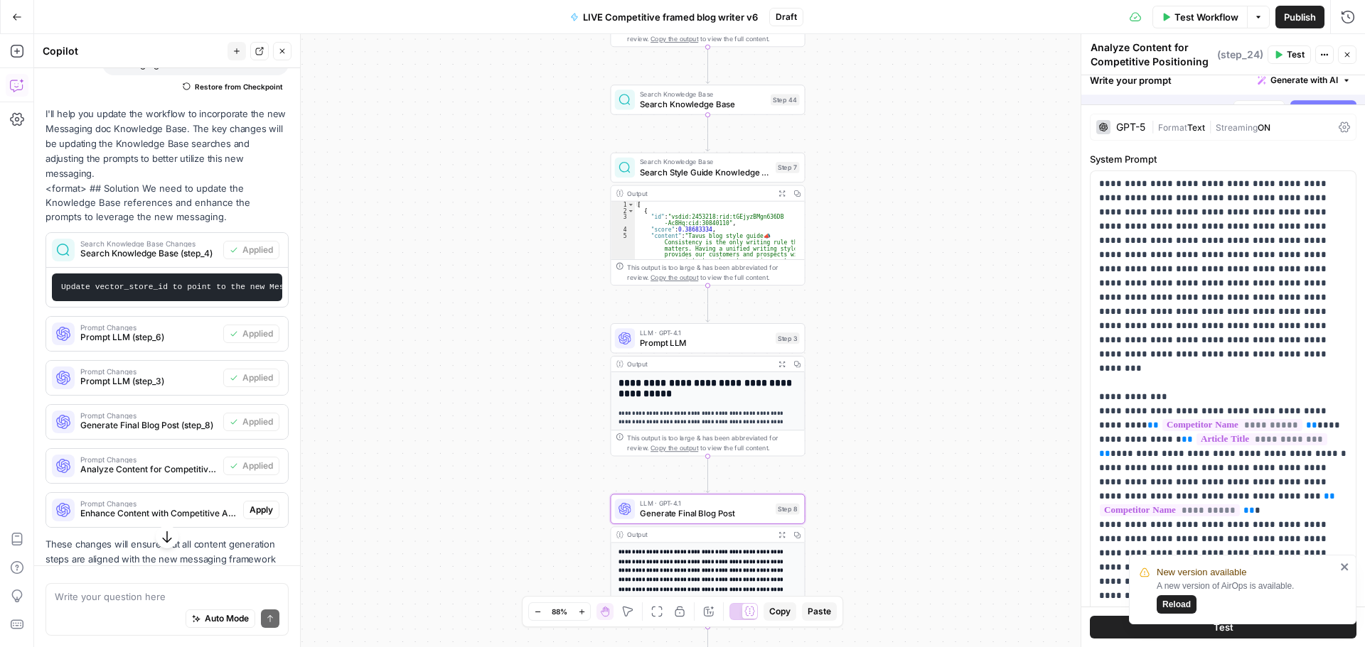
scroll to position [652, 0]
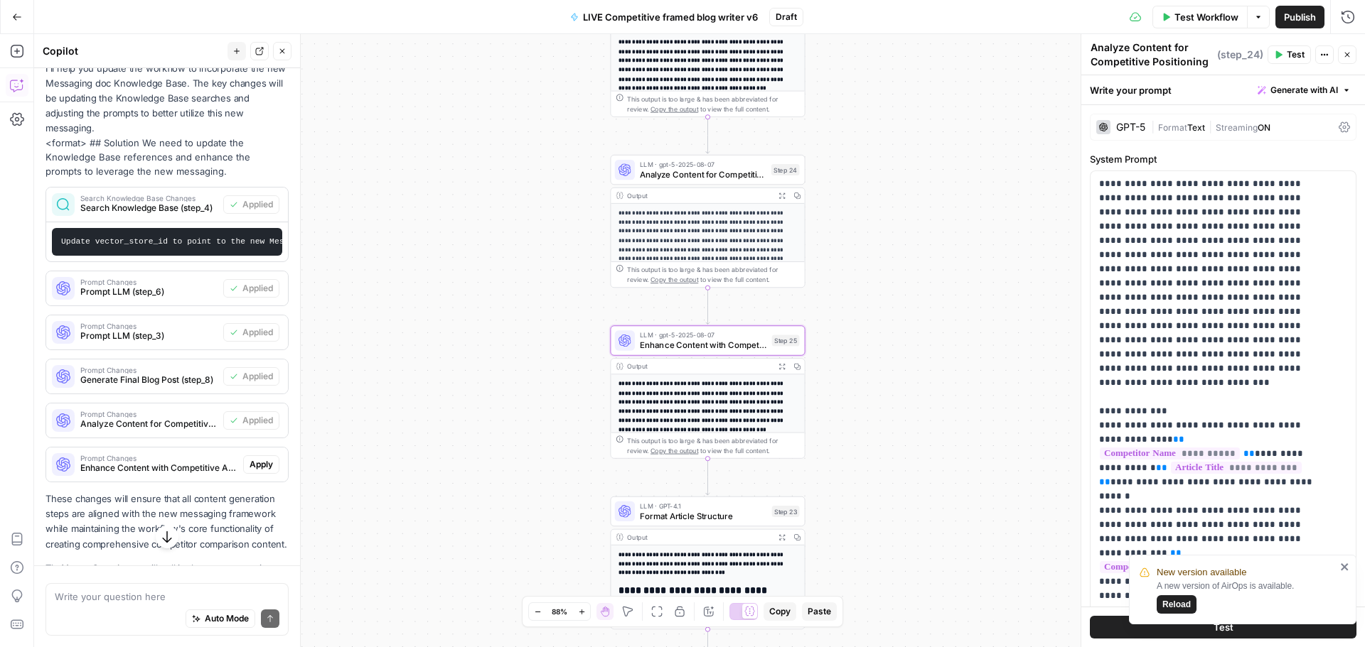
click at [257, 471] on span "Apply" at bounding box center [260, 464] width 23 height 13
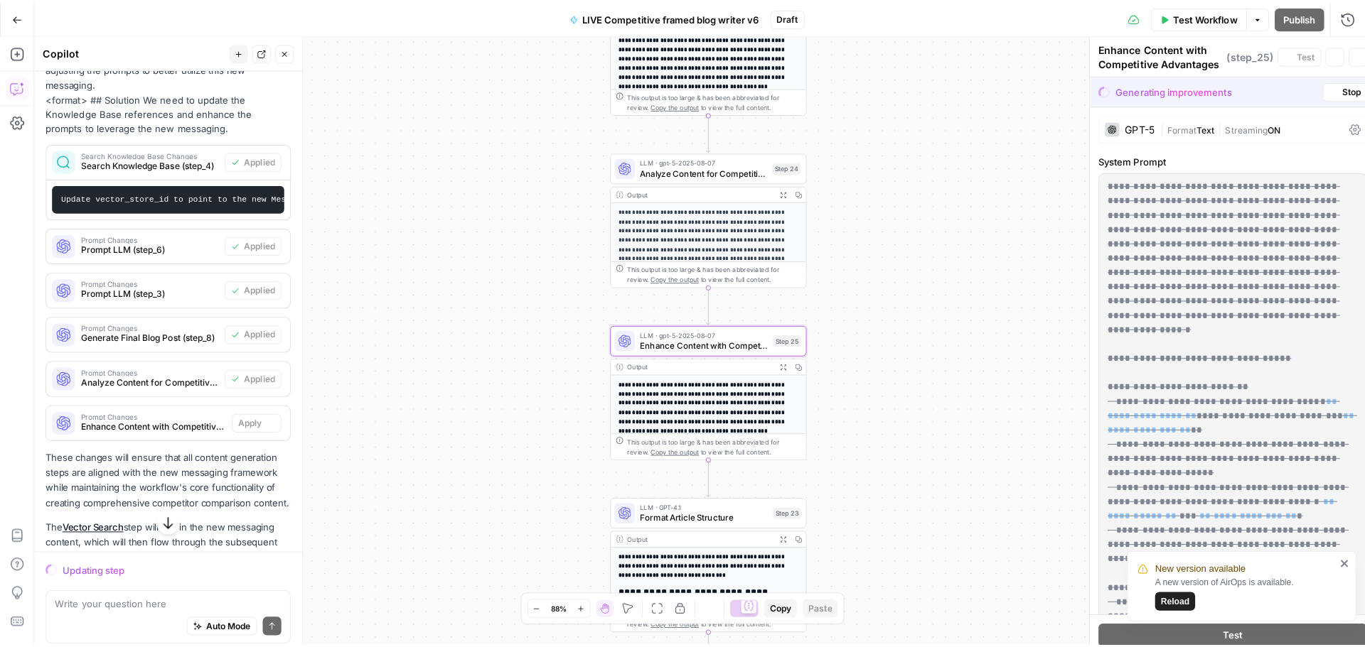
scroll to position [607, 0]
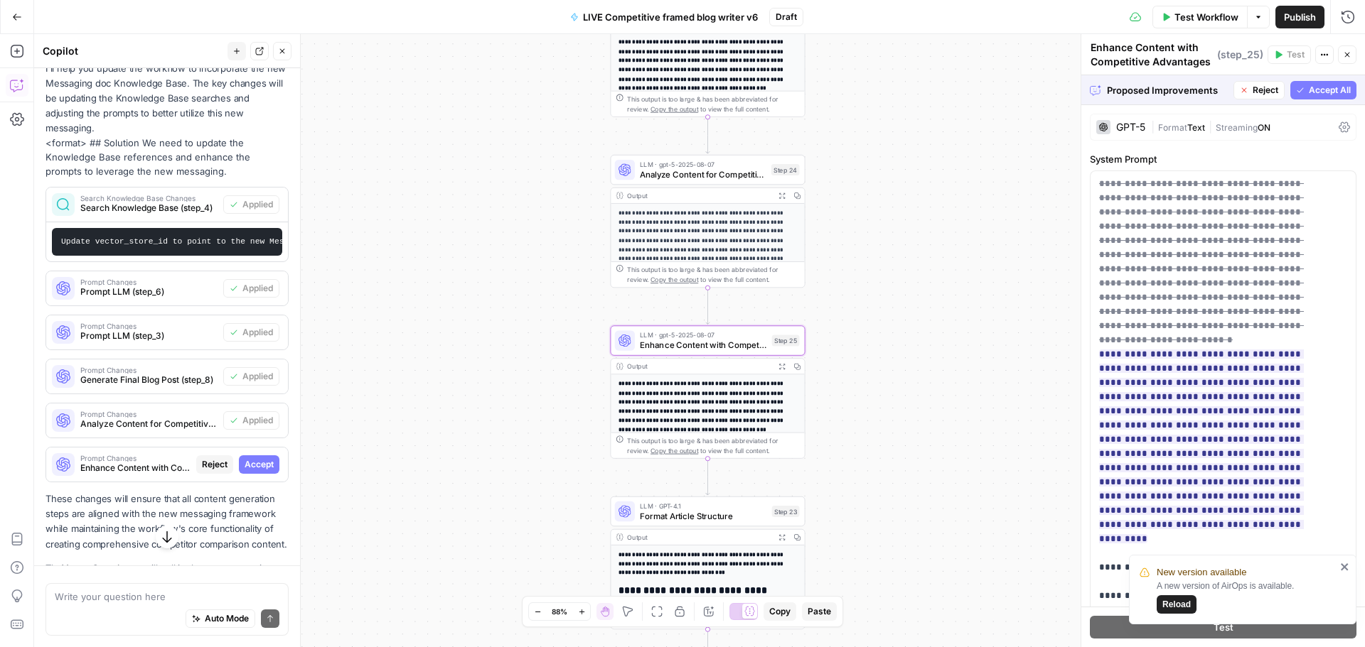
click at [264, 474] on button "Accept" at bounding box center [259, 465] width 41 height 18
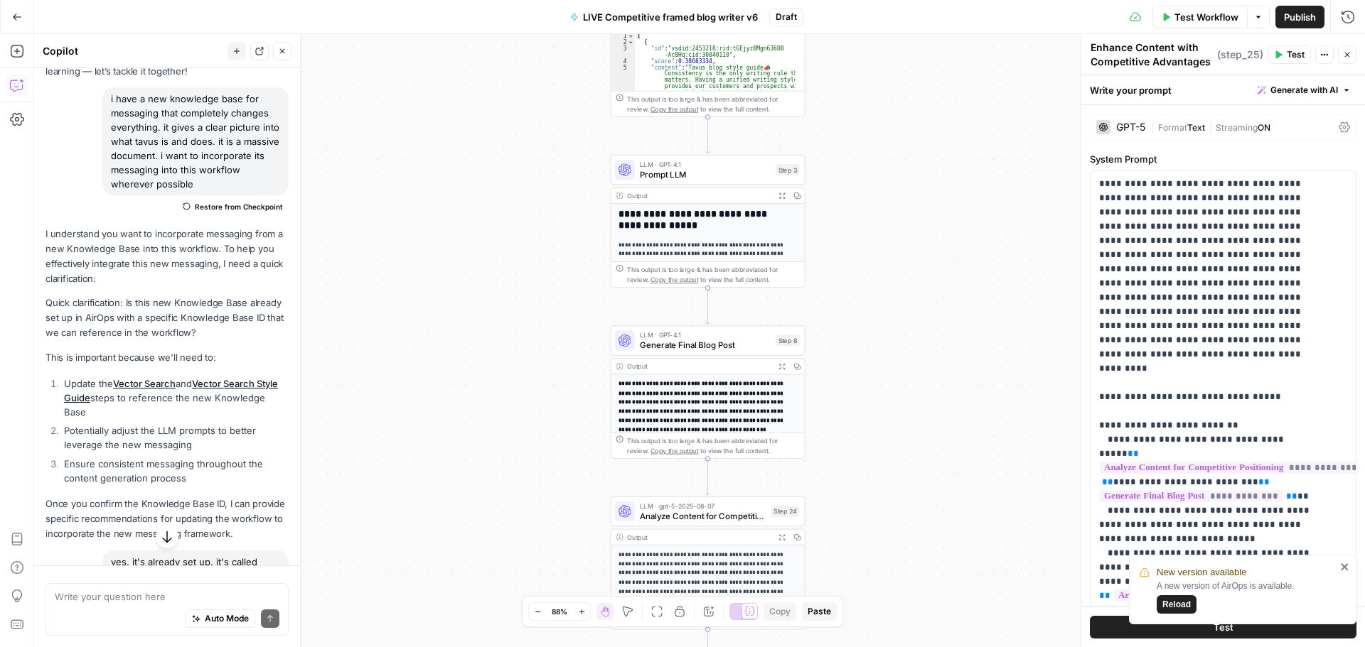
scroll to position [0, 0]
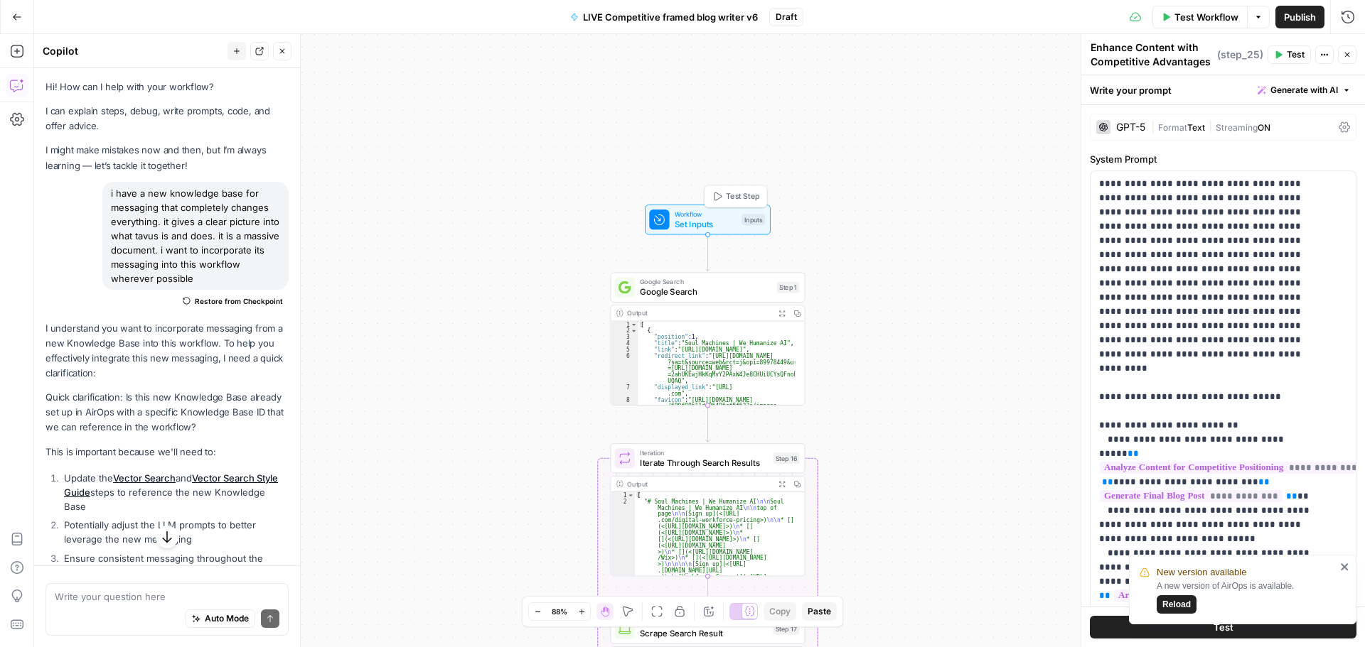
click at [697, 228] on span "Set Inputs" at bounding box center [705, 224] width 63 height 13
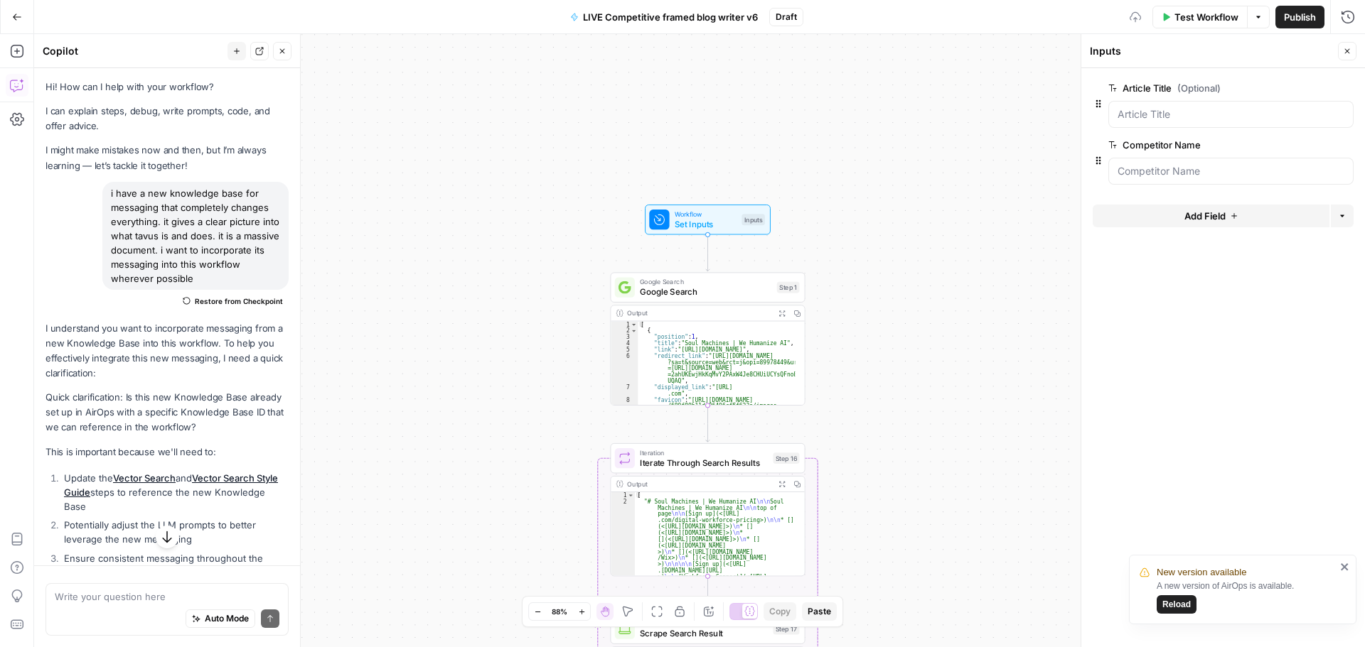
click at [1174, 14] on span "Test Workflow" at bounding box center [1206, 17] width 64 height 14
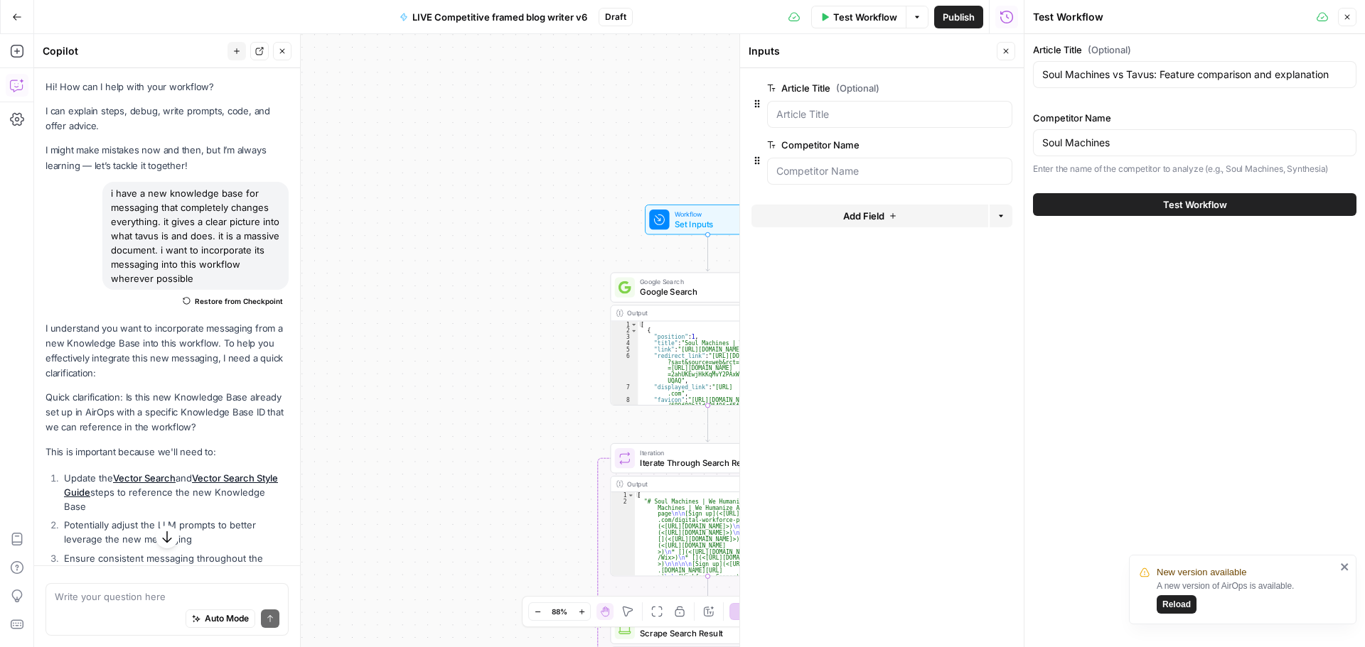
click at [1160, 210] on button "Test Workflow" at bounding box center [1194, 204] width 323 height 23
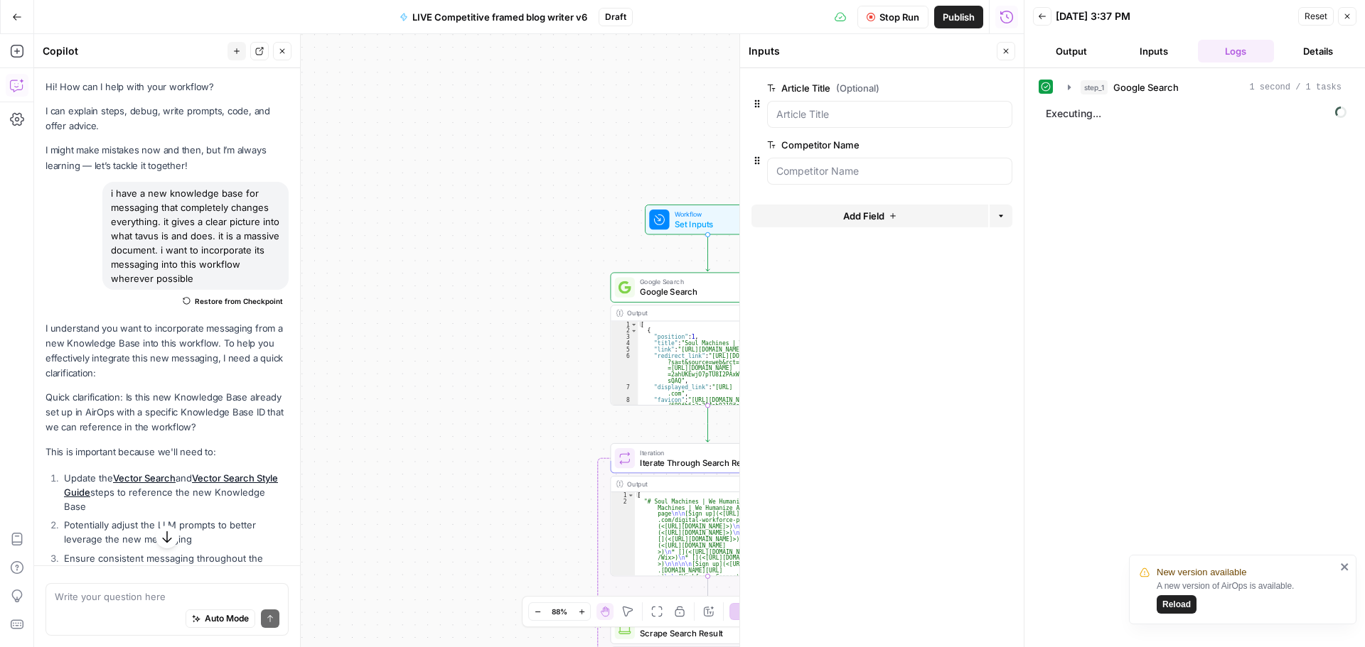
click at [1347, 562] on icon "close" at bounding box center [1345, 566] width 10 height 11
click at [468, 217] on div "Workflow Set Inputs Inputs Google Search Google Search Step 1 Output Expand Out…" at bounding box center [528, 340] width 989 height 613
click at [1011, 56] on button "Close" at bounding box center [1005, 51] width 18 height 18
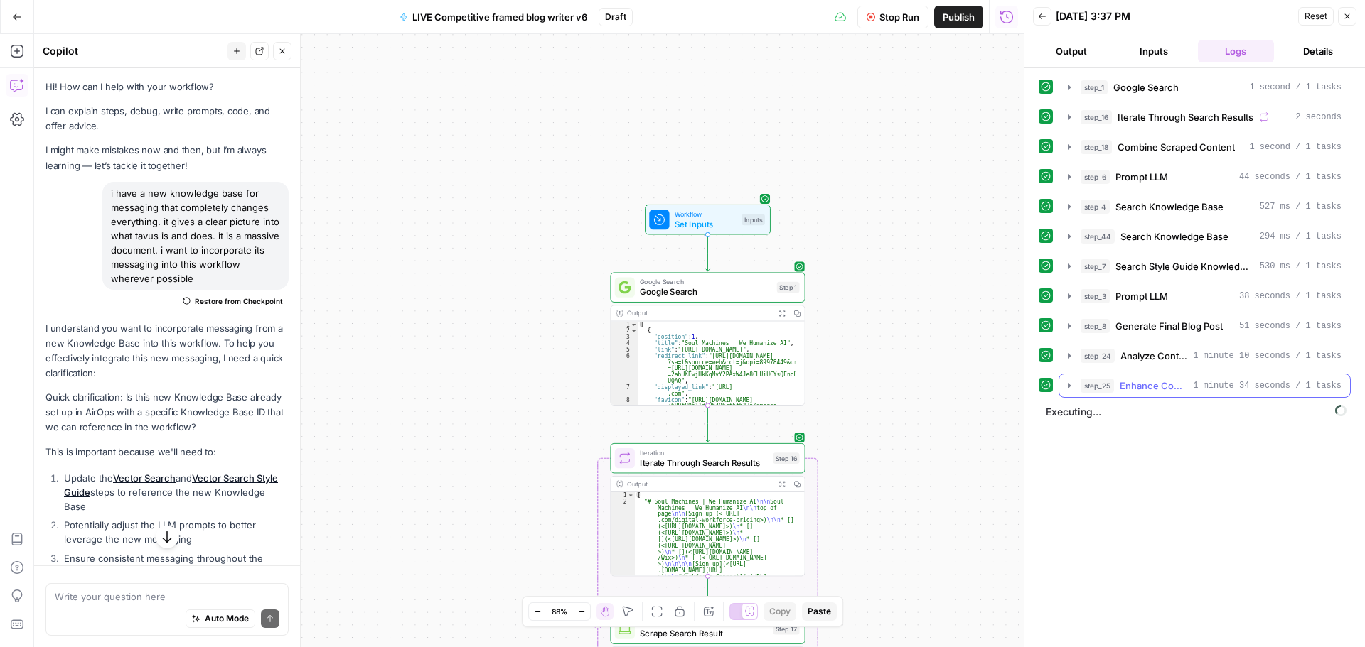
click at [1070, 387] on icon "button" at bounding box center [1068, 385] width 11 height 11
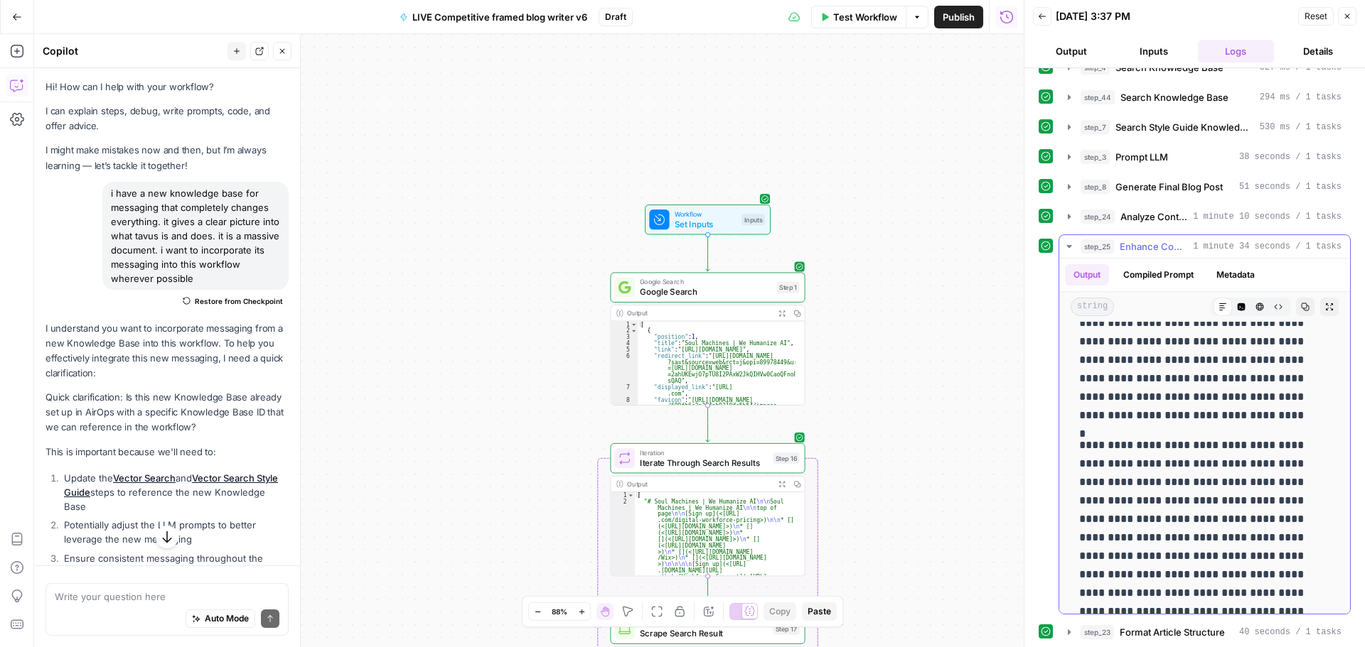
scroll to position [2416, 0]
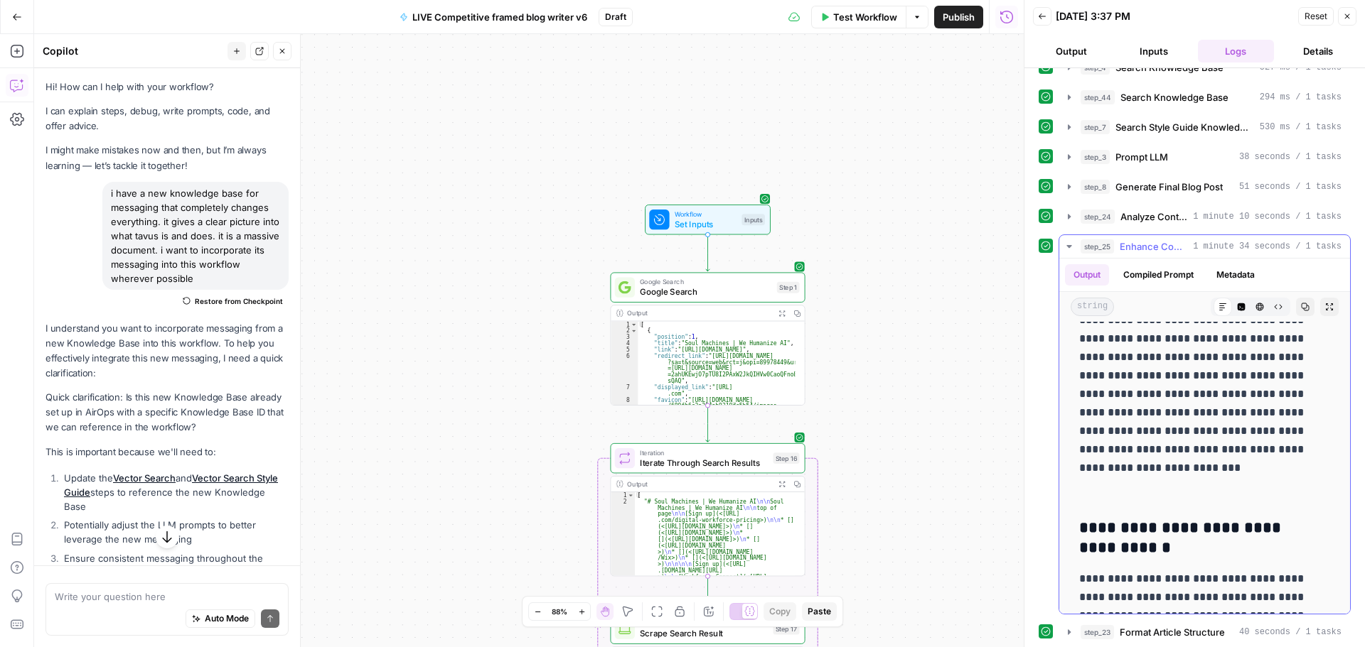
click at [1071, 247] on icon "button" at bounding box center [1068, 246] width 11 height 11
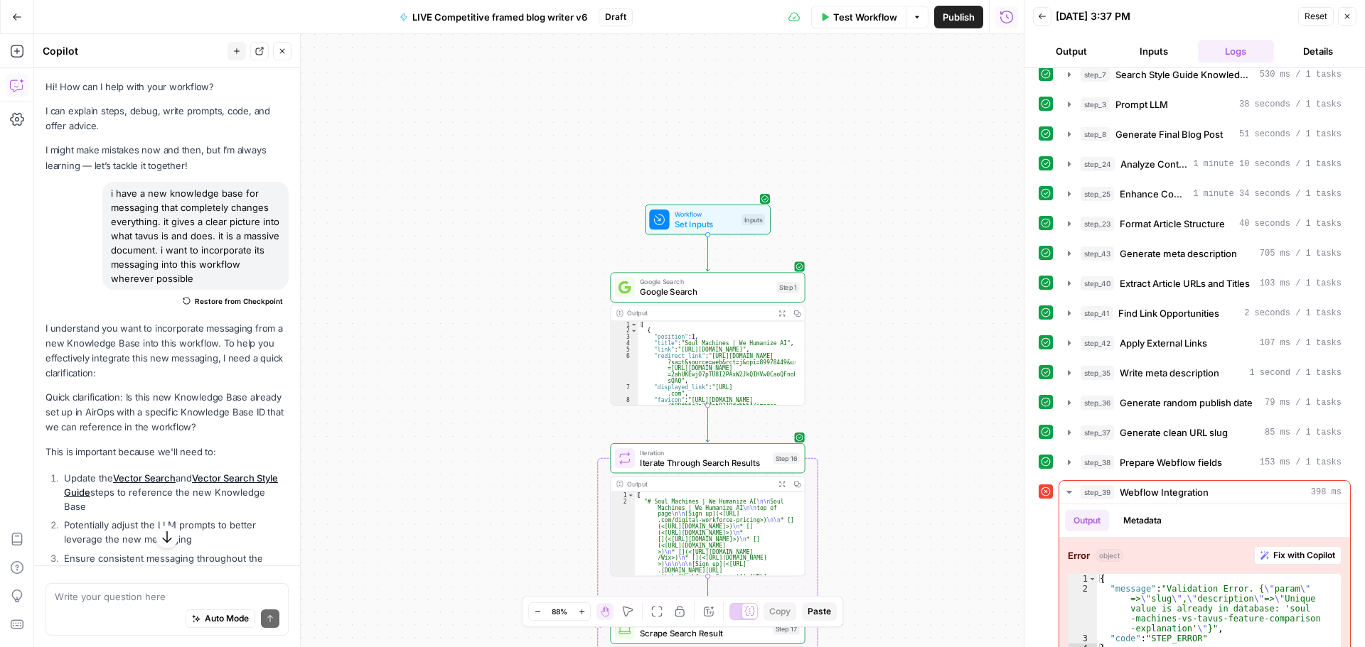
scroll to position [214, 0]
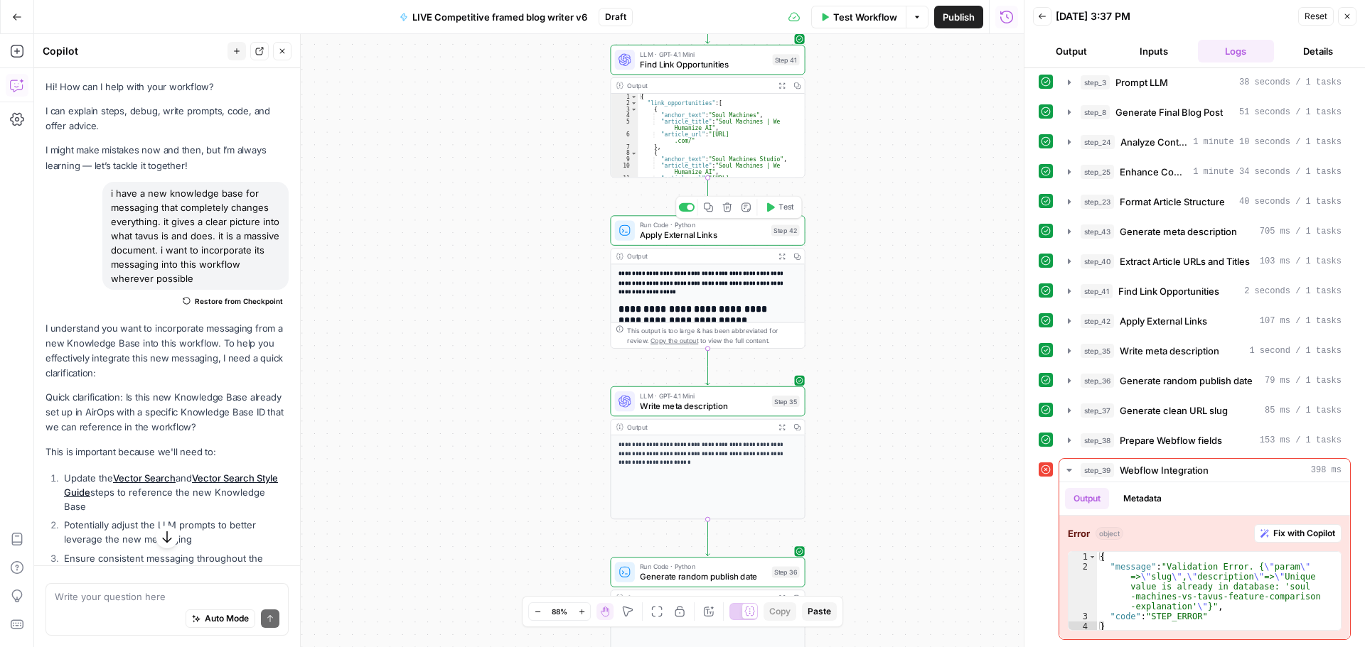
click at [686, 239] on span "Apply External Links" at bounding box center [703, 235] width 127 height 13
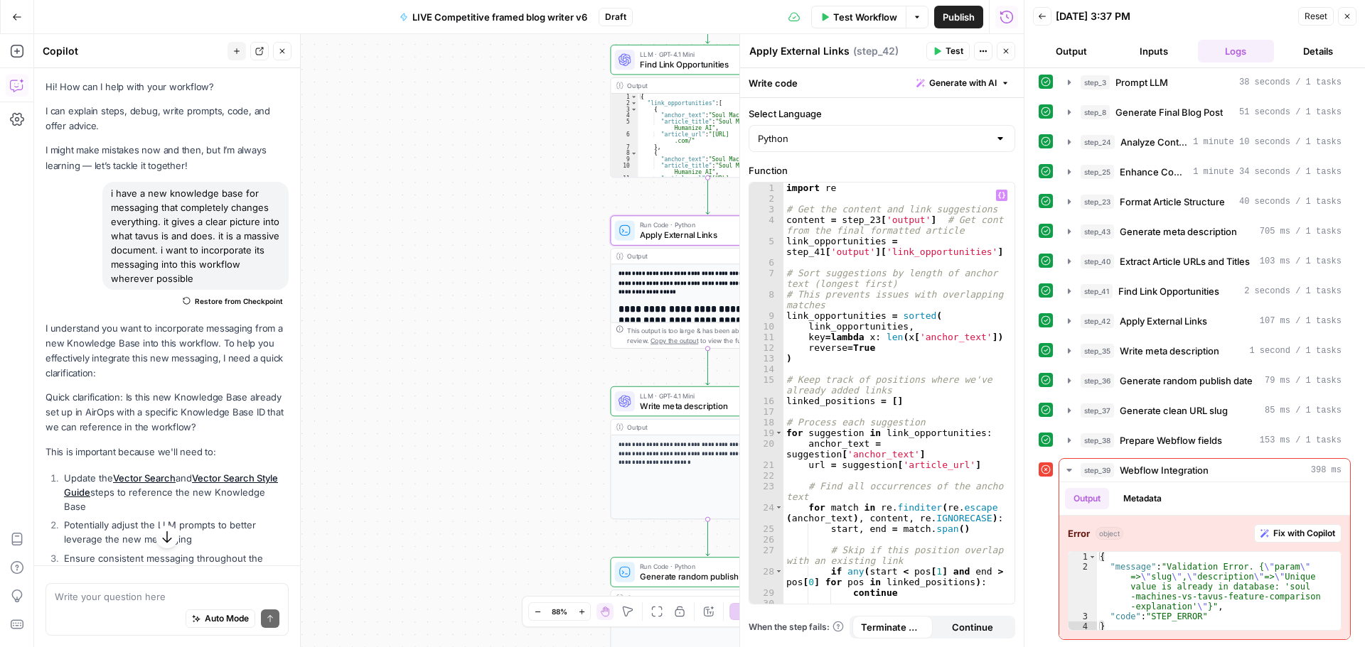
click at [472, 375] on div "Workflow Set Inputs Inputs Google Search Google Search Step 1 Output Expand Out…" at bounding box center [528, 340] width 989 height 613
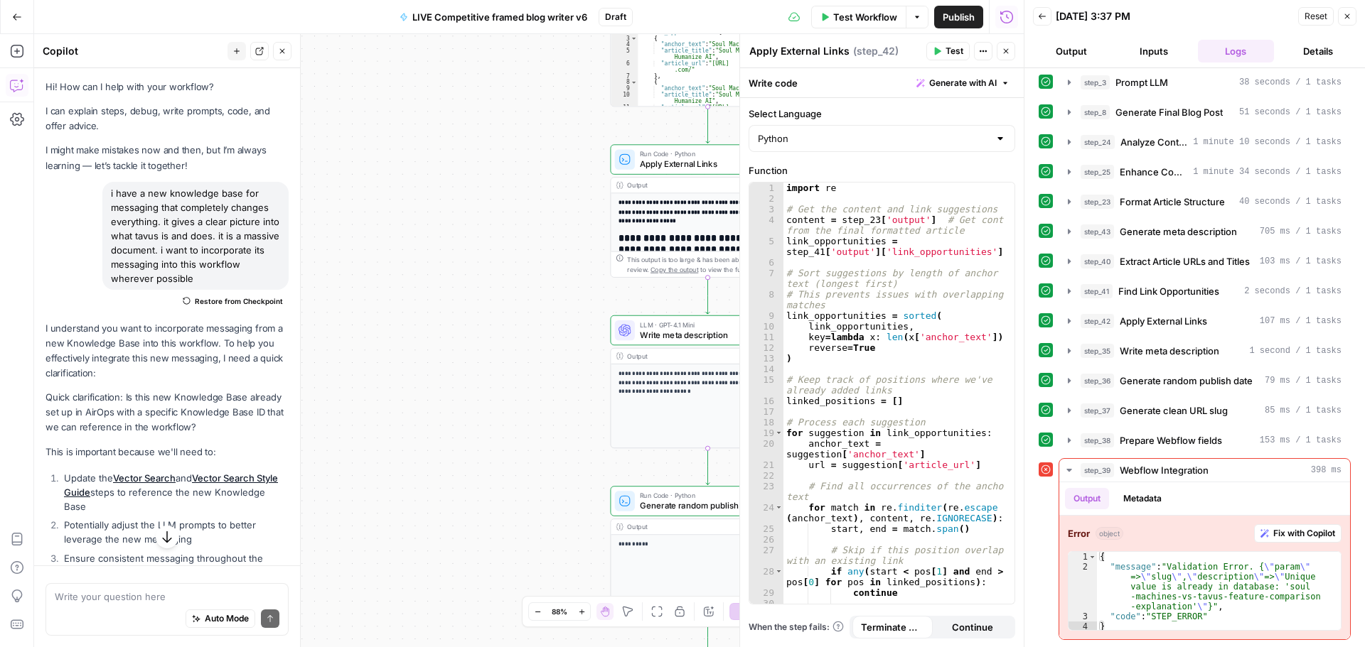
click at [1011, 55] on button "Close" at bounding box center [1005, 51] width 18 height 18
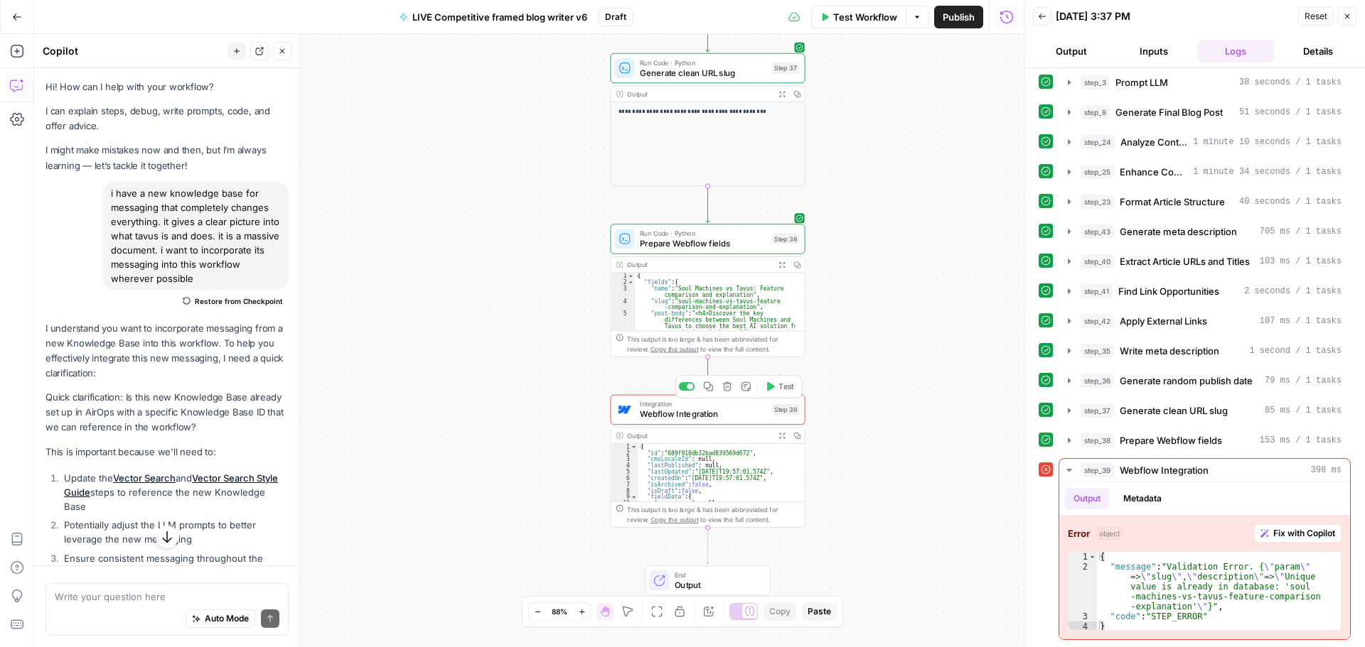
click at [713, 412] on span "Webflow Integration" at bounding box center [703, 414] width 127 height 13
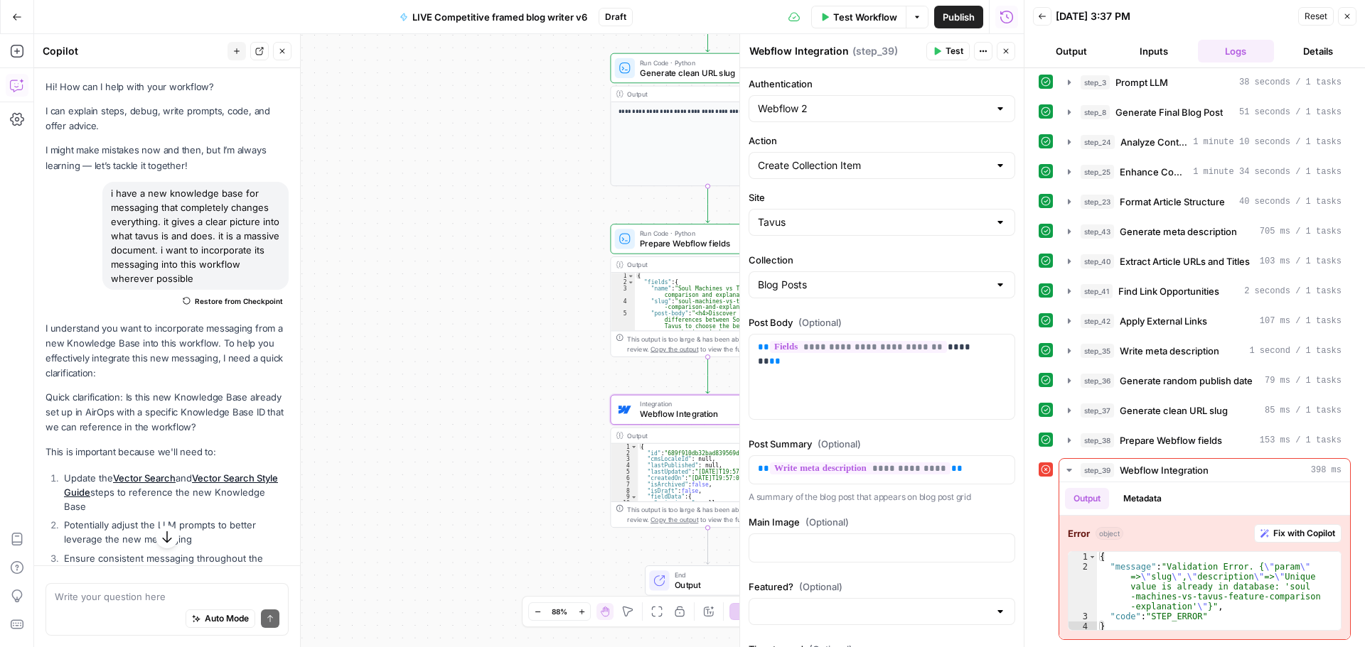
click at [458, 299] on div "Workflow Set Inputs Inputs Google Search Google Search Step 1 Output Expand Out…" at bounding box center [528, 340] width 989 height 613
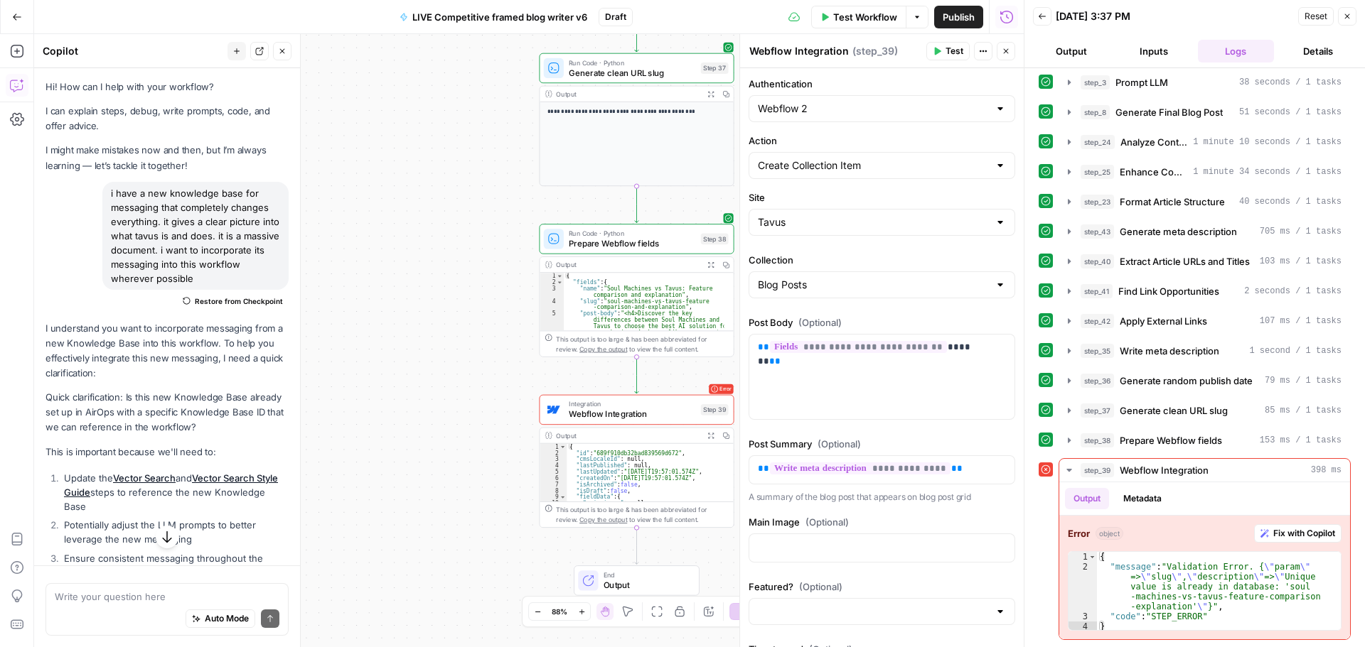
click at [1011, 54] on button "Close" at bounding box center [1005, 51] width 18 height 18
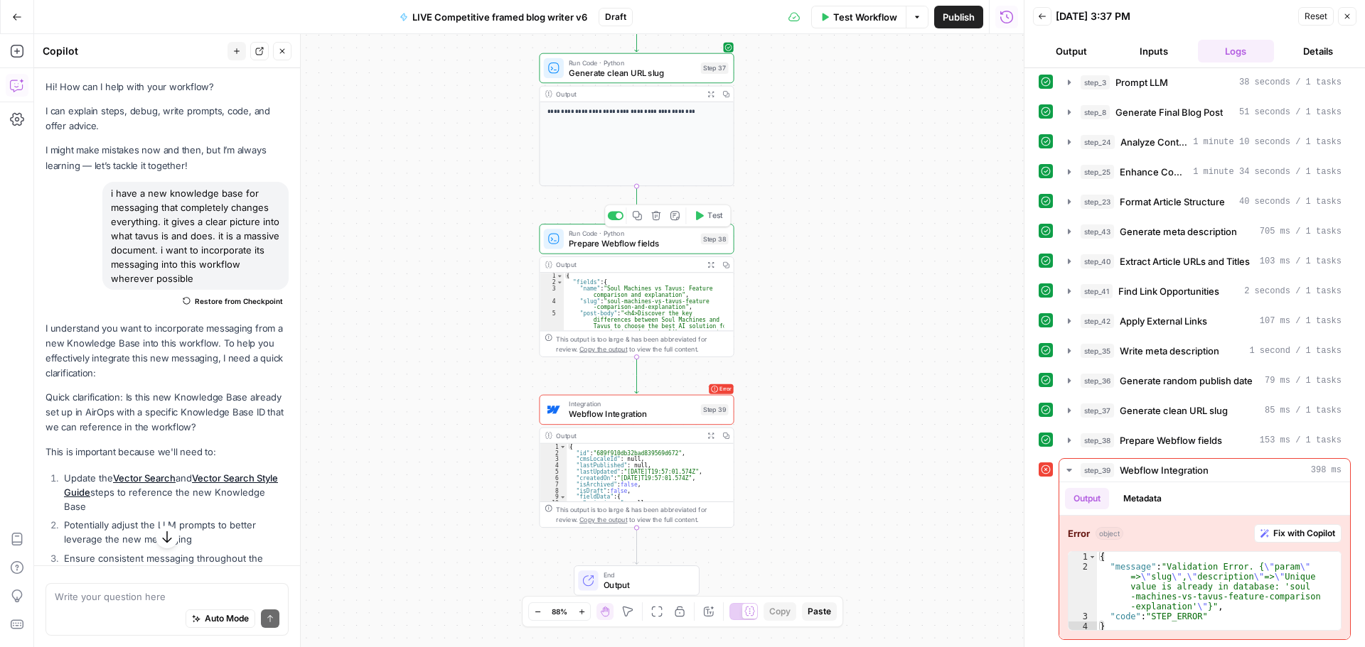
click at [601, 246] on span "Prepare Webflow fields" at bounding box center [632, 243] width 127 height 13
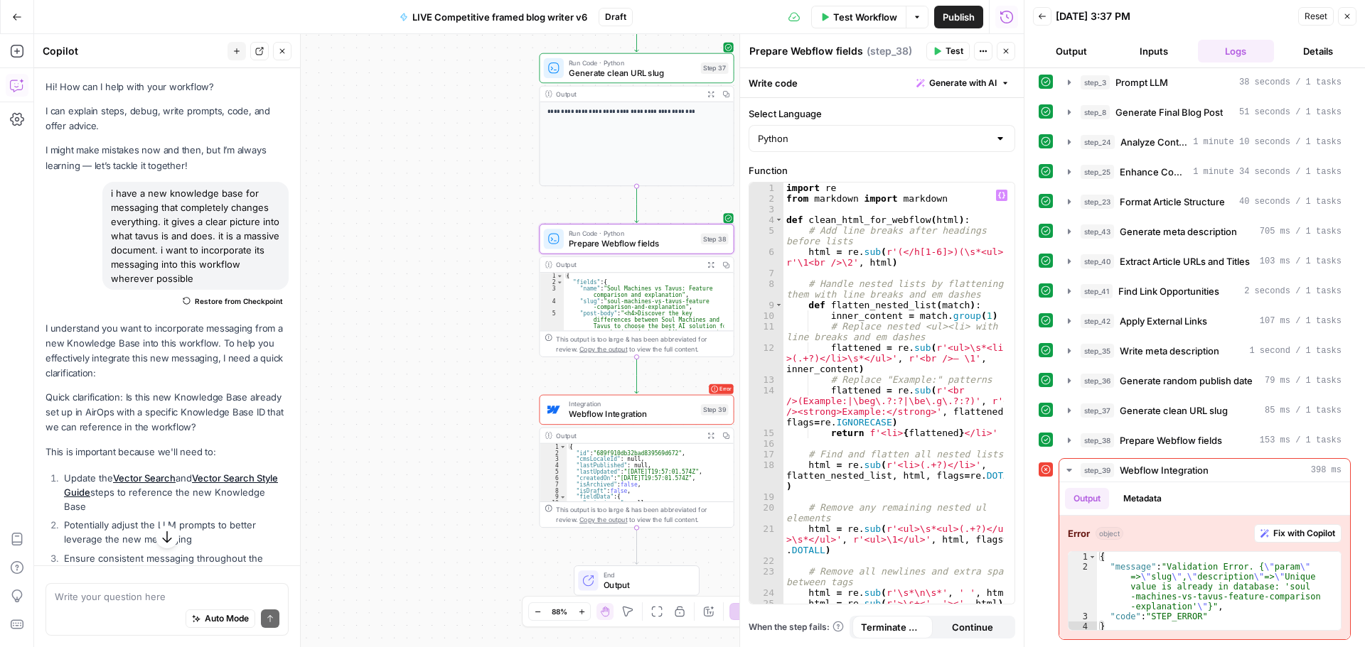
scroll to position [0, 0]
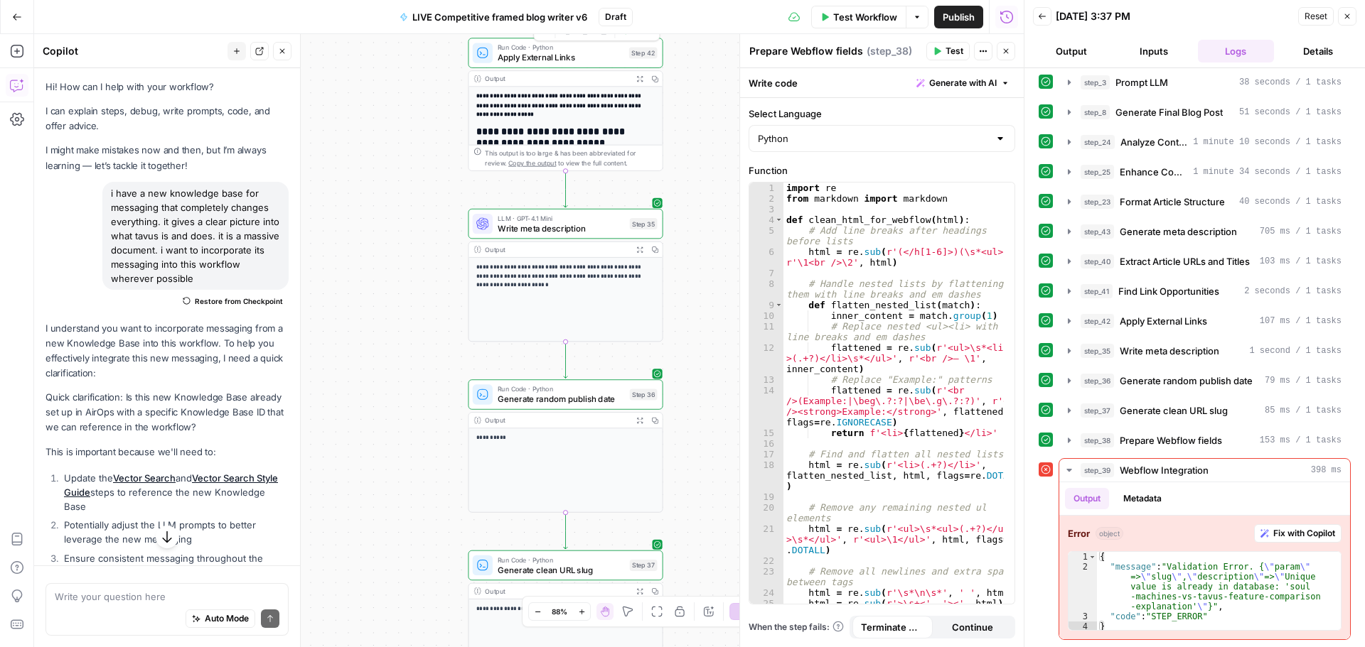
click at [532, 67] on div "Run Code · Python Apply External Links Step 42 Copy step Delete step Add Note T…" at bounding box center [565, 53] width 195 height 30
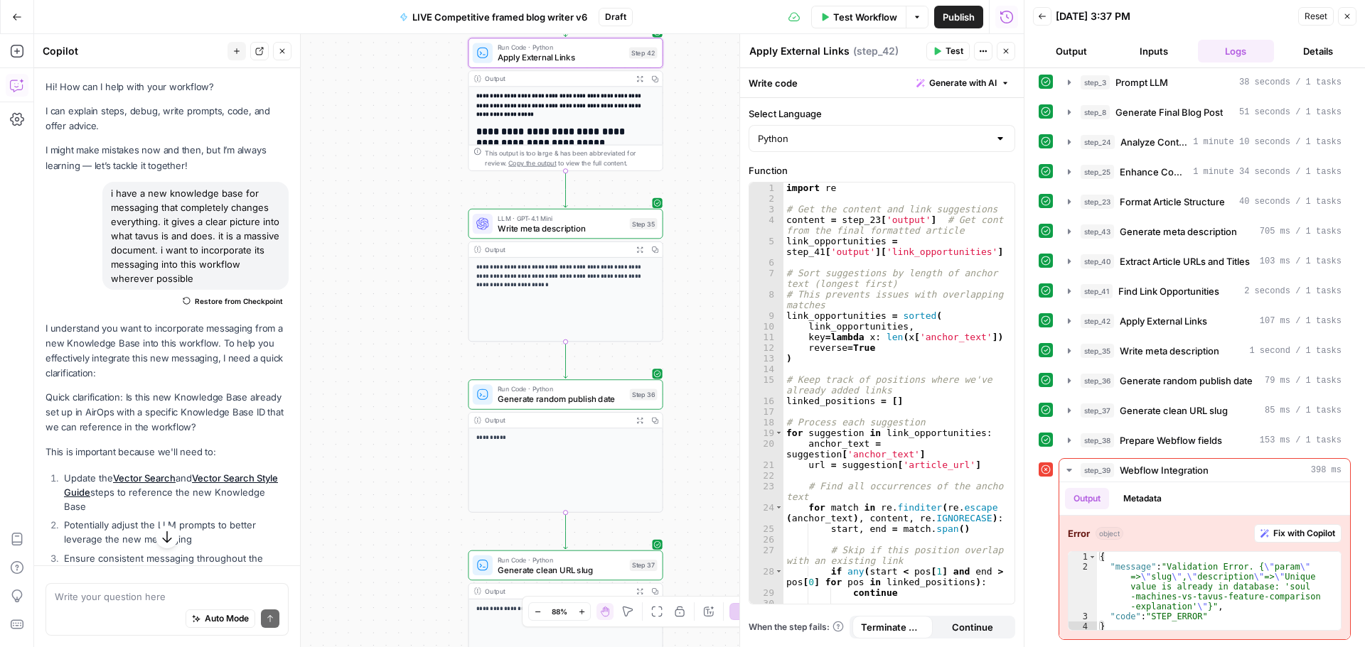
scroll to position [85, 0]
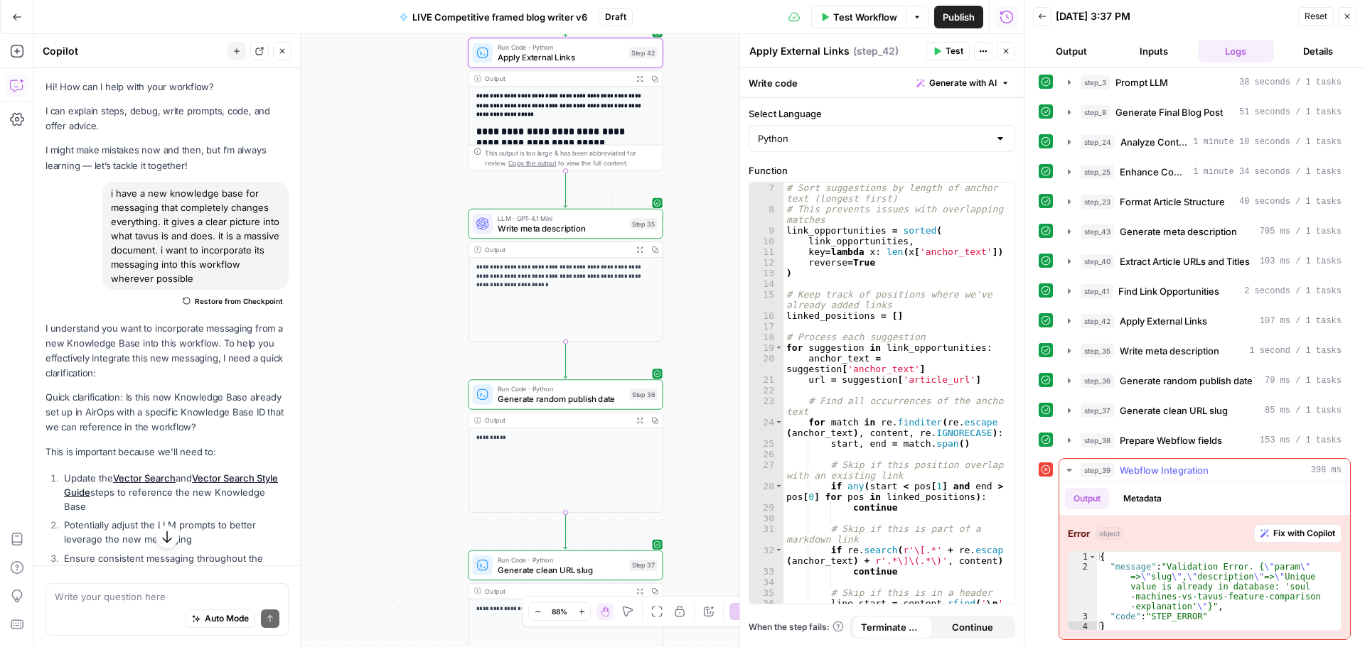
click at [1065, 468] on icon "button" at bounding box center [1068, 470] width 11 height 11
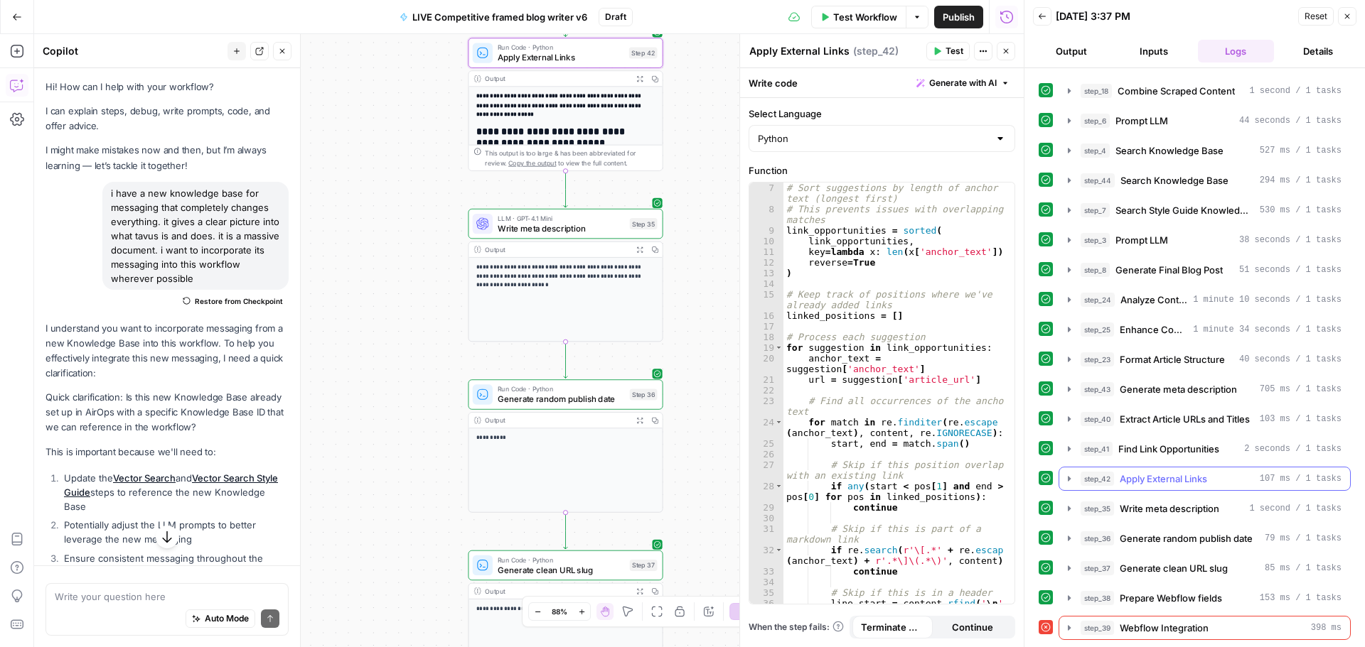
click at [1066, 478] on icon "button" at bounding box center [1068, 478] width 11 height 11
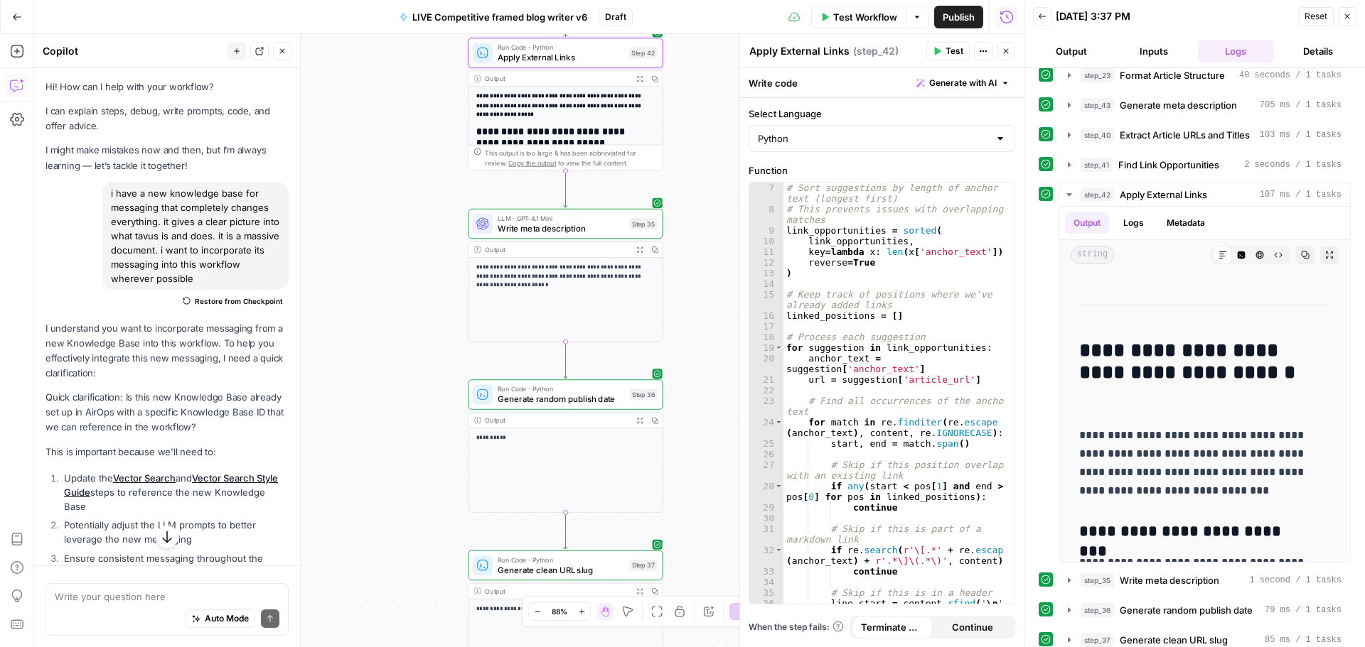
scroll to position [2914, 0]
click at [1065, 188] on button "step_42 Apply External Links 107 ms / 1 tasks" at bounding box center [1204, 194] width 291 height 23
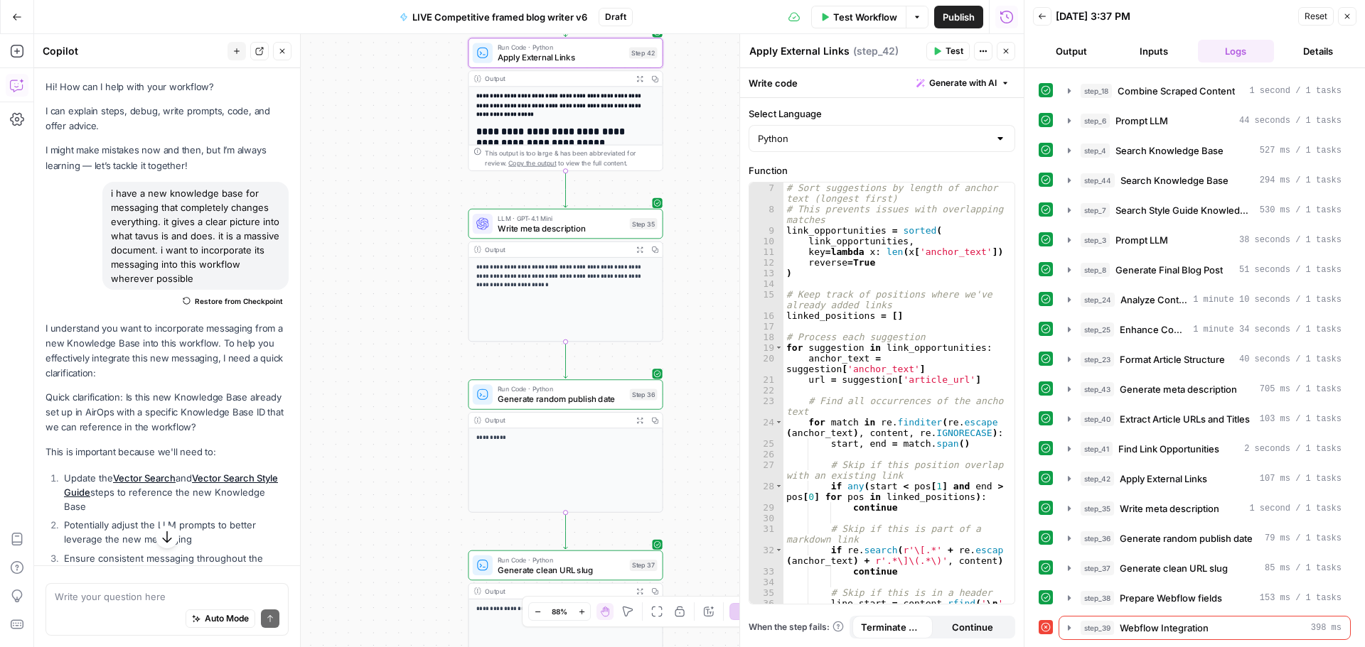
scroll to position [56, 0]
